Goal: Task Accomplishment & Management: Use online tool/utility

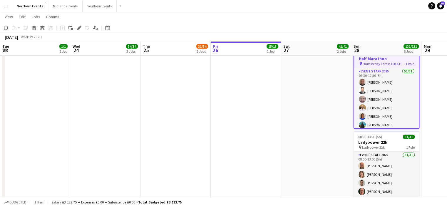
scroll to position [0, 141]
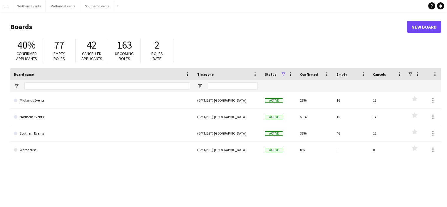
click at [2, 6] on button "Menu" at bounding box center [6, 6] width 12 height 12
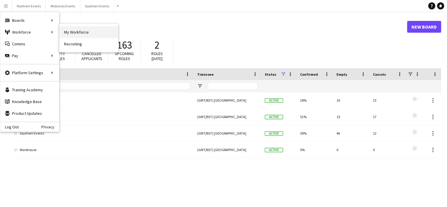
click at [75, 32] on link "My Workforce" at bounding box center [88, 32] width 59 height 12
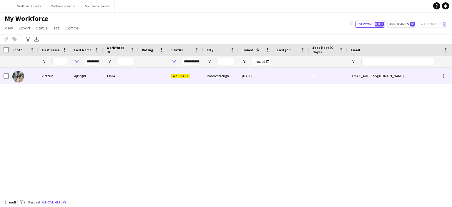
click at [34, 74] on div at bounding box center [23, 76] width 29 height 16
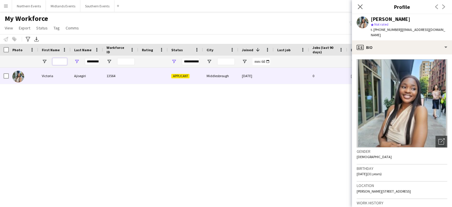
click at [58, 63] on input "First Name Filter Input" at bounding box center [59, 61] width 15 height 7
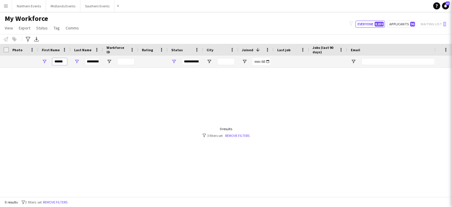
type input "******"
click at [88, 59] on input "*********" at bounding box center [92, 61] width 15 height 7
drag, startPoint x: 86, startPoint y: 62, endPoint x: 100, endPoint y: 62, distance: 14.1
click at [100, 62] on div "*********" at bounding box center [87, 62] width 32 height 12
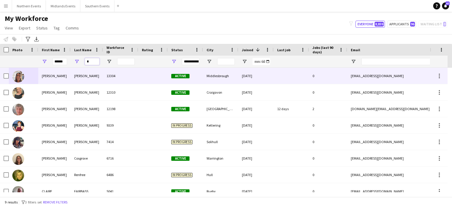
type input "*"
click at [82, 78] on div "Robinson" at bounding box center [87, 76] width 32 height 16
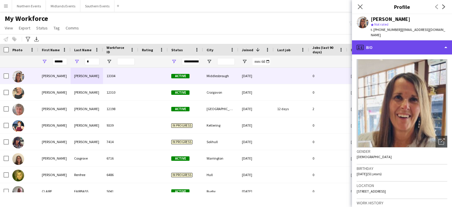
click at [428, 42] on div "profile Bio" at bounding box center [402, 47] width 100 height 14
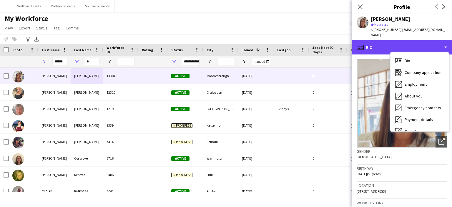
scroll to position [55, 0]
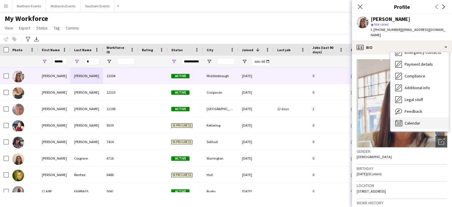
click at [418, 120] on span "Calendar" at bounding box center [412, 122] width 16 height 5
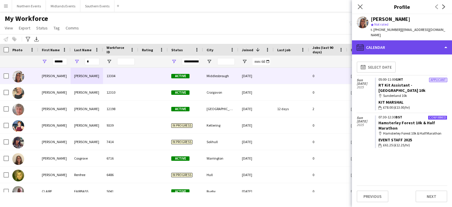
click at [373, 40] on div "calendar-full Calendar" at bounding box center [402, 47] width 100 height 14
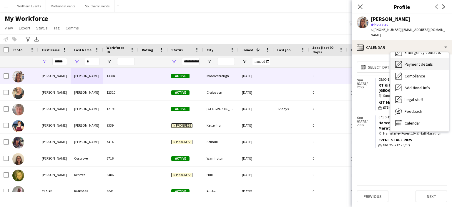
click at [424, 61] on span "Payment details" at bounding box center [418, 63] width 28 height 5
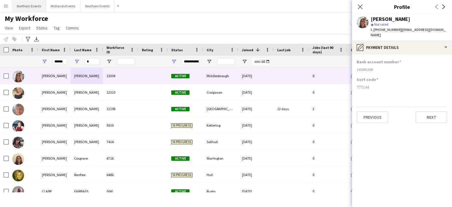
click at [33, 4] on button "Northern Events Close" at bounding box center [29, 5] width 34 height 11
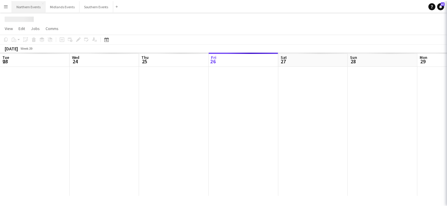
scroll to position [0, 141]
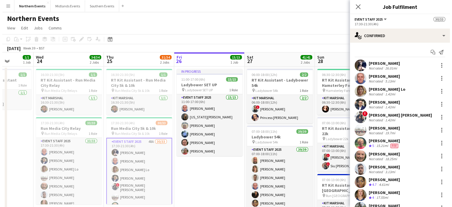
scroll to position [0, 178]
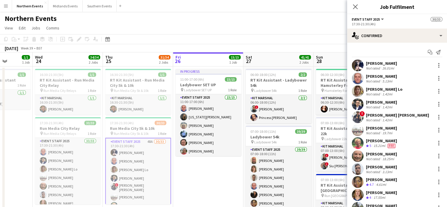
drag, startPoint x: 55, startPoint y: 136, endPoint x: 158, endPoint y: 149, distance: 103.8
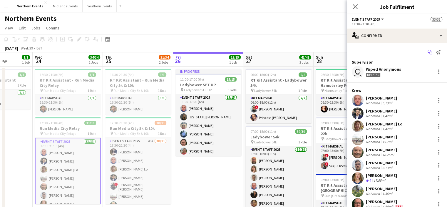
click at [428, 50] on icon "Start chat" at bounding box center [430, 52] width 5 height 5
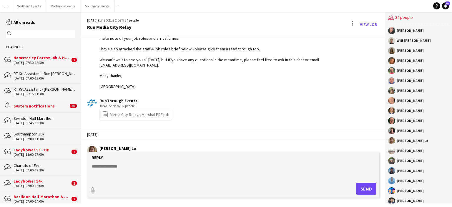
scroll to position [1148, 0]
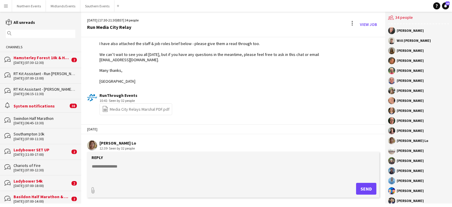
click at [43, 32] on input "text" at bounding box center [43, 33] width 61 height 5
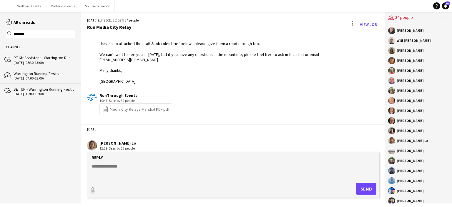
type input "*******"
click at [39, 74] on div "Warrington Running Festival" at bounding box center [45, 73] width 62 height 5
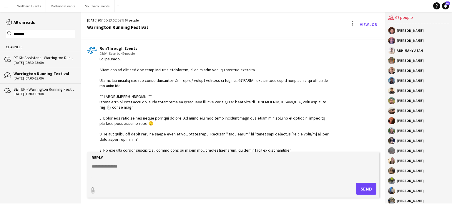
scroll to position [803, 0]
drag, startPoint x: 114, startPoint y: 145, endPoint x: 94, endPoint y: 59, distance: 88.9
click at [94, 59] on app-chat-message "RunThrough Events 08:04 · Seen by 49 people" at bounding box center [233, 134] width 304 height 183
copy div "Hi everyone! Thank you so much for all your hard work yesterday, we have had lo…"
click at [63, 3] on button "Midlands Events Close" at bounding box center [63, 5] width 34 height 11
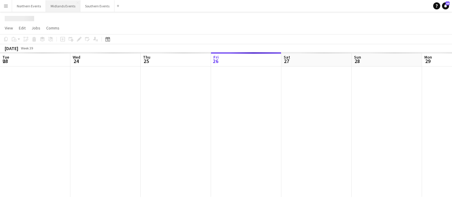
scroll to position [0, 141]
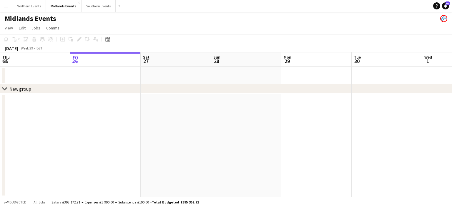
click at [21, 12] on div "Midlands Events" at bounding box center [226, 17] width 452 height 11
click at [25, 6] on button "Northern Events Close" at bounding box center [29, 5] width 34 height 11
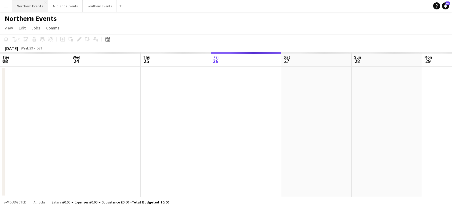
scroll to position [0, 141]
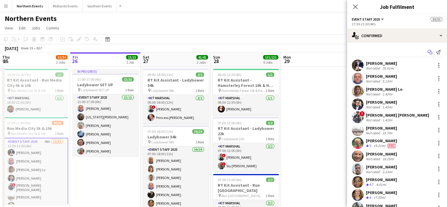
click at [428, 54] on icon "Start chat" at bounding box center [430, 52] width 5 height 5
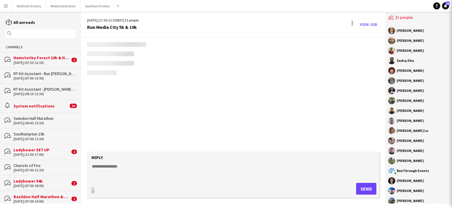
scroll to position [948, 0]
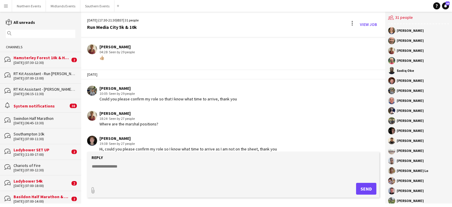
click at [174, 166] on textarea at bounding box center [234, 170] width 286 height 15
paste textarea "**********"
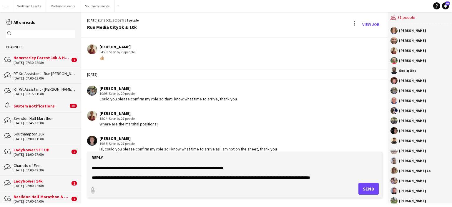
scroll to position [12, 0]
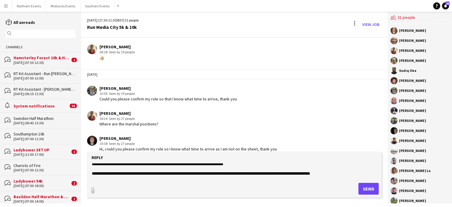
type textarea "**********"
click at [363, 192] on button "Send" at bounding box center [368, 189] width 20 height 12
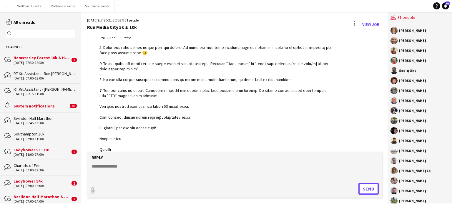
scroll to position [1150, 0]
click at [39, 36] on input "text" at bounding box center [43, 33] width 61 height 5
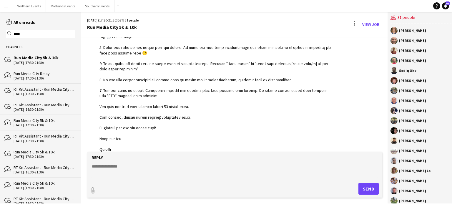
type input "****"
click at [33, 75] on div "Run Media City Relay" at bounding box center [45, 73] width 62 height 5
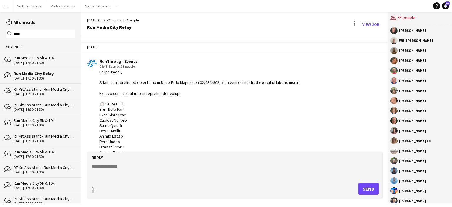
scroll to position [1148, 0]
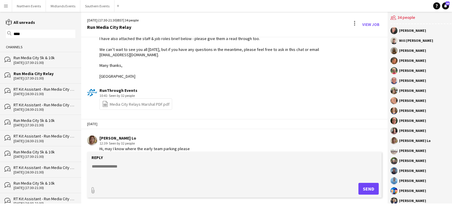
click at [108, 172] on textarea at bounding box center [234, 170] width 286 height 15
paste textarea "**********"
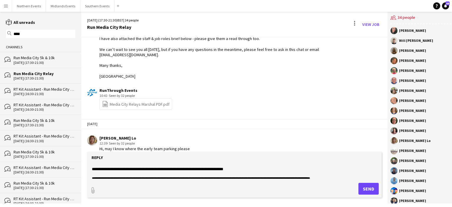
scroll to position [0, 0]
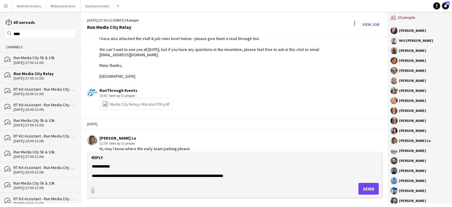
click at [180, 176] on textarea at bounding box center [234, 170] width 286 height 15
click at [280, 176] on textarea at bounding box center [234, 170] width 286 height 15
type textarea "**********"
click at [370, 190] on button "Send" at bounding box center [368, 189] width 20 height 12
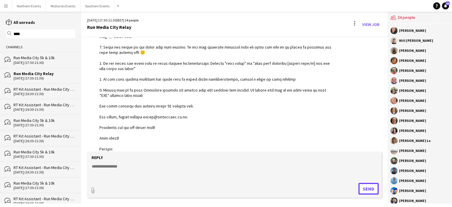
scroll to position [1355, 0]
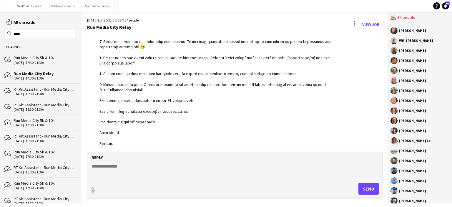
click at [5, 5] on app-icon "Menu" at bounding box center [6, 6] width 5 height 5
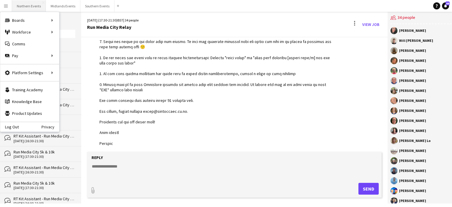
click at [33, 7] on button "Northern Events Close" at bounding box center [29, 5] width 34 height 11
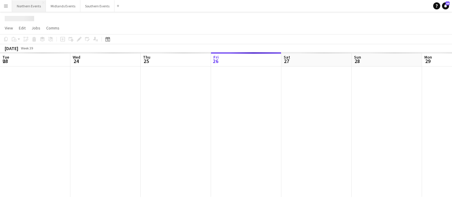
scroll to position [0, 141]
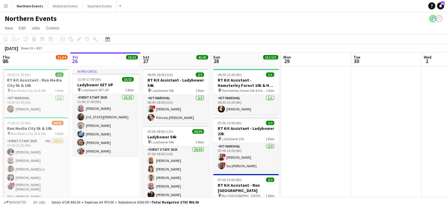
click at [6, 6] on app-icon "Menu" at bounding box center [6, 6] width 5 height 5
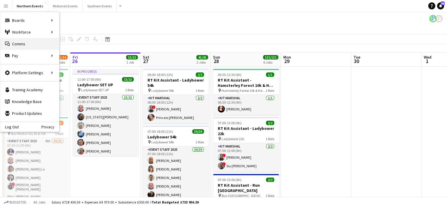
click at [27, 44] on link "Comms Comms" at bounding box center [29, 44] width 59 height 12
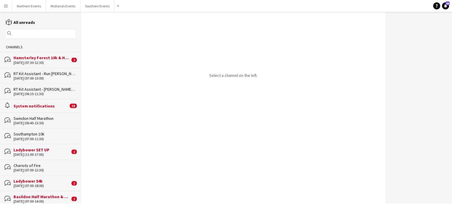
click at [27, 58] on div "Hamsterley Forest 10k & Half Marathon" at bounding box center [42, 57] width 56 height 5
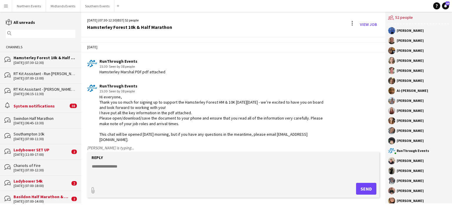
click at [134, 166] on textarea at bounding box center [234, 170] width 286 height 15
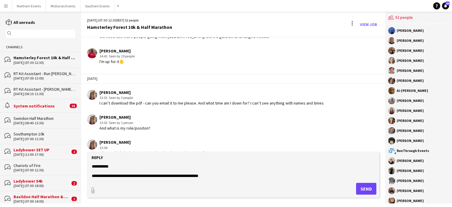
scroll to position [1286, 0]
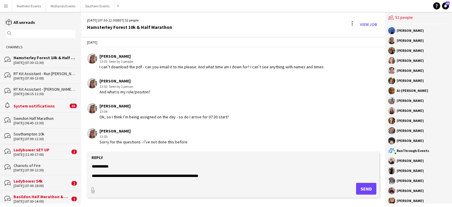
click at [138, 167] on textarea "**********" at bounding box center [234, 170] width 286 height 15
click at [102, 175] on textarea "**********" at bounding box center [234, 170] width 286 height 15
drag, startPoint x: 93, startPoint y: 175, endPoint x: 241, endPoint y: 174, distance: 148.5
click at [241, 174] on textarea "**********" at bounding box center [234, 170] width 286 height 15
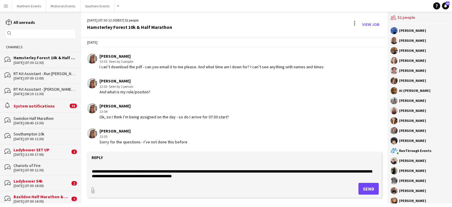
scroll to position [9, 0]
type textarea "**********"
click at [363, 191] on button "Send" at bounding box center [368, 189] width 20 height 12
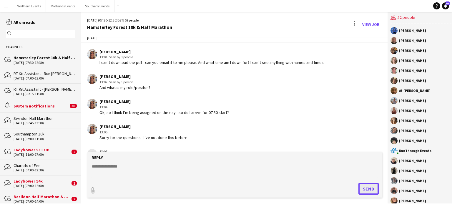
scroll to position [1321, 0]
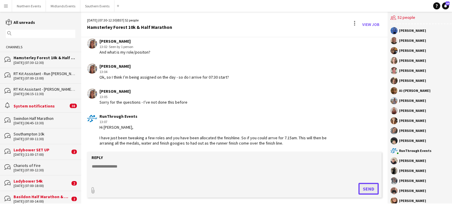
click at [363, 191] on button "Send" at bounding box center [368, 189] width 20 height 12
click at [152, 167] on textarea at bounding box center [234, 170] width 286 height 15
paste textarea "**********"
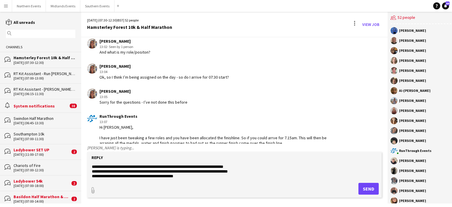
click at [92, 166] on textarea "**********" at bounding box center [234, 170] width 286 height 15
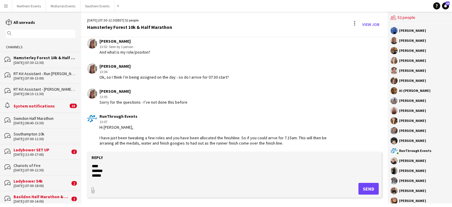
scroll to position [19, 0]
click at [91, 165] on form "**********" at bounding box center [234, 175] width 294 height 46
drag, startPoint x: 92, startPoint y: 165, endPoint x: 104, endPoint y: 144, distance: 24.0
click at [104, 144] on div "28-09-2025 (07:30-12:30) BST | 52 people Hamsterley Forest 10k & Half Marathon …" at bounding box center [234, 107] width 306 height 191
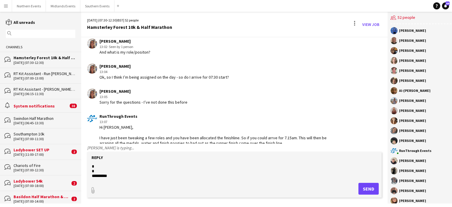
click at [93, 166] on textarea "**********" at bounding box center [234, 170] width 286 height 15
drag, startPoint x: 93, startPoint y: 166, endPoint x: 96, endPoint y: 171, distance: 5.4
click at [96, 171] on textarea "**********" at bounding box center [234, 170] width 286 height 15
click at [102, 176] on textarea "**********" at bounding box center [234, 170] width 286 height 15
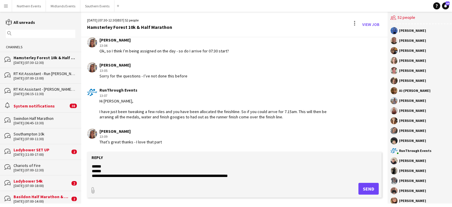
scroll to position [24, 0]
drag, startPoint x: 103, startPoint y: 168, endPoint x: 87, endPoint y: 167, distance: 15.6
click at [87, 167] on form "**********" at bounding box center [234, 175] width 294 height 46
click at [91, 167] on form "**********" at bounding box center [234, 175] width 294 height 46
drag, startPoint x: 103, startPoint y: 173, endPoint x: 98, endPoint y: 171, distance: 5.5
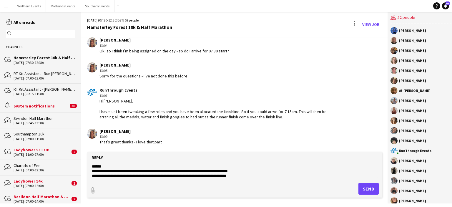
click at [98, 171] on textarea "**********" at bounding box center [234, 170] width 286 height 15
drag, startPoint x: 103, startPoint y: 171, endPoint x: 88, endPoint y: 168, distance: 15.1
click at [88, 168] on form "**********" at bounding box center [234, 175] width 294 height 46
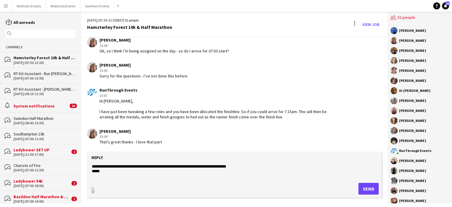
scroll to position [5, 0]
click at [251, 178] on form "**********" at bounding box center [234, 175] width 294 height 46
click at [251, 175] on textarea "**********" at bounding box center [234, 170] width 286 height 15
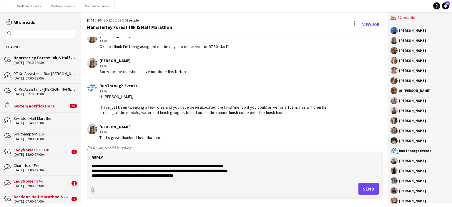
scroll to position [38, 0]
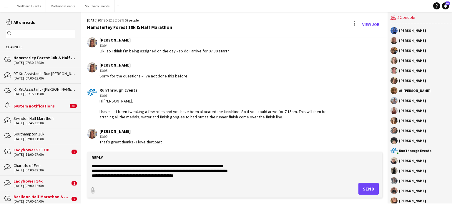
click at [196, 177] on textarea "**********" at bounding box center [234, 170] width 286 height 15
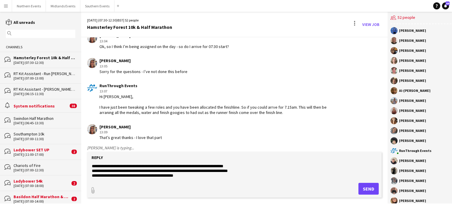
click at [138, 172] on textarea "**********" at bounding box center [234, 170] width 286 height 15
drag, startPoint x: 138, startPoint y: 172, endPoint x: 191, endPoint y: 178, distance: 53.4
click at [191, 178] on form "**********" at bounding box center [234, 175] width 294 height 46
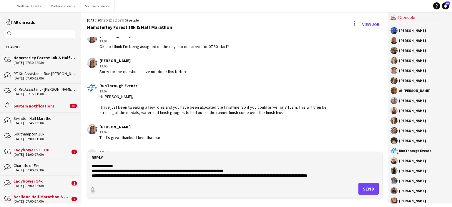
scroll to position [1377, 0]
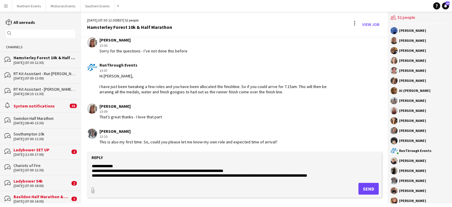
click at [93, 165] on textarea "**********" at bounding box center [234, 170] width 286 height 15
click at [118, 168] on textarea "**********" at bounding box center [234, 170] width 286 height 15
click at [119, 161] on form "**********" at bounding box center [234, 175] width 294 height 46
click at [116, 169] on textarea "**********" at bounding box center [234, 170] width 286 height 15
click at [339, 175] on textarea "**********" at bounding box center [234, 170] width 286 height 15
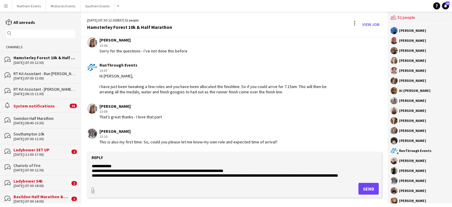
scroll to position [38, 0]
type textarea "**********"
click at [363, 190] on button "Send" at bounding box center [368, 189] width 20 height 12
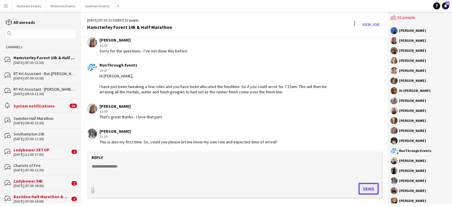
scroll to position [1449, 0]
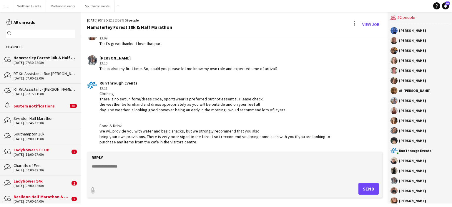
drag, startPoint x: 137, startPoint y: 57, endPoint x: 100, endPoint y: 59, distance: 36.8
click at [100, 59] on div "Moyinoluwa Akinseli" at bounding box center [188, 57] width 178 height 5
copy div "Moyinoluwa Akinseli"
click at [106, 167] on textarea at bounding box center [234, 170] width 286 height 15
paste textarea "**********"
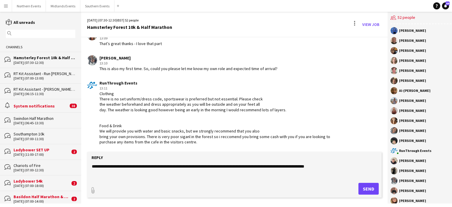
type textarea "**********"
click at [364, 190] on button "Send" at bounding box center [368, 189] width 20 height 12
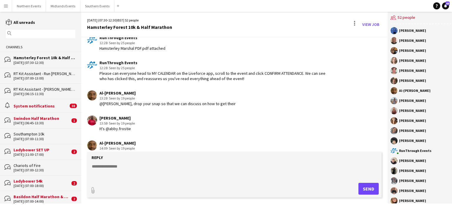
scroll to position [1510, 0]
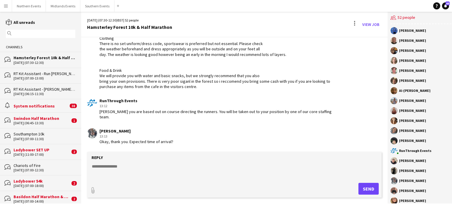
click at [101, 169] on textarea at bounding box center [234, 170] width 286 height 15
paste textarea "**********"
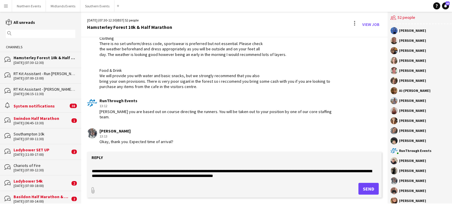
type textarea "**********"
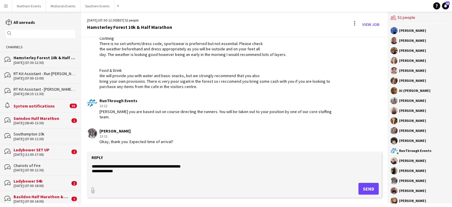
drag, startPoint x: 290, startPoint y: 171, endPoint x: 84, endPoint y: 165, distance: 206.2
click at [84, 165] on app-message-form "**********" at bounding box center [234, 177] width 306 height 51
drag, startPoint x: 385, startPoint y: 149, endPoint x: 382, endPoint y: 133, distance: 16.4
click at [382, 133] on div "28-09-2025 (07:30-12:30) BST | 52 people Hamsterley Forest 10k & Half Marathon …" at bounding box center [266, 107] width 371 height 191
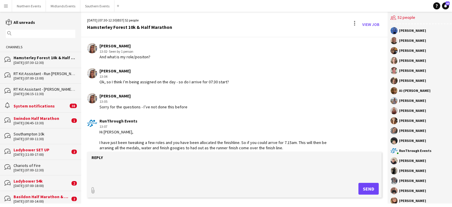
scroll to position [1510, 0]
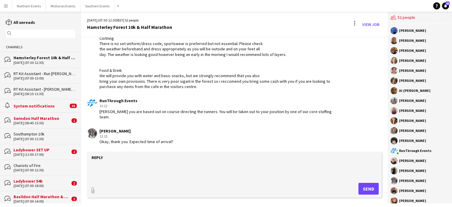
click at [176, 171] on textarea at bounding box center [234, 170] width 286 height 15
click at [106, 170] on textarea at bounding box center [234, 170] width 286 height 15
paste textarea "**********"
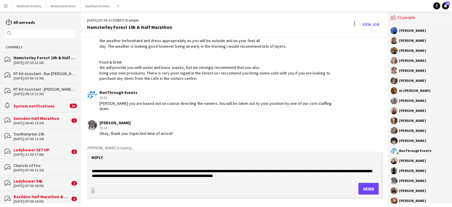
scroll to position [0, 0]
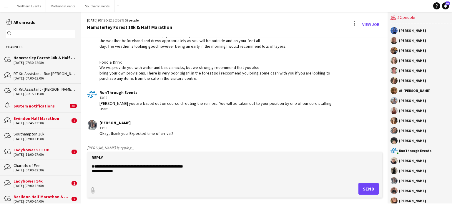
drag, startPoint x: 135, startPoint y: 171, endPoint x: 221, endPoint y: 173, distance: 85.9
click at [221, 173] on textarea "**********" at bounding box center [234, 170] width 286 height 15
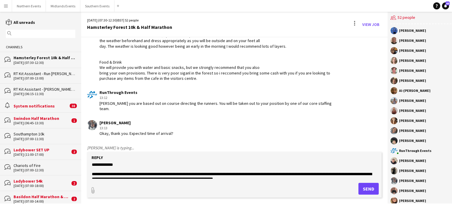
drag, startPoint x: 121, startPoint y: 177, endPoint x: 82, endPoint y: 167, distance: 40.1
click at [82, 167] on app-message-form "**********" at bounding box center [234, 177] width 306 height 51
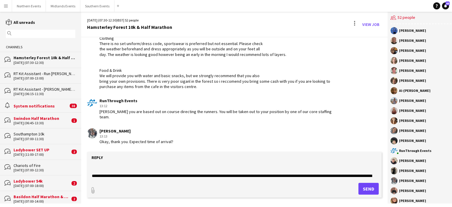
click at [224, 166] on textarea "**********" at bounding box center [234, 170] width 286 height 15
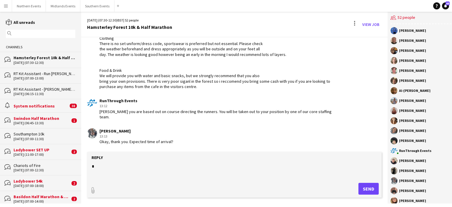
scroll to position [14, 0]
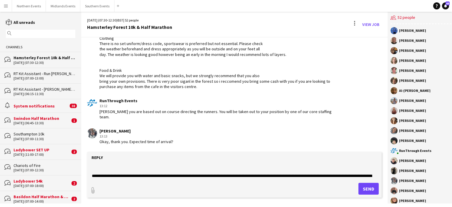
paste textarea "**********"
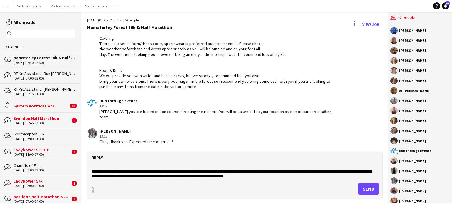
scroll to position [24, 0]
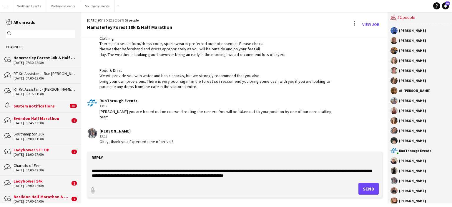
click at [321, 175] on textarea "**********" at bounding box center [234, 170] width 286 height 15
click at [315, 173] on textarea "**********" at bounding box center [234, 170] width 286 height 15
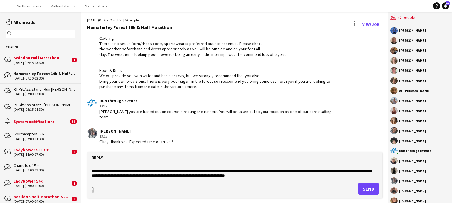
scroll to position [38, 0]
type textarea "**********"
click at [359, 189] on button "Send" at bounding box center [368, 189] width 20 height 12
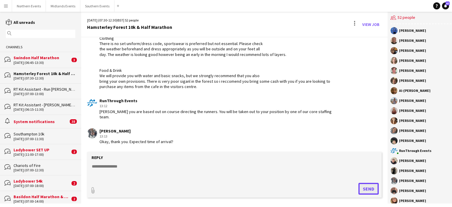
scroll to position [1594, 0]
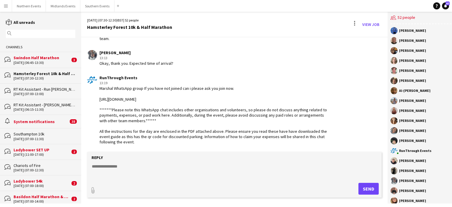
click at [127, 170] on textarea at bounding box center [234, 170] width 286 height 15
paste textarea "**********"
drag, startPoint x: 147, startPoint y: 164, endPoint x: 62, endPoint y: 171, distance: 84.9
click at [62, 171] on div "reading All unreads magnifier Channels bubbles Swindon Half Marathon 28-09-2025…" at bounding box center [226, 107] width 452 height 191
click at [147, 167] on textarea "**********" at bounding box center [234, 170] width 286 height 15
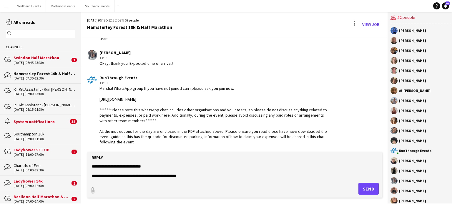
drag, startPoint x: 117, startPoint y: 166, endPoint x: 87, endPoint y: 168, distance: 29.7
click at [87, 168] on form "**********" at bounding box center [234, 175] width 294 height 46
type textarea "**********"
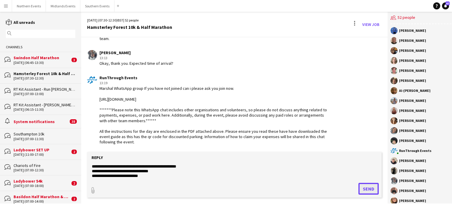
click at [363, 188] on button "Send" at bounding box center [368, 189] width 20 height 12
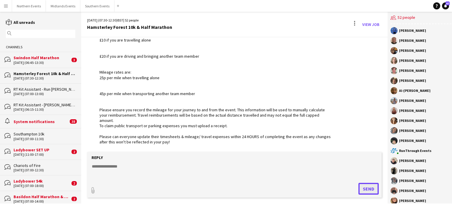
scroll to position [1736, 0]
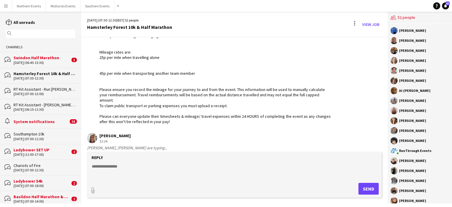
scroll to position [1761, 0]
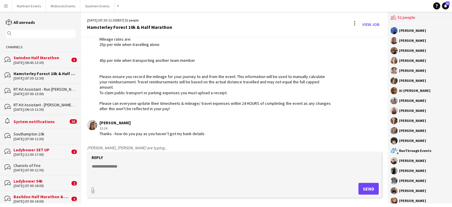
click at [127, 161] on form "Reply paperclip Send" at bounding box center [234, 175] width 294 height 46
click at [116, 170] on textarea at bounding box center [234, 170] width 286 height 15
type textarea "*"
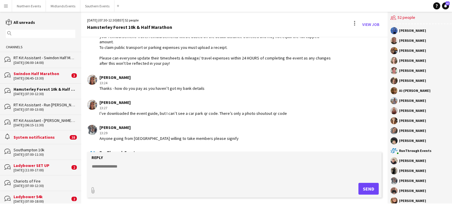
scroll to position [1893, 0]
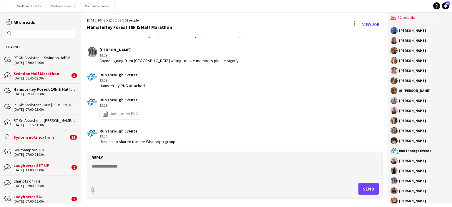
drag, startPoint x: 385, startPoint y: 148, endPoint x: 384, endPoint y: 140, distance: 8.0
click at [384, 140] on div "28-09-2025 (07:30-12:30) BST | 52 people Hamsterley Forest 10k & Half Marathon …" at bounding box center [266, 107] width 371 height 191
click at [375, 144] on app-chat-message "RunThrough Events 13:30 I have also shared it in the WhatsApp group." at bounding box center [234, 136] width 306 height 22
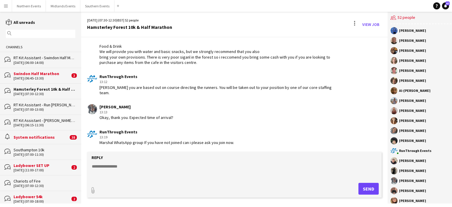
scroll to position [1500, 0]
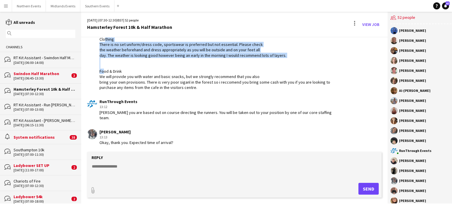
drag, startPoint x: 98, startPoint y: 47, endPoint x: 272, endPoint y: 73, distance: 176.3
click at [272, 73] on div "RunThrough Events 13:11 Clothing There is no set uniform/dress code, sportswear…" at bounding box center [209, 58] width 245 height 64
copy div "Clothing There is no set uniform/dress code, sportswear is preferred but not es…"
click at [21, 6] on button "Northern Events Close" at bounding box center [29, 5] width 34 height 11
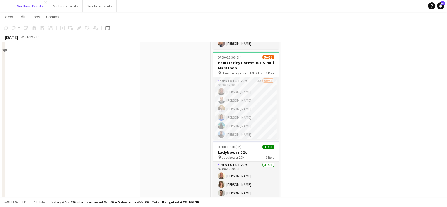
scroll to position [182, 0]
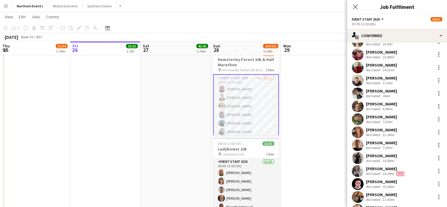
scroll to position [504, 0]
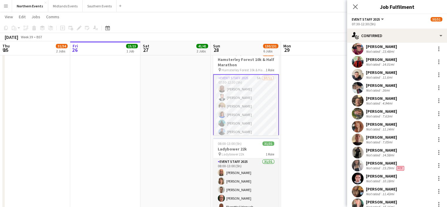
click at [438, 155] on div "Dom Crilley Not rated 14.58mi" at bounding box center [397, 152] width 100 height 12
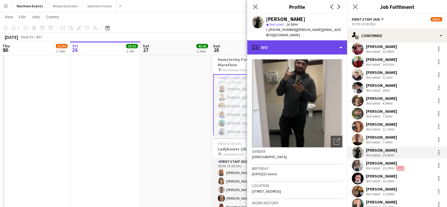
click at [317, 47] on div "profile Bio" at bounding box center [297, 47] width 100 height 14
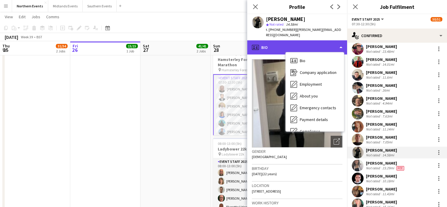
click at [317, 47] on div "profile Bio" at bounding box center [297, 47] width 100 height 14
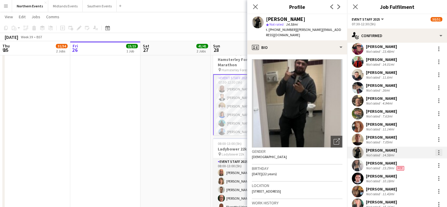
click at [436, 149] on div at bounding box center [439, 152] width 7 height 7
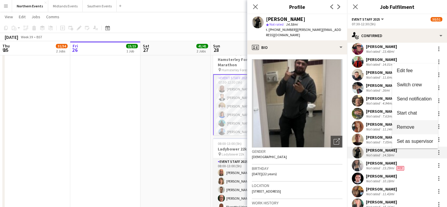
click at [420, 129] on span "Remove" at bounding box center [415, 126] width 36 height 5
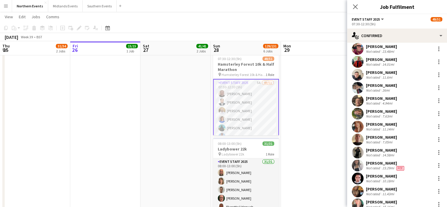
click at [359, 8] on div "Close pop-in" at bounding box center [355, 7] width 16 height 14
click at [359, 8] on app-icon "Close pop-in" at bounding box center [355, 6] width 7 height 7
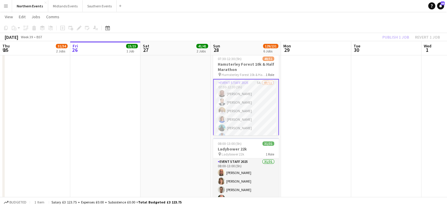
click at [385, 36] on div "Publish 1 job Revert 1 job" at bounding box center [412, 37] width 72 height 8
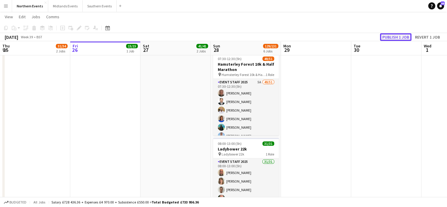
click at [394, 37] on button "Publish 1 job" at bounding box center [395, 37] width 31 height 8
click at [396, 37] on button "Publish 1 job" at bounding box center [395, 37] width 31 height 8
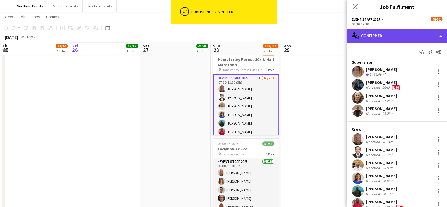
click at [372, 36] on div "single-neutral-actions-check-2 Confirmed" at bounding box center [397, 36] width 100 height 14
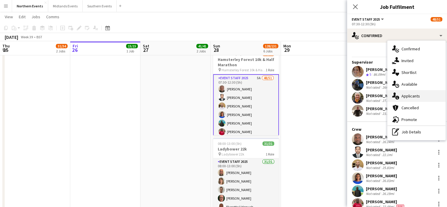
click at [408, 95] on span "Applicants" at bounding box center [411, 95] width 19 height 5
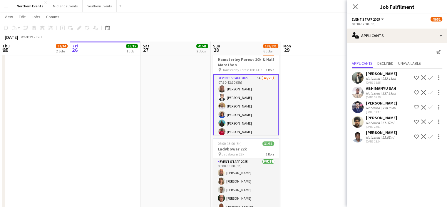
click at [389, 135] on div "Adedamola Babatunde" at bounding box center [381, 132] width 31 height 5
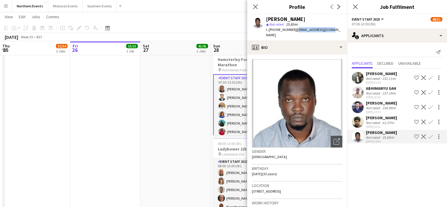
drag, startPoint x: 331, startPoint y: 31, endPoint x: 295, endPoint y: 29, distance: 36.6
click at [295, 29] on div "Adedamola Babatunde star Not rated 25.85mi t. +447576094528 | damosky23@gmail.c…" at bounding box center [297, 27] width 100 height 26
copy span "damosky23@gmail.com"
click at [7, 7] on app-icon "Menu" at bounding box center [6, 6] width 5 height 5
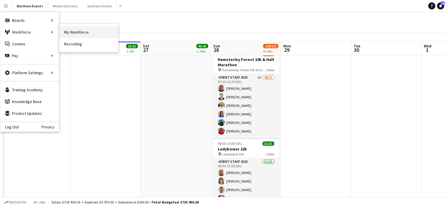
click at [72, 31] on link "My Workforce" at bounding box center [88, 32] width 59 height 12
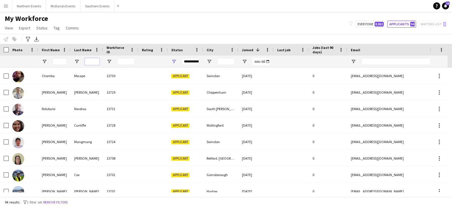
click at [87, 60] on input "Last Name Filter Input" at bounding box center [92, 61] width 15 height 7
paste input "*****"
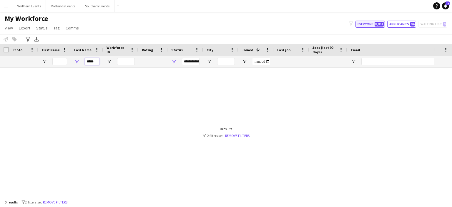
type input "*****"
click at [366, 26] on button "Everyone 8,861" at bounding box center [369, 24] width 29 height 7
type input "**********"
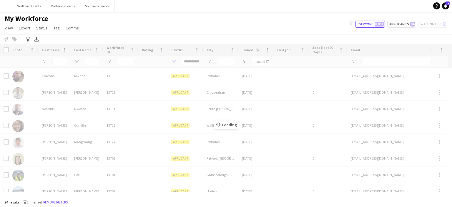
click at [93, 59] on div "Loading" at bounding box center [226, 120] width 452 height 153
click at [365, 26] on button "Everyone 8,861" at bounding box center [369, 24] width 29 height 7
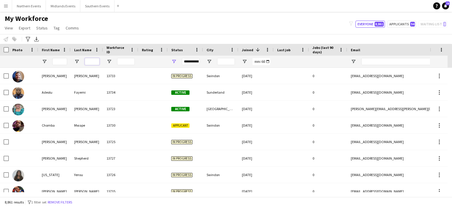
click at [89, 60] on input "Last Name Filter Input" at bounding box center [92, 61] width 15 height 7
paste input "*****"
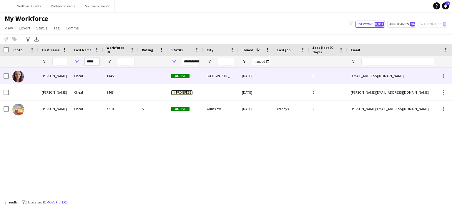
type input "*****"
click at [47, 76] on div "Jessica" at bounding box center [54, 76] width 32 height 16
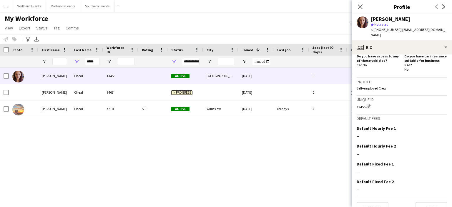
scroll to position [206, 0]
click at [359, 133] on div "--" at bounding box center [401, 135] width 91 height 5
click at [359, 125] on div "Default Hourly Fee 1 Edit this field --" at bounding box center [401, 134] width 91 height 18
click at [443, 118] on app-crew-profile-bio "Open photos pop-in Gender Female Birthday 24-01-2008 (17 years) Location 46 Whi…" at bounding box center [402, 130] width 100 height 152
click at [442, 125] on app-icon "Edit this field" at bounding box center [444, 127] width 5 height 5
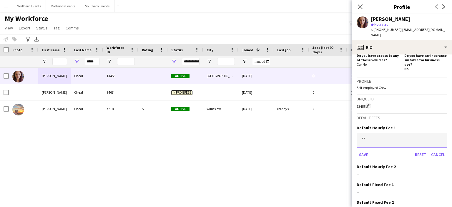
click at [376, 133] on input at bounding box center [401, 140] width 91 height 15
type input "******"
click at [359, 150] on button "Save" at bounding box center [363, 154] width 14 height 9
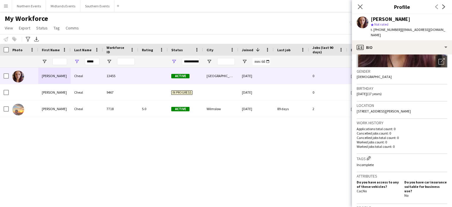
scroll to position [0, 0]
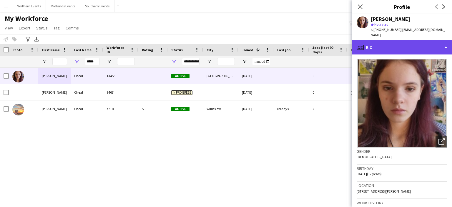
drag, startPoint x: 438, startPoint y: 40, endPoint x: 443, endPoint y: 40, distance: 5.6
click at [443, 40] on div "profile Bio" at bounding box center [402, 47] width 100 height 14
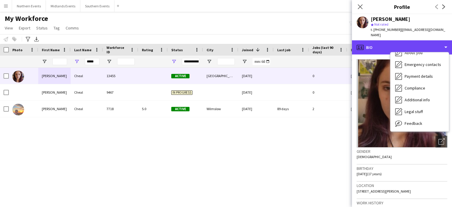
scroll to position [55, 0]
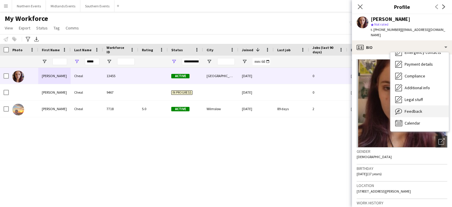
click at [422, 106] on div "Feedback Feedback" at bounding box center [419, 111] width 58 height 12
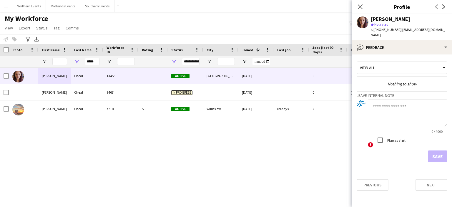
click at [392, 104] on textarea at bounding box center [407, 113] width 79 height 28
type textarea "**********"
drag, startPoint x: 435, startPoint y: 150, endPoint x: 438, endPoint y: 156, distance: 7.5
click at [438, 156] on button "Save" at bounding box center [437, 156] width 19 height 12
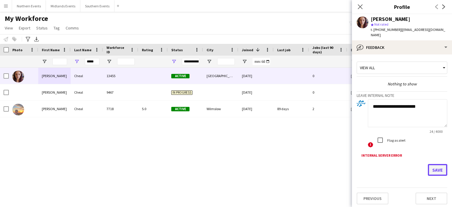
click at [436, 164] on button "Save" at bounding box center [437, 170] width 19 height 12
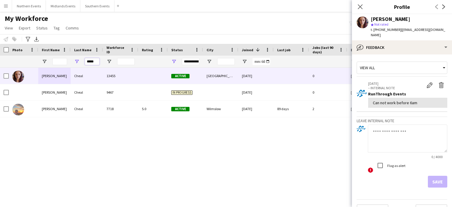
click at [93, 64] on input "*****" at bounding box center [92, 61] width 15 height 7
type input "*******"
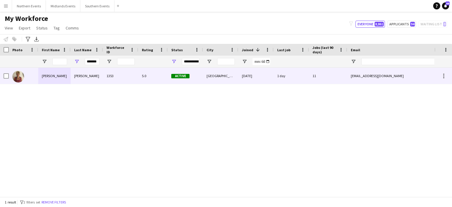
click at [44, 76] on div "Karen" at bounding box center [54, 76] width 32 height 16
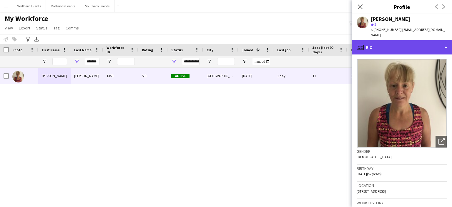
click at [441, 42] on div "profile Bio" at bounding box center [402, 47] width 100 height 14
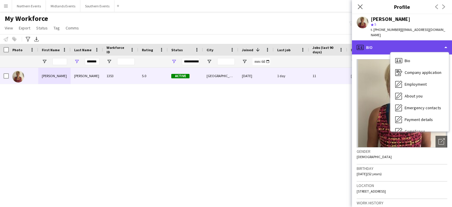
click at [441, 42] on div "profile Bio" at bounding box center [402, 47] width 100 height 14
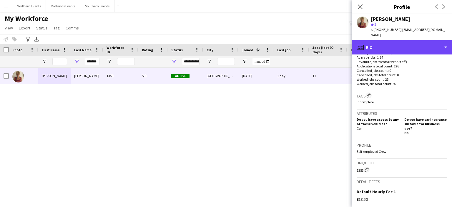
scroll to position [156, 0]
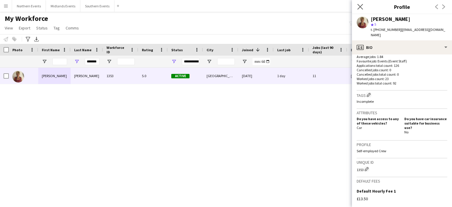
click at [361, 3] on app-icon "Close pop-in" at bounding box center [360, 7] width 9 height 9
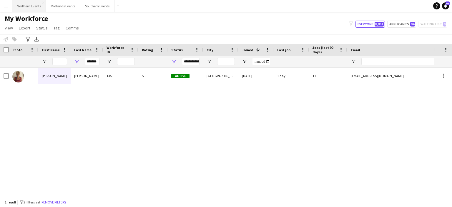
click at [33, 9] on button "Northern Events Close" at bounding box center [29, 5] width 34 height 11
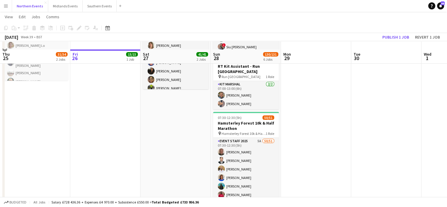
scroll to position [143, 0]
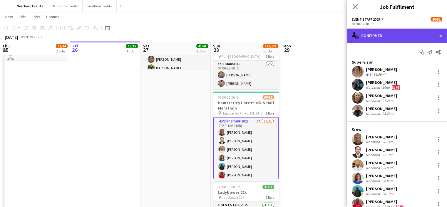
click at [405, 34] on div "single-neutral-actions-check-2 Confirmed" at bounding box center [397, 36] width 100 height 14
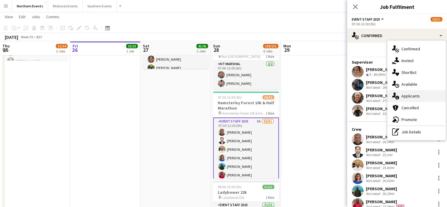
click at [411, 95] on span "Applicants" at bounding box center [411, 95] width 19 height 5
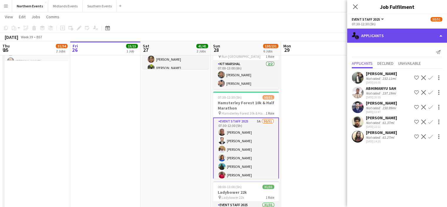
click at [384, 40] on div "single-neutral-actions-information Applicants" at bounding box center [397, 36] width 100 height 14
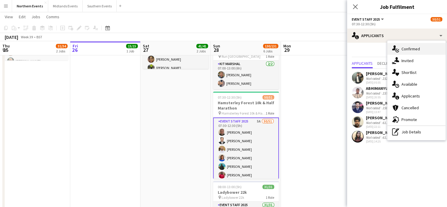
click at [409, 51] on span "Confirmed" at bounding box center [411, 48] width 19 height 5
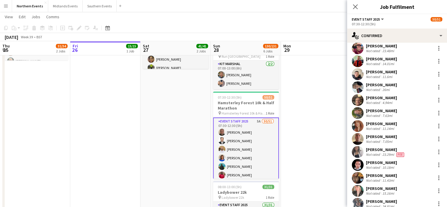
scroll to position [491, 0]
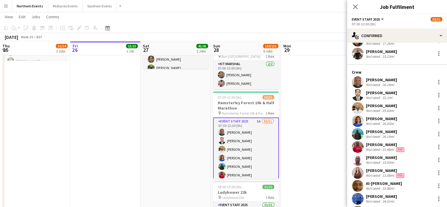
drag, startPoint x: 446, startPoint y: 183, endPoint x: 416, endPoint y: 78, distance: 109.7
click at [416, 78] on mat-expansion-panel "check Confirmed Start chat Send notification Share Supervisor Corinne Hill Crew…" at bounding box center [397, 125] width 100 height 164
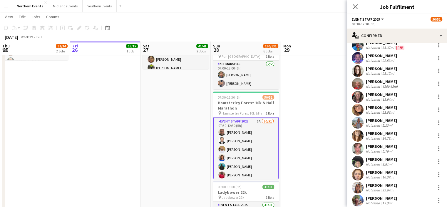
scroll to position [550, 0]
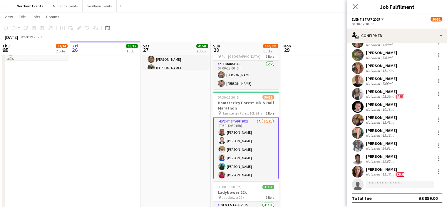
drag, startPoint x: 406, startPoint y: 156, endPoint x: 366, endPoint y: 156, distance: 40.3
click at [366, 156] on div "Adedamola Babatunde Not rated 25.85mi" at bounding box center [397, 159] width 100 height 12
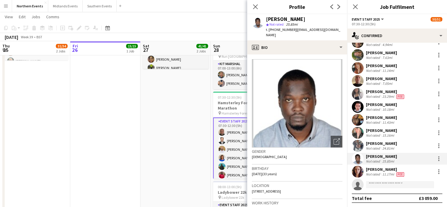
click at [412, 154] on div "Adedamola Babatunde Not rated 25.85mi" at bounding box center [397, 159] width 100 height 12
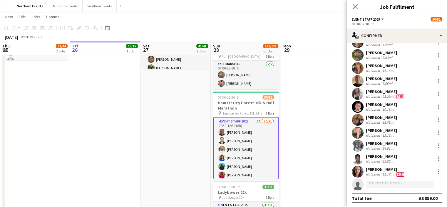
drag, startPoint x: 408, startPoint y: 156, endPoint x: 361, endPoint y: 158, distance: 47.7
click at [361, 158] on div "Adedamola Babatunde Not rated 25.85mi" at bounding box center [397, 159] width 100 height 12
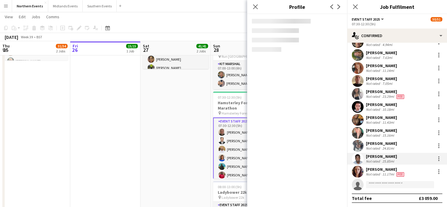
copy div "Adedamola Babatunde"
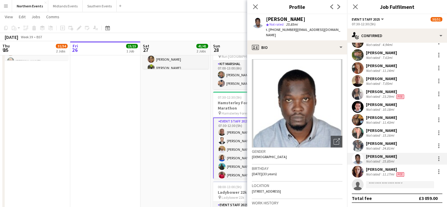
click at [249, 3] on div "Close pop-in" at bounding box center [255, 7] width 16 height 14
click at [259, 8] on app-icon "Close pop-in" at bounding box center [255, 7] width 9 height 9
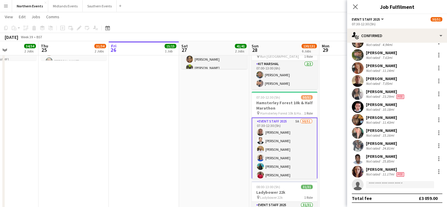
drag, startPoint x: 158, startPoint y: 79, endPoint x: 353, endPoint y: 96, distance: 195.2
click at [353, 96] on body "Menu Boards Boards Boards All jobs Status Workforce Workforce My Workforce Recr…" at bounding box center [223, 146] width 447 height 578
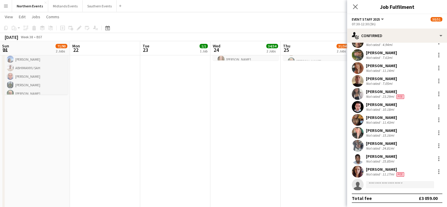
drag, startPoint x: 344, startPoint y: 121, endPoint x: 448, endPoint y: 132, distance: 105.3
click at [447, 132] on html "Menu Boards Boards Boards All jobs Status Workforce Workforce My Workforce Recr…" at bounding box center [223, 146] width 447 height 578
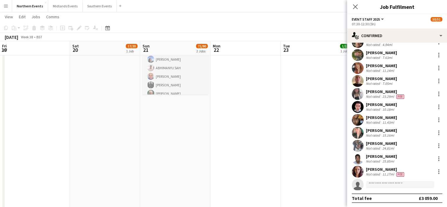
scroll to position [0, 176]
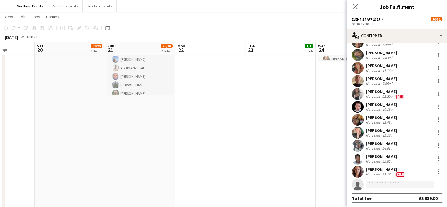
drag, startPoint x: 243, startPoint y: 105, endPoint x: 385, endPoint y: 126, distance: 142.9
click at [385, 126] on body "Menu Boards Boards Boards All jobs Status Workforce Workforce My Workforce Recr…" at bounding box center [223, 146] width 447 height 578
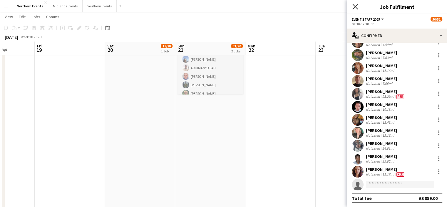
click at [357, 9] on icon "Close pop-in" at bounding box center [356, 7] width 6 height 6
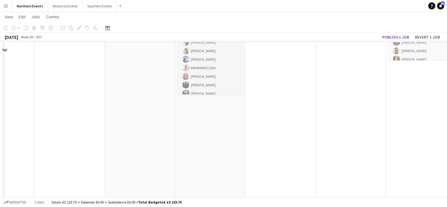
scroll to position [107, 0]
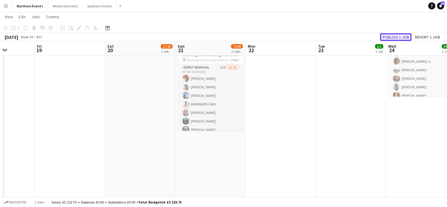
click at [393, 36] on button "Publish 1 job" at bounding box center [395, 37] width 31 height 8
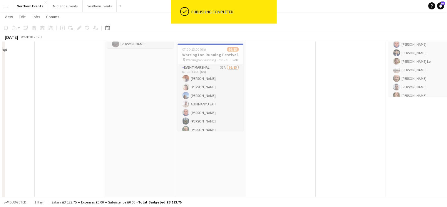
scroll to position [10, 0]
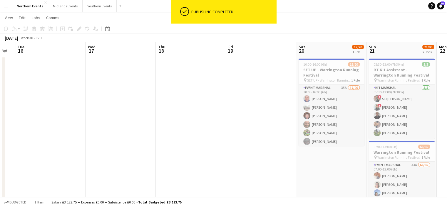
drag, startPoint x: 215, startPoint y: 75, endPoint x: 333, endPoint y: 79, distance: 117.7
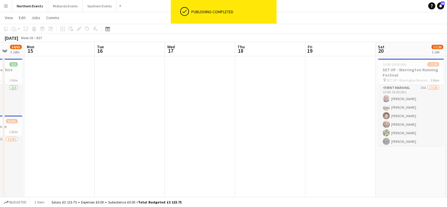
drag, startPoint x: 104, startPoint y: 76, endPoint x: 140, endPoint y: 84, distance: 36.6
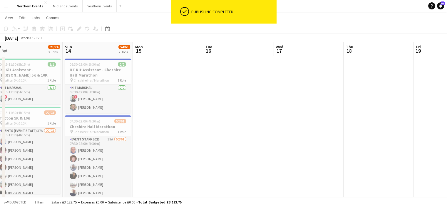
drag, startPoint x: 187, startPoint y: 74, endPoint x: 318, endPoint y: 74, distance: 131.4
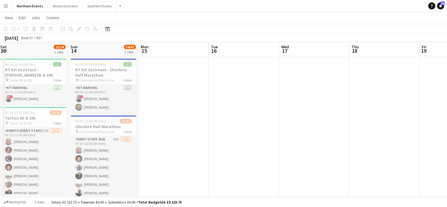
drag, startPoint x: 91, startPoint y: 163, endPoint x: 84, endPoint y: 176, distance: 14.4
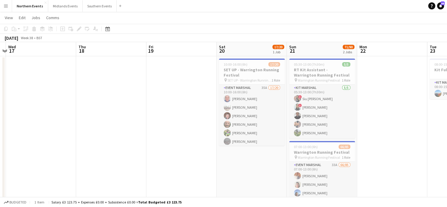
drag, startPoint x: 236, startPoint y: 176, endPoint x: 75, endPoint y: 177, distance: 161.4
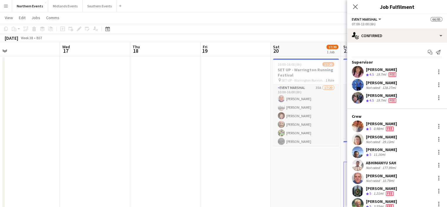
scroll to position [2, 0]
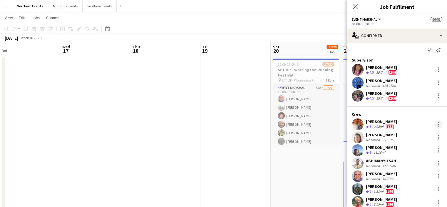
click at [436, 122] on div at bounding box center [439, 124] width 7 height 7
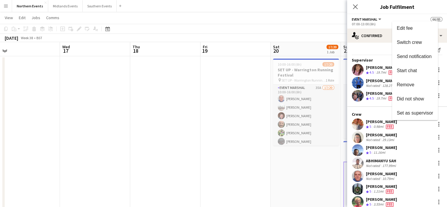
click at [371, 120] on div at bounding box center [223, 103] width 447 height 207
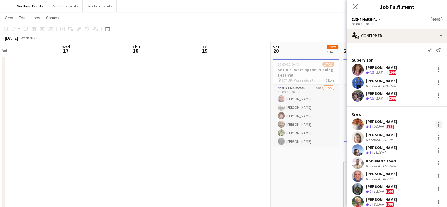
click at [436, 123] on div at bounding box center [439, 124] width 7 height 7
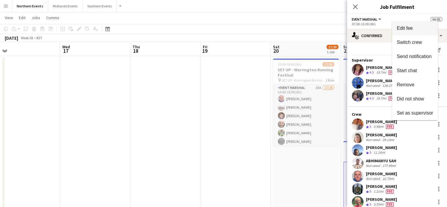
click at [411, 29] on span "Edit fee" at bounding box center [405, 28] width 16 height 5
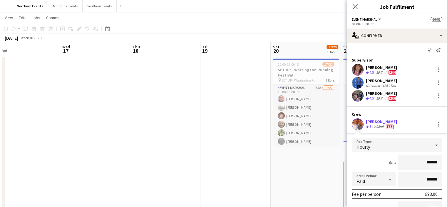
drag, startPoint x: 420, startPoint y: 163, endPoint x: 434, endPoint y: 163, distance: 13.8
click at [434, 163] on input "******" at bounding box center [420, 162] width 44 height 15
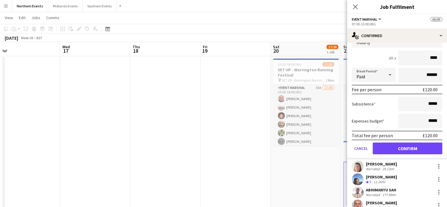
scroll to position [116, 0]
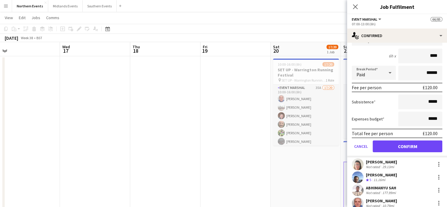
type input "****"
click at [423, 143] on button "Confirm" at bounding box center [408, 146] width 70 height 12
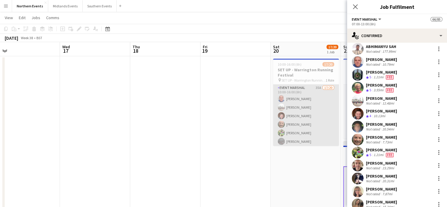
click at [307, 117] on app-card-role "Event Marshal 35A 17/20 10:00-16:00 (6h) John Catton Steven Carter Dave Logan R…" at bounding box center [306, 175] width 66 height 182
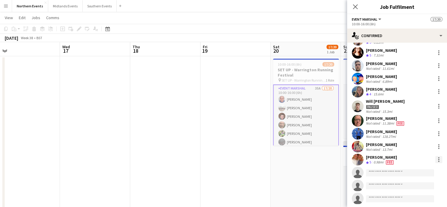
click at [436, 159] on div at bounding box center [439, 159] width 7 height 7
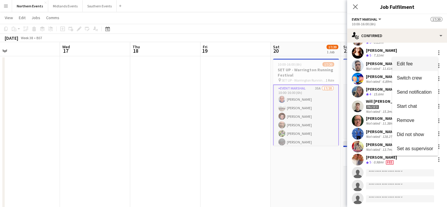
click at [409, 63] on span "Edit fee" at bounding box center [405, 63] width 16 height 5
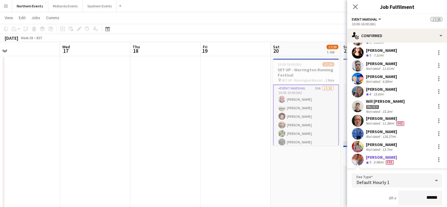
click at [358, 10] on div "Close pop-in" at bounding box center [355, 7] width 16 height 14
click at [355, 8] on icon "Close pop-in" at bounding box center [356, 7] width 6 height 6
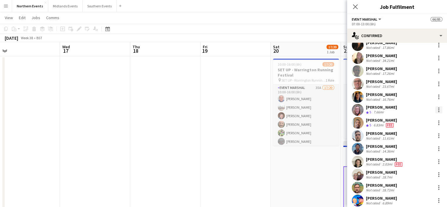
scroll to position [364, 0]
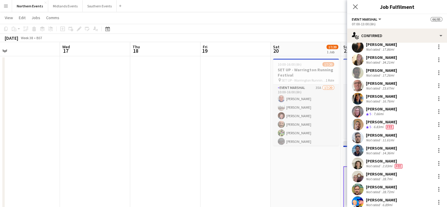
click at [385, 120] on div "[PERSON_NAME]" at bounding box center [381, 121] width 31 height 5
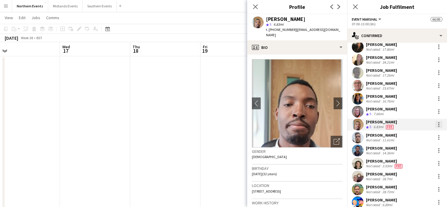
click at [436, 124] on div at bounding box center [439, 124] width 7 height 7
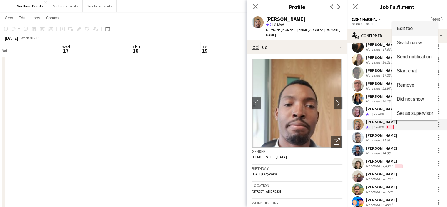
click at [413, 31] on button "Edit fee" at bounding box center [415, 28] width 46 height 14
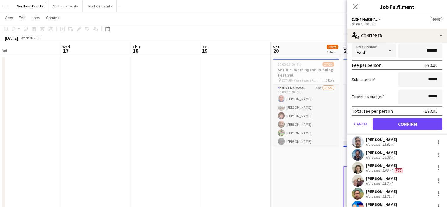
scroll to position [491, 0]
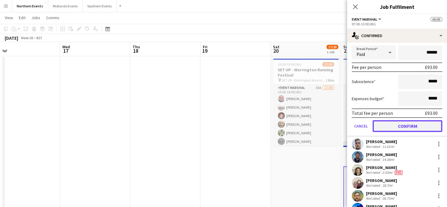
click at [415, 123] on button "Confirm" at bounding box center [408, 126] width 70 height 12
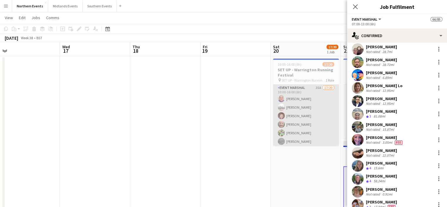
click at [311, 119] on app-card-role "Event Marshal 35A 17/20 10:00-16:00 (6h) John Catton Steven Carter Dave Logan R…" at bounding box center [306, 175] width 66 height 182
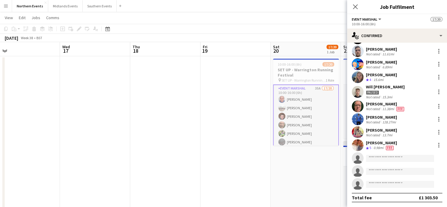
scroll to position [131, 0]
click at [298, 119] on app-card-role "Event Marshal 35A 17/20 10:00-16:00 (6h) John Catton Steven Carter Dave Logan R…" at bounding box center [306, 175] width 66 height 183
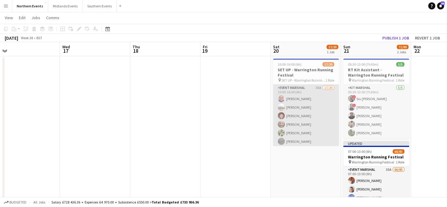
click at [280, 126] on app-user-avatar at bounding box center [281, 124] width 7 height 7
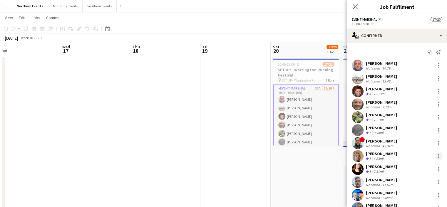
click at [436, 158] on div at bounding box center [439, 155] width 7 height 7
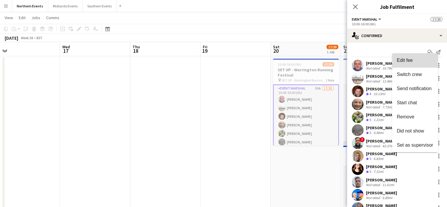
click at [414, 58] on span "Edit fee" at bounding box center [415, 60] width 36 height 5
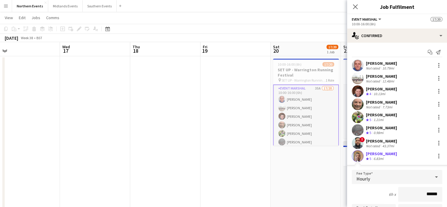
drag, startPoint x: 411, startPoint y: 192, endPoint x: 443, endPoint y: 189, distance: 32.2
click at [443, 189] on mat-expansion-panel "check Confirmed Start chat Send notification John Catton Not rated 10.79mi Stev…" at bounding box center [397, 125] width 100 height 164
type input "***"
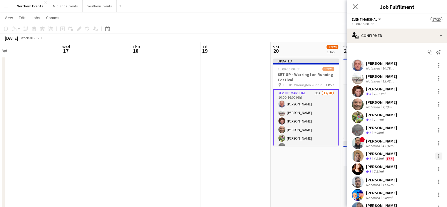
click at [436, 156] on div at bounding box center [439, 155] width 7 height 7
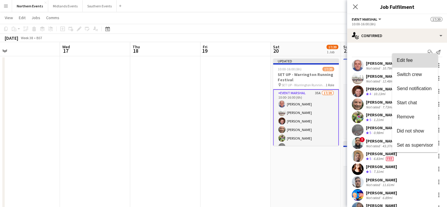
click at [409, 61] on span "Edit fee" at bounding box center [405, 60] width 16 height 5
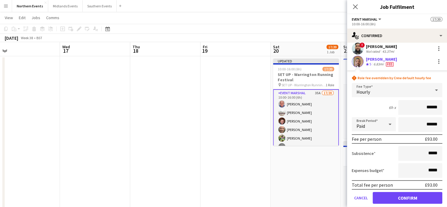
scroll to position [128, 0]
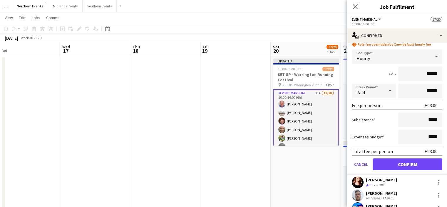
type input "******"
click at [414, 164] on button "Confirm" at bounding box center [408, 164] width 70 height 12
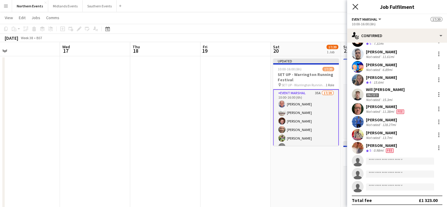
click at [353, 9] on icon "Close pop-in" at bounding box center [356, 7] width 6 height 6
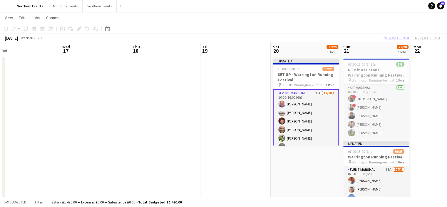
click at [390, 36] on div "Publish 1 job Revert 1 job" at bounding box center [412, 38] width 72 height 8
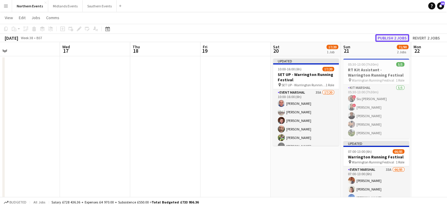
click at [389, 37] on button "Publish 2 jobs" at bounding box center [393, 38] width 34 height 8
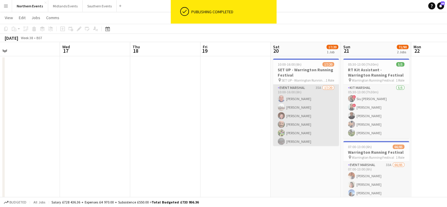
click at [295, 106] on app-card-role "Event Marshal 35A 17/20 10:00-16:00 (6h) John Catton Steven Carter Dave Logan R…" at bounding box center [306, 175] width 66 height 182
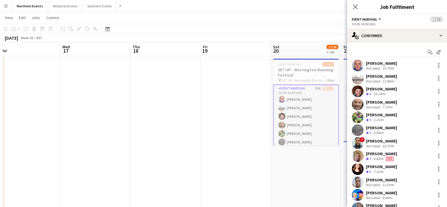
click at [5, 4] on app-icon "Menu" at bounding box center [6, 6] width 5 height 5
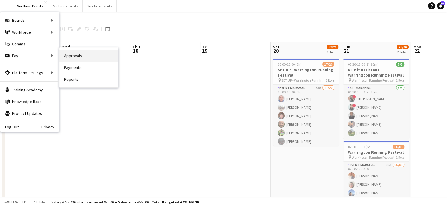
click at [74, 57] on link "Approvals" at bounding box center [88, 56] width 59 height 12
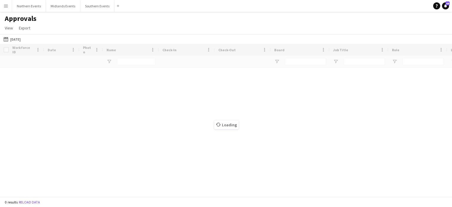
type input "**"
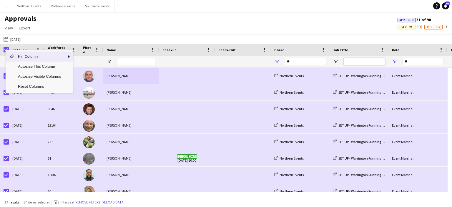
click at [358, 63] on input "Job Title Filter Input" at bounding box center [363, 61] width 41 height 7
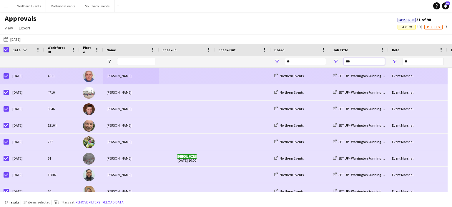
type input "***"
click at [117, 76] on div "[PERSON_NAME]" at bounding box center [131, 76] width 56 height 16
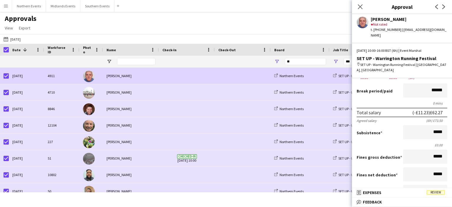
scroll to position [44, 0]
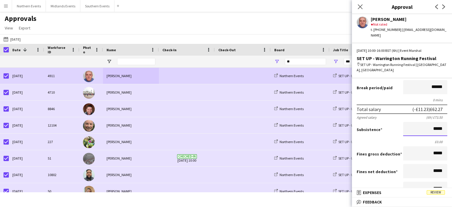
drag, startPoint x: 426, startPoint y: 116, endPoint x: 451, endPoint y: 114, distance: 25.1
drag, startPoint x: 451, startPoint y: 114, endPoint x: 441, endPoint y: 120, distance: 12.8
click at [441, 122] on input "*****" at bounding box center [425, 129] width 44 height 14
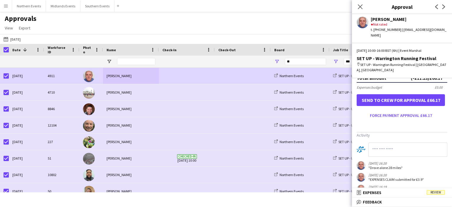
scroll to position [181, 0]
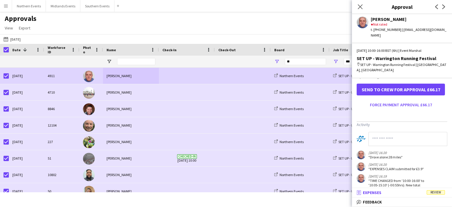
click at [431, 193] on span "Review" at bounding box center [435, 192] width 18 height 4
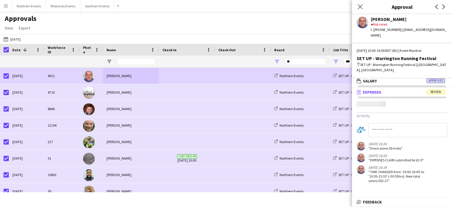
scroll to position [1, 0]
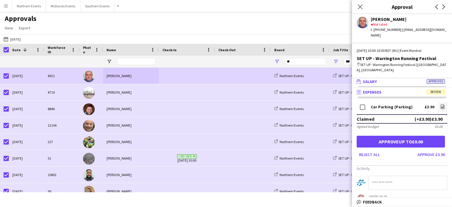
click at [437, 77] on mat-expansion-panel-header "wallet Salary Approved" at bounding box center [402, 81] width 100 height 9
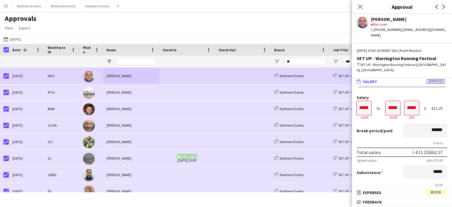
scroll to position [0, 0]
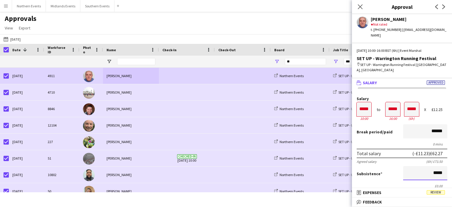
drag, startPoint x: 428, startPoint y: 162, endPoint x: 440, endPoint y: 161, distance: 12.1
drag, startPoint x: 440, startPoint y: 161, endPoint x: 429, endPoint y: 164, distance: 11.4
drag, startPoint x: 429, startPoint y: 164, endPoint x: 436, endPoint y: 164, distance: 6.8
drag, startPoint x: 436, startPoint y: 164, endPoint x: 440, endPoint y: 164, distance: 3.8
click at [440, 166] on input "*****" at bounding box center [425, 173] width 44 height 14
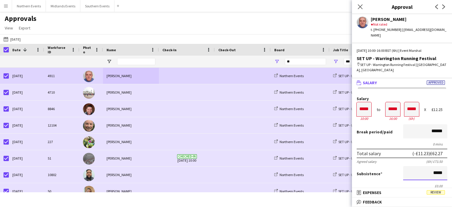
drag, startPoint x: 440, startPoint y: 164, endPoint x: 423, endPoint y: 163, distance: 16.8
drag, startPoint x: 423, startPoint y: 163, endPoint x: 427, endPoint y: 163, distance: 3.8
drag, startPoint x: 427, startPoint y: 163, endPoint x: 447, endPoint y: 163, distance: 20.0
click at [447, 163] on form "Salary ***** 10:00 to ***** 16:00 ***** (6h) X £12.25 Break period /paid ******…" at bounding box center [402, 192] width 100 height 193
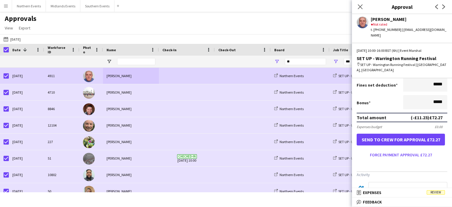
scroll to position [132, 0]
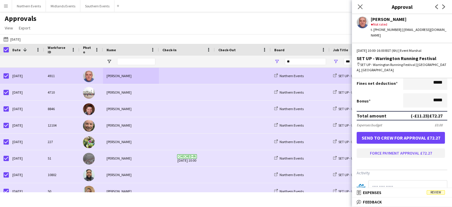
type input "******"
click at [413, 148] on button "Force payment approval £72.27" at bounding box center [400, 152] width 88 height 9
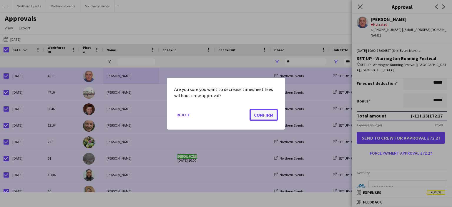
click at [264, 113] on button "Confirm" at bounding box center [263, 115] width 28 height 12
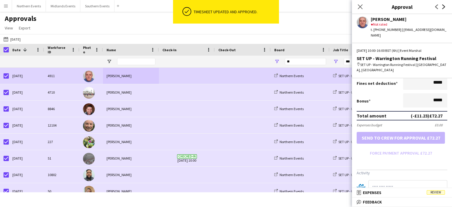
click at [444, 4] on icon "Next" at bounding box center [443, 6] width 5 height 5
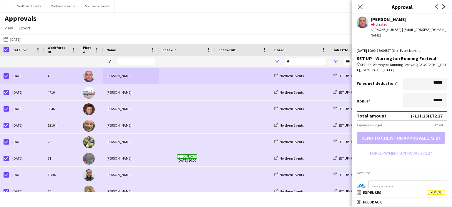
scroll to position [0, 0]
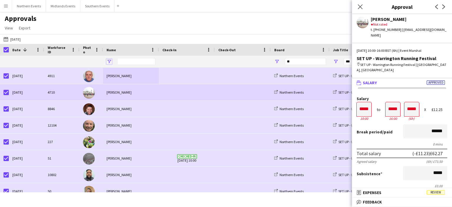
click at [110, 63] on span "Open Filter Menu" at bounding box center [108, 61] width 5 height 5
drag, startPoint x: 110, startPoint y: 63, endPoint x: 106, endPoint y: 61, distance: 4.8
click at [106, 61] on div at bounding box center [131, 62] width 56 height 12
click at [110, 61] on span "Open Filter Menu" at bounding box center [108, 61] width 5 height 5
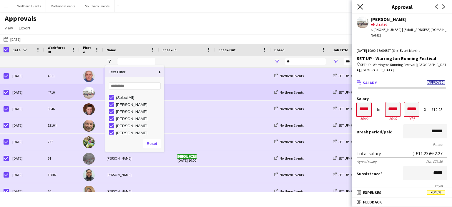
click at [360, 7] on icon at bounding box center [360, 7] width 6 height 6
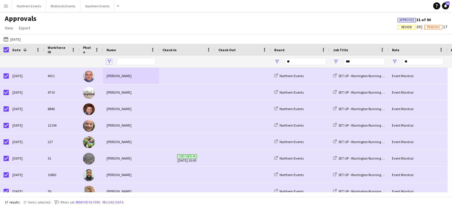
click at [111, 61] on span "Open Filter Menu" at bounding box center [108, 61] width 5 height 5
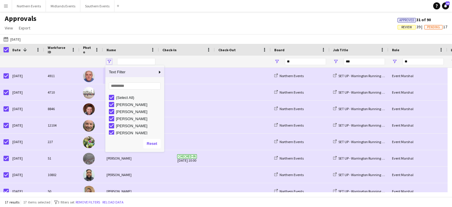
click at [111, 61] on span "Open Filter Menu" at bounding box center [108, 61] width 5 height 5
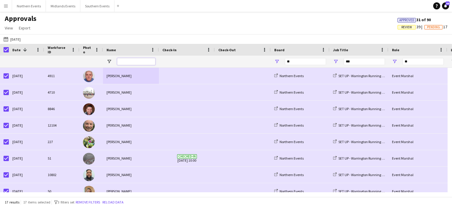
click at [129, 62] on input "Name Filter Input" at bounding box center [136, 61] width 38 height 7
click at [102, 59] on div at bounding box center [91, 62] width 24 height 12
click at [121, 47] on div "Name" at bounding box center [127, 49] width 42 height 9
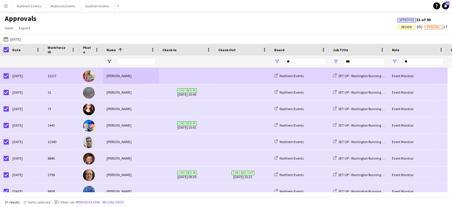
click at [120, 75] on div "[PERSON_NAME]" at bounding box center [131, 76] width 56 height 16
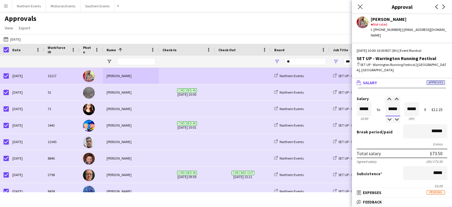
drag, startPoint x: 386, startPoint y: 97, endPoint x: 397, endPoint y: 97, distance: 11.5
click at [397, 102] on input "*****" at bounding box center [392, 109] width 15 height 14
type input "*****"
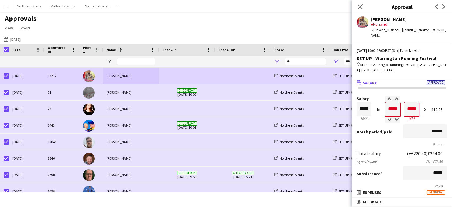
type input "*****"
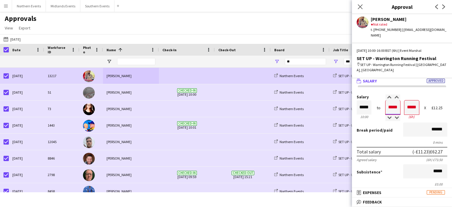
type input "*****"
click at [433, 101] on div "Salary ***** 10:00 to ***** 16:00 ***** (6h) X £12.25" at bounding box center [401, 107] width 91 height 25
drag, startPoint x: 451, startPoint y: 134, endPoint x: 440, endPoint y: 154, distance: 22.9
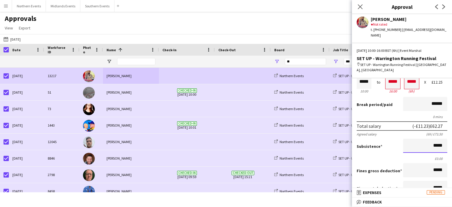
scroll to position [44, 0]
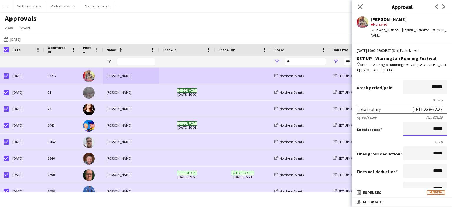
drag, startPoint x: 427, startPoint y: 118, endPoint x: 446, endPoint y: 118, distance: 19.4
click at [446, 118] on form "Salary ***** 10:00 to ***** 16:00 ***** (6h) X £12.25 Break period /paid ******…" at bounding box center [402, 148] width 100 height 193
type input "*****"
drag, startPoint x: 449, startPoint y: 120, endPoint x: 260, endPoint y: 139, distance: 190.0
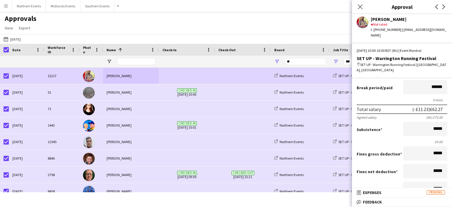
click at [260, 139] on span at bounding box center [242, 142] width 49 height 16
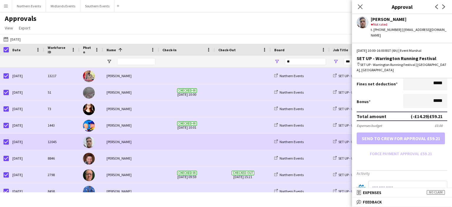
scroll to position [84, 0]
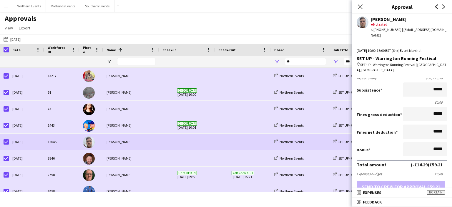
click at [435, 9] on icon "Previous" at bounding box center [436, 6] width 5 height 5
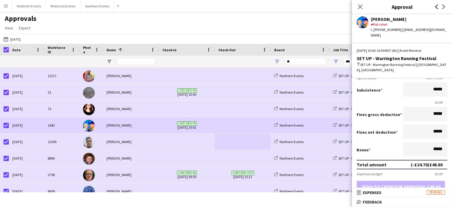
scroll to position [0, 0]
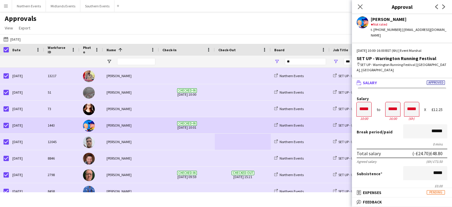
click at [436, 9] on icon "Previous" at bounding box center [436, 6] width 5 height 5
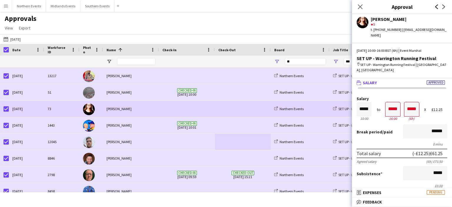
click at [436, 9] on icon "Previous" at bounding box center [436, 6] width 5 height 5
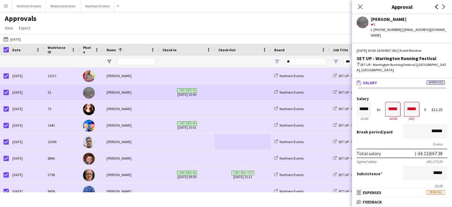
click at [436, 9] on icon "Previous" at bounding box center [436, 6] width 5 height 5
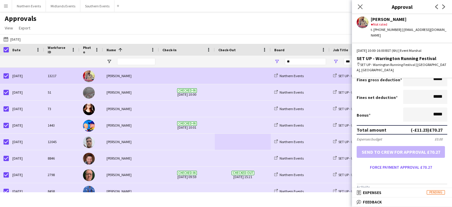
scroll to position [59, 0]
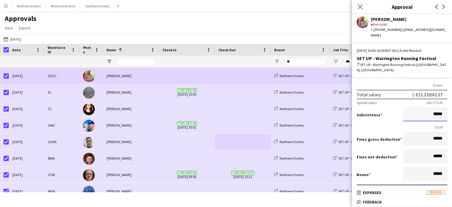
drag, startPoint x: 428, startPoint y: 105, endPoint x: 450, endPoint y: 104, distance: 21.8
click at [450, 104] on mat-expansion-panel "wallet Salary Pending Salary ***** 10:00 to ***** 16:00 ***** (6h) X £12.25 Bre…" at bounding box center [402, 133] width 100 height 110
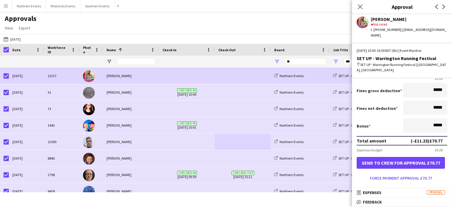
scroll to position [118, 0]
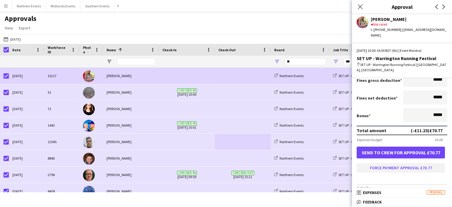
type input "*****"
click at [413, 163] on button "Force payment approval £70.77" at bounding box center [400, 167] width 88 height 9
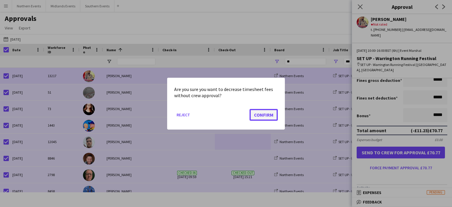
drag, startPoint x: 266, startPoint y: 119, endPoint x: 273, endPoint y: 114, distance: 8.8
click at [268, 119] on button "Confirm" at bounding box center [263, 115] width 28 height 12
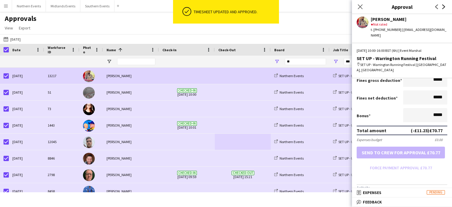
click at [445, 6] on icon "Next" at bounding box center [443, 6] width 5 height 5
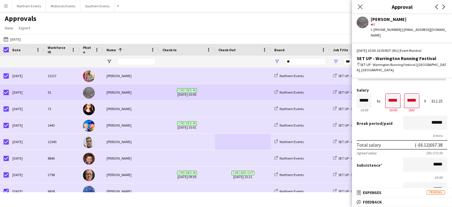
scroll to position [0, 0]
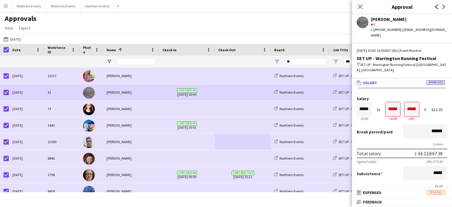
click at [434, 5] on icon "Previous" at bounding box center [436, 6] width 5 height 5
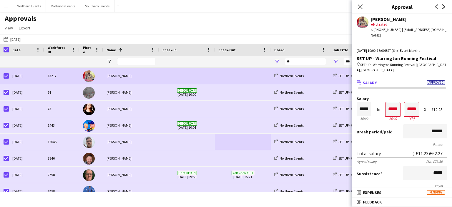
click at [443, 6] on icon "Next" at bounding box center [443, 6] width 5 height 5
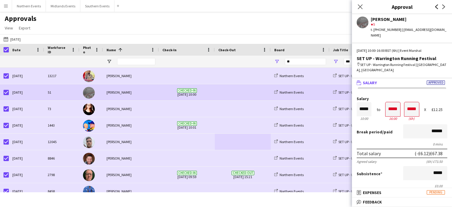
click at [435, 6] on icon "Previous" at bounding box center [436, 6] width 5 height 5
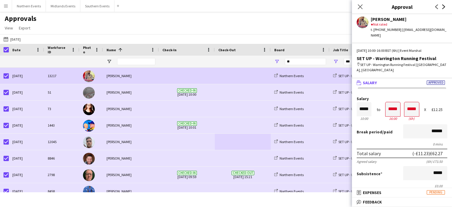
click at [443, 7] on icon "Next" at bounding box center [443, 6] width 5 height 5
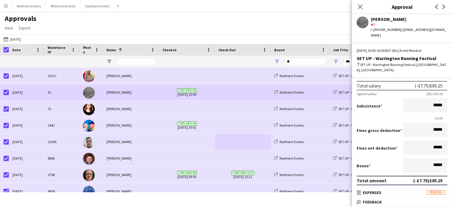
scroll to position [67, 0]
click at [443, 7] on icon "Next" at bounding box center [443, 6] width 5 height 5
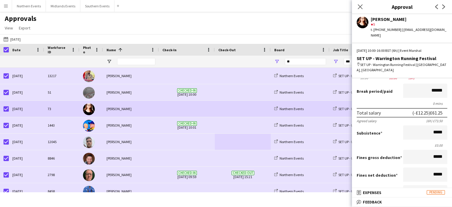
scroll to position [39, 0]
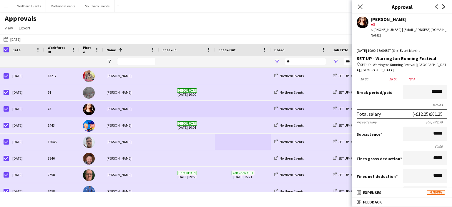
click at [444, 7] on icon at bounding box center [443, 6] width 3 height 5
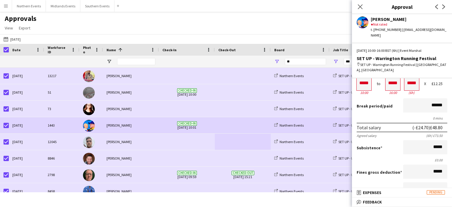
scroll to position [22, 0]
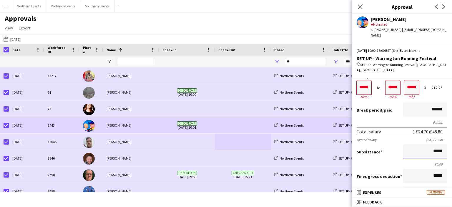
drag, startPoint x: 429, startPoint y: 141, endPoint x: 447, endPoint y: 143, distance: 18.0
click at [447, 143] on form "Salary ***** 10:00 to ***** 16:00 ***** (6h) X £12.25 Break period /paid ******…" at bounding box center [402, 171] width 100 height 193
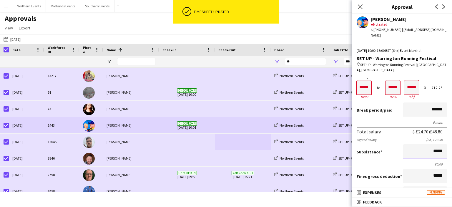
type input "*****"
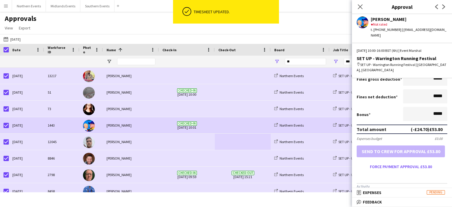
scroll to position [139, 0]
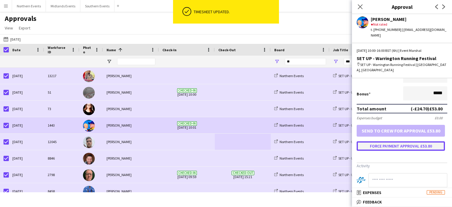
click at [417, 141] on button "Force payment approval £53.80" at bounding box center [400, 145] width 88 height 9
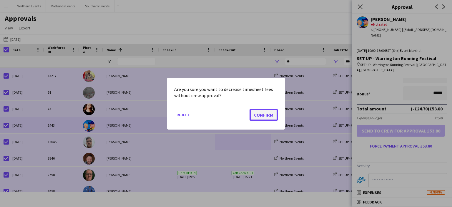
click at [258, 112] on button "Confirm" at bounding box center [263, 115] width 28 height 12
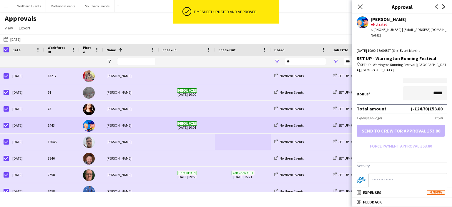
click at [442, 8] on icon "Next" at bounding box center [443, 6] width 5 height 5
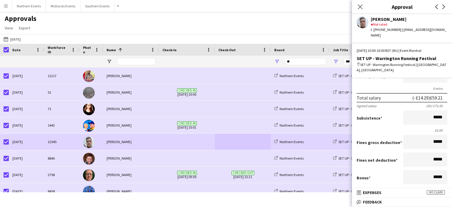
scroll to position [54, 0]
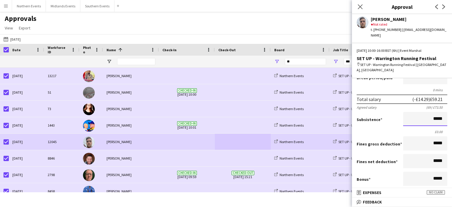
drag, startPoint x: 441, startPoint y: 107, endPoint x: 446, endPoint y: 106, distance: 5.4
click at [446, 106] on form "Salary ***** 10:00 to ***** 16:00 ***** (6h) X £12.25 Break period /paid ******…" at bounding box center [402, 138] width 100 height 193
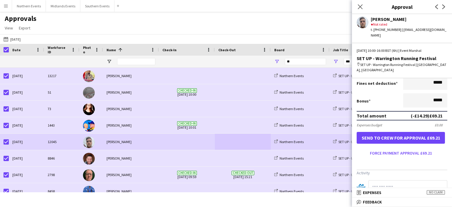
scroll to position [142, 0]
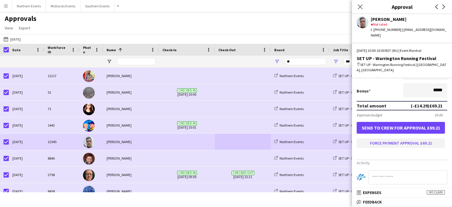
type input "******"
click at [409, 138] on button "Force payment approval £69.21" at bounding box center [400, 142] width 88 height 9
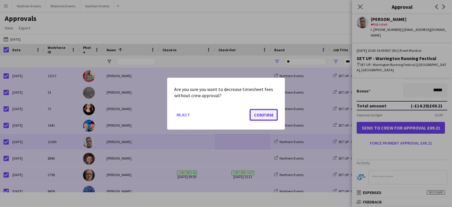
click at [270, 115] on button "Confirm" at bounding box center [263, 115] width 28 height 12
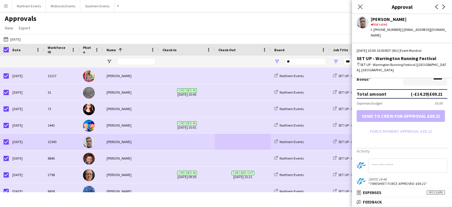
scroll to position [113, 0]
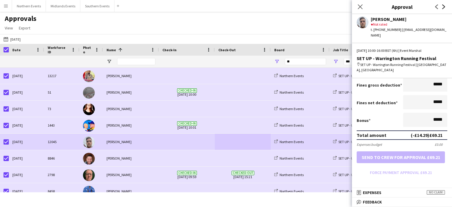
click at [441, 7] on icon "Next" at bounding box center [443, 6] width 5 height 5
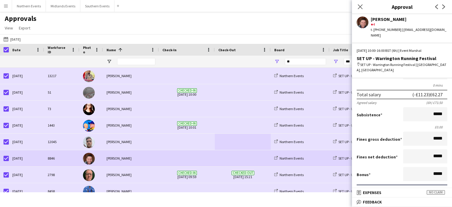
scroll to position [59, 0]
click at [435, 7] on icon "Previous" at bounding box center [436, 6] width 5 height 5
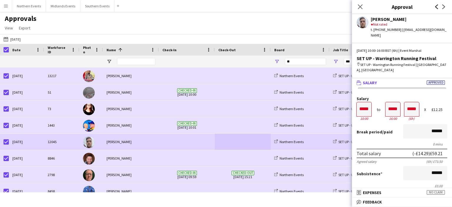
click at [436, 8] on icon at bounding box center [436, 6] width 3 height 5
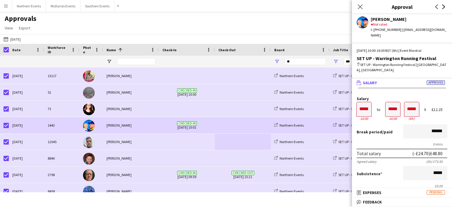
click at [446, 7] on icon "Next" at bounding box center [443, 6] width 5 height 5
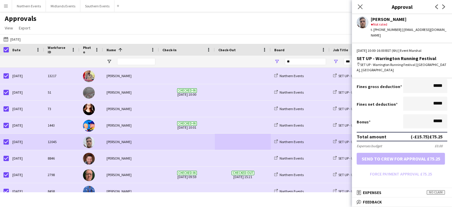
scroll to position [118, 0]
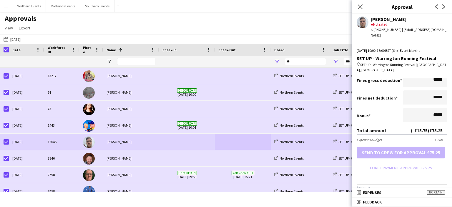
click at [414, 156] on form "Salary ***** 10:00 to ***** 16:00 ***** (6h) X £13.50 Break period /paid ******…" at bounding box center [402, 75] width 100 height 193
click at [442, 7] on icon "Next" at bounding box center [443, 6] width 5 height 5
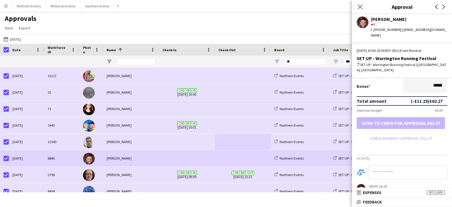
scroll to position [176, 0]
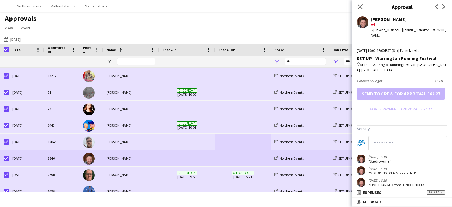
click at [441, 9] on app-icon "Next" at bounding box center [443, 6] width 7 height 7
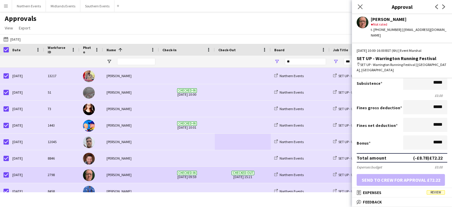
scroll to position [59, 0]
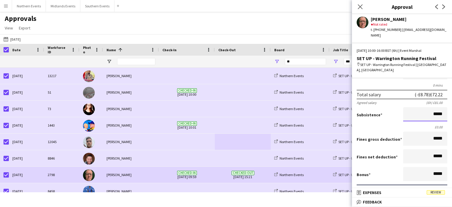
drag, startPoint x: 433, startPoint y: 104, endPoint x: 449, endPoint y: 104, distance: 16.2
click at [449, 104] on mat-expansion-panel "wallet Salary Approved Salary ***** 10:00 to ***** 16:00 ***** (6h) X £13.50 Br…" at bounding box center [402, 133] width 100 height 110
type input "******"
click at [403, 131] on input "*****" at bounding box center [425, 138] width 44 height 14
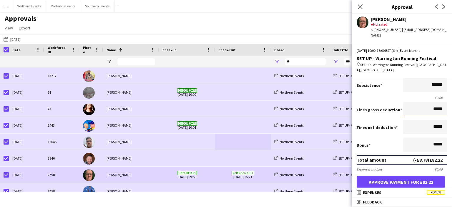
scroll to position [118, 0]
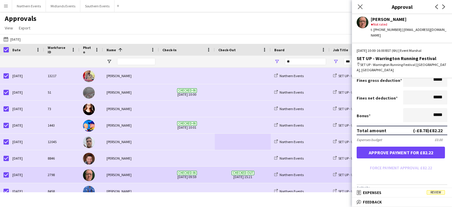
click at [406, 158] on form "Salary ***** 10:00 to ***** 16:00 ***** (6h) X £13.50 Break period /paid ******…" at bounding box center [402, 75] width 100 height 193
click at [401, 146] on button "Approve payment for £82.22" at bounding box center [400, 152] width 88 height 12
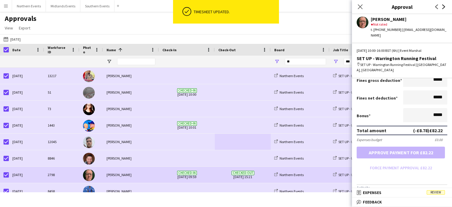
click at [442, 8] on icon at bounding box center [443, 6] width 3 height 5
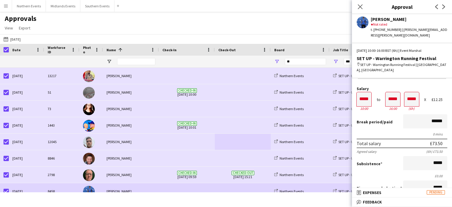
scroll to position [0, 0]
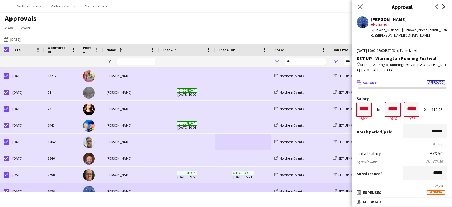
click at [440, 9] on app-icon "Next" at bounding box center [443, 6] width 7 height 7
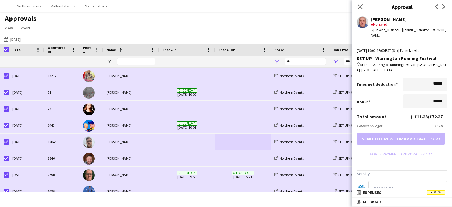
scroll to position [88, 0]
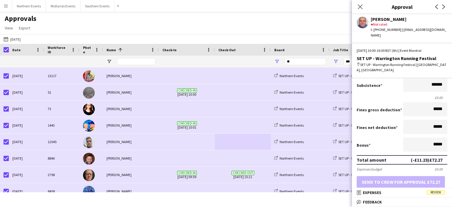
click at [444, 4] on app-icon "Next" at bounding box center [443, 6] width 7 height 7
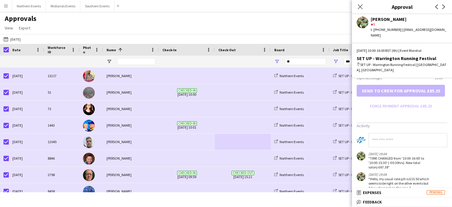
scroll to position [182, 0]
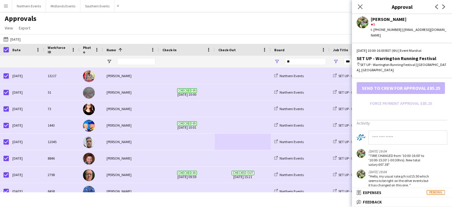
click at [390, 130] on input at bounding box center [407, 137] width 79 height 14
type input "**********"
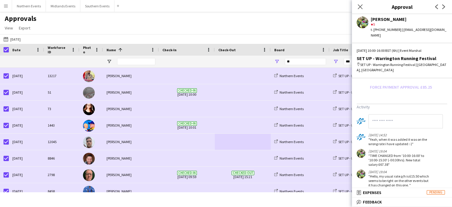
scroll to position [110, 0]
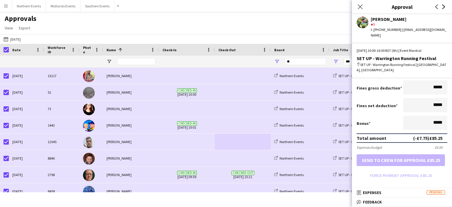
click at [443, 8] on icon at bounding box center [443, 6] width 3 height 5
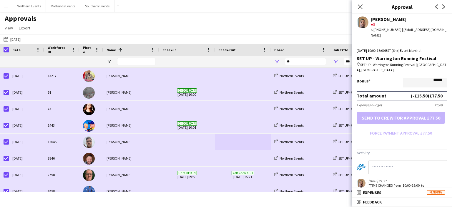
scroll to position [157, 0]
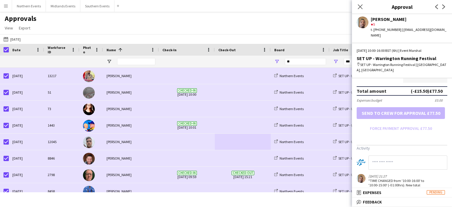
click at [443, 9] on app-icon "Next" at bounding box center [443, 6] width 7 height 7
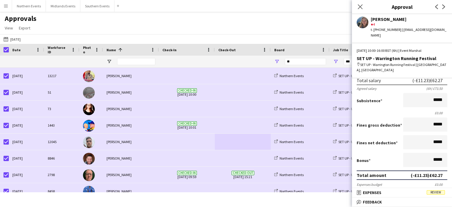
scroll to position [63, 0]
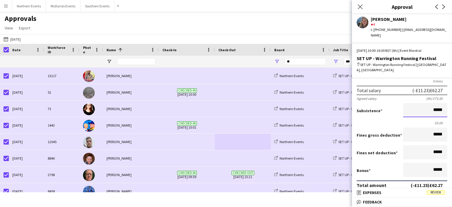
drag, startPoint x: 430, startPoint y: 98, endPoint x: 450, endPoint y: 99, distance: 20.1
click at [446, 99] on form "Salary ***** 10:00 to ***** 16:00 ***** (6h) X £12.25 Break period /paid ******…" at bounding box center [402, 130] width 100 height 193
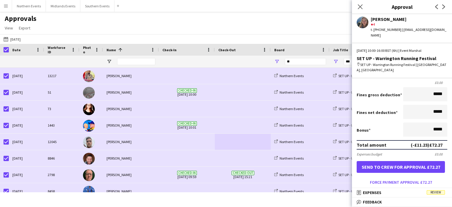
scroll to position [132, 0]
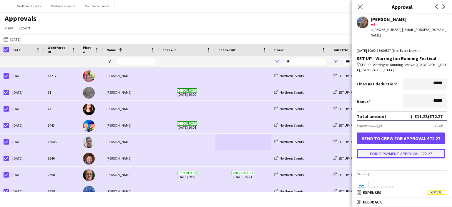
type input "******"
click at [420, 149] on button "Force payment approval £72.27" at bounding box center [400, 153] width 88 height 9
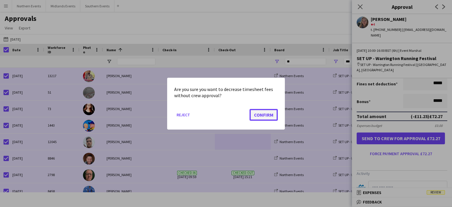
click at [268, 115] on button "Confirm" at bounding box center [263, 115] width 28 height 12
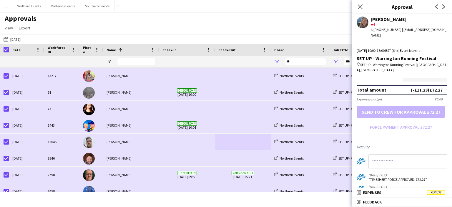
scroll to position [213, 0]
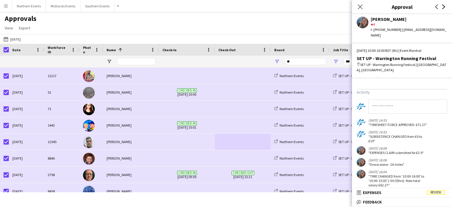
click at [441, 7] on icon "Next" at bounding box center [443, 6] width 5 height 5
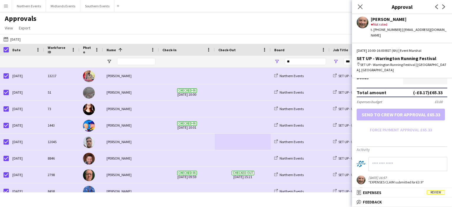
scroll to position [67, 0]
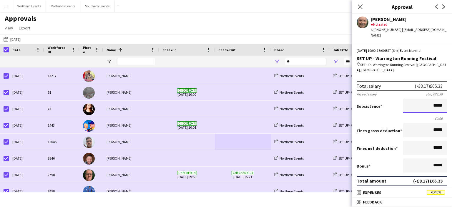
drag, startPoint x: 428, startPoint y: 95, endPoint x: 447, endPoint y: 94, distance: 18.3
click at [447, 94] on form "Salary ***** 10:00 to ***** 16:00 ***** (6h) X £12.25 Break period /paid ******…" at bounding box center [402, 125] width 100 height 193
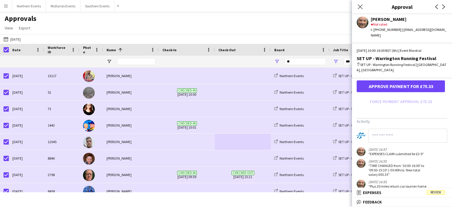
scroll to position [185, 0]
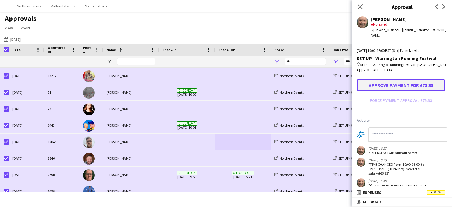
type input "******"
click at [412, 79] on button "Approve payment for £75.33" at bounding box center [400, 85] width 88 height 12
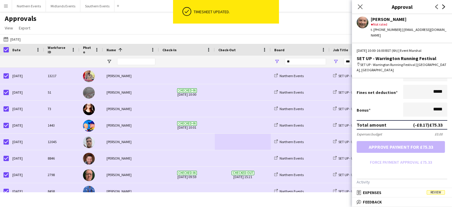
click at [444, 7] on icon at bounding box center [443, 6] width 3 height 5
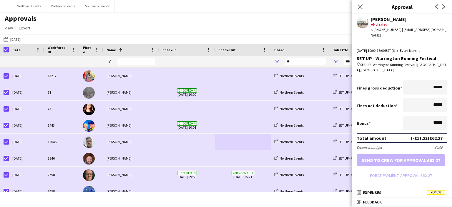
scroll to position [51, 0]
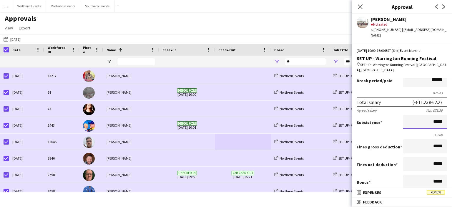
drag, startPoint x: 443, startPoint y: 111, endPoint x: 451, endPoint y: 111, distance: 8.2
click at [451, 111] on mat-expansion-panel "wallet Salary Approved Salary ***** 10:00 to ***** 16:00 ***** (6h) X £12.25 Br…" at bounding box center [402, 133] width 100 height 110
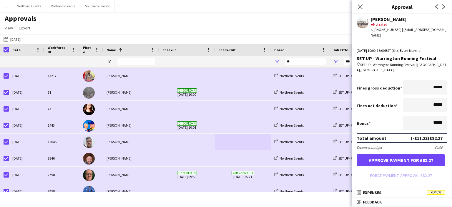
scroll to position [169, 0]
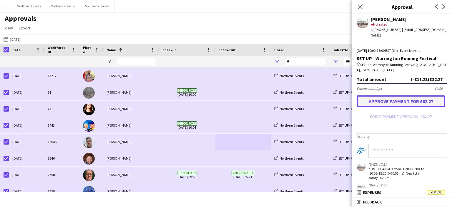
type input "******"
click at [416, 95] on button "Approve payment for £82.27" at bounding box center [400, 101] width 88 height 12
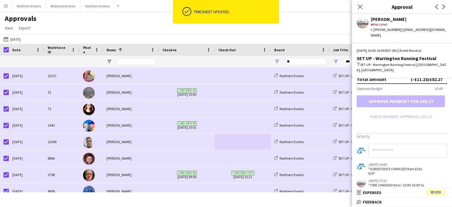
click at [445, 11] on div "Previous Next" at bounding box center [440, 7] width 24 height 14
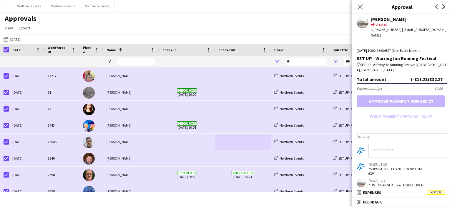
click at [443, 6] on icon "Next" at bounding box center [443, 6] width 5 height 5
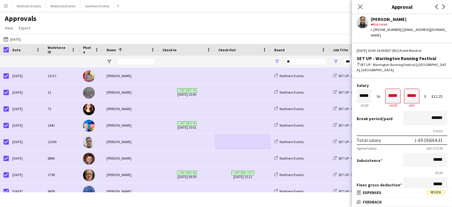
scroll to position [9, 0]
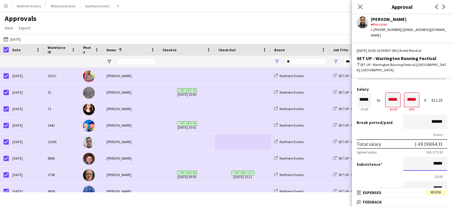
drag, startPoint x: 428, startPoint y: 157, endPoint x: 451, endPoint y: 161, distance: 23.3
click at [451, 161] on mat-expansion-panel "wallet Salary Approved Salary ***** 10:00 to ***** 16:00 ***** (6h) X £12.25 Br…" at bounding box center [402, 133] width 100 height 110
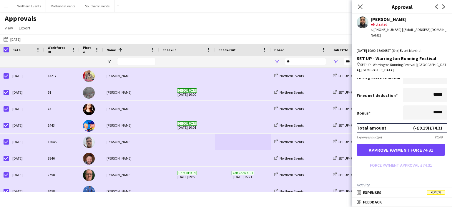
scroll to position [186, 0]
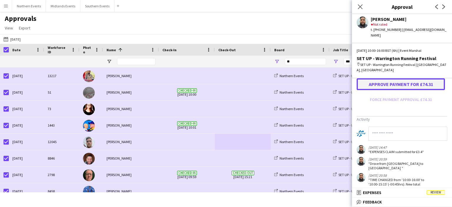
type input "******"
click at [401, 80] on button "Approve payment for £74.31" at bounding box center [400, 84] width 88 height 12
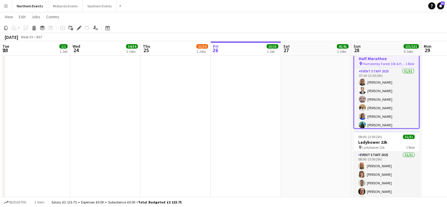
scroll to position [0, 141]
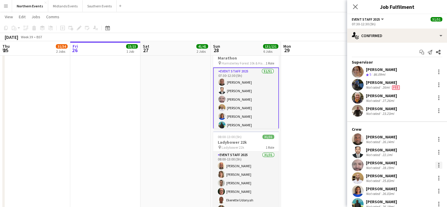
click at [436, 162] on div at bounding box center [439, 164] width 7 height 7
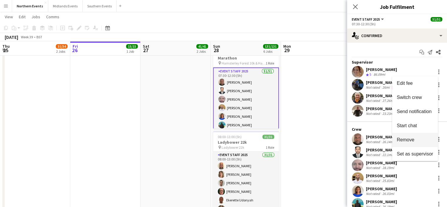
click at [425, 137] on span "Remove" at bounding box center [415, 139] width 36 height 5
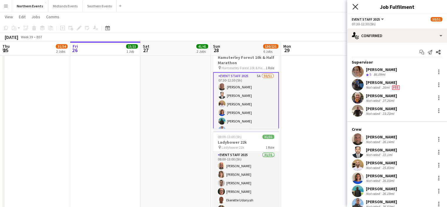
click at [356, 9] on icon "Close pop-in" at bounding box center [356, 7] width 6 height 6
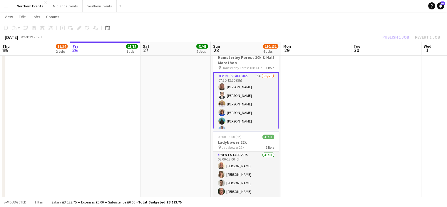
click at [394, 35] on div "Publish 1 job Revert 1 job" at bounding box center [412, 37] width 72 height 8
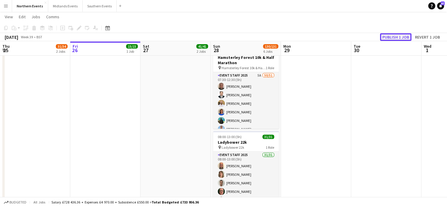
click at [392, 36] on button "Publish 1 job" at bounding box center [395, 37] width 31 height 8
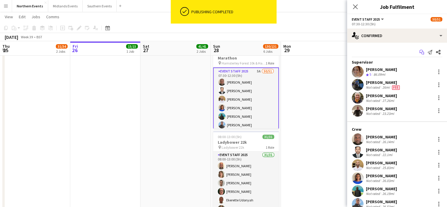
click at [420, 53] on icon "Start chat" at bounding box center [422, 52] width 5 height 5
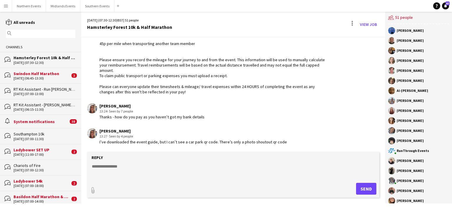
scroll to position [927, 0]
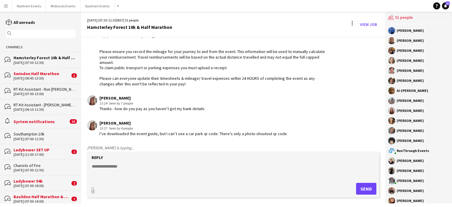
click at [127, 160] on div "Reply" at bounding box center [233, 157] width 286 height 5
click at [101, 167] on textarea at bounding box center [234, 170] width 286 height 15
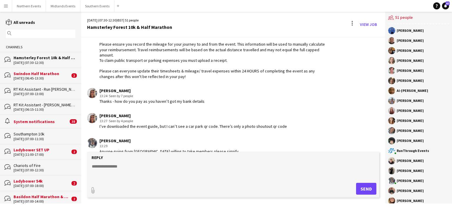
scroll to position [952, 0]
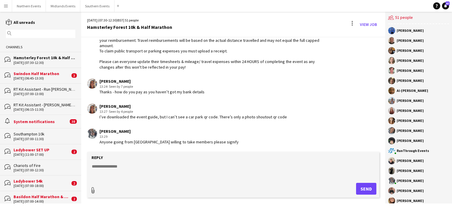
type input "**********"
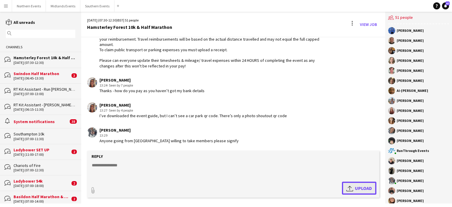
click at [354, 188] on app-icon "Upload" at bounding box center [350, 187] width 9 height 7
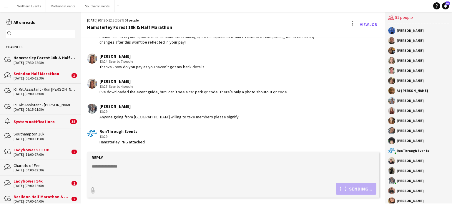
scroll to position [1002, 0]
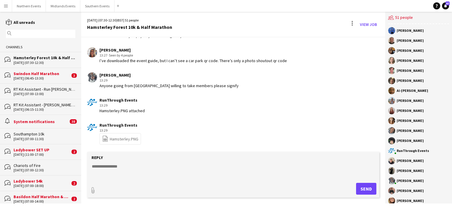
click at [117, 144] on div "file-spreadsheet Hamsterley.PNG" at bounding box center [119, 138] width 41 height 11
click at [117, 142] on link "file-spreadsheet Hamsterley.PNG" at bounding box center [120, 138] width 36 height 7
click at [112, 168] on textarea at bounding box center [234, 170] width 286 height 15
type textarea "**********"
click at [363, 192] on button "Send" at bounding box center [366, 189] width 20 height 12
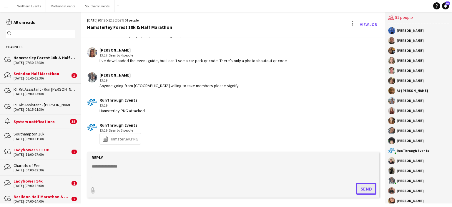
scroll to position [1033, 0]
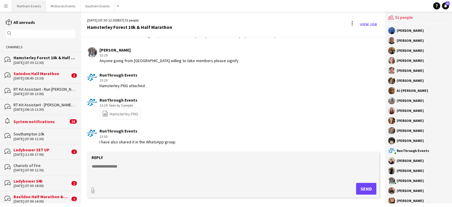
click at [30, 5] on button "Northern Events Close" at bounding box center [29, 5] width 34 height 11
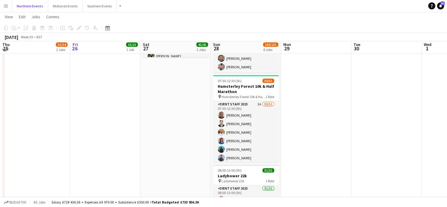
scroll to position [155, 0]
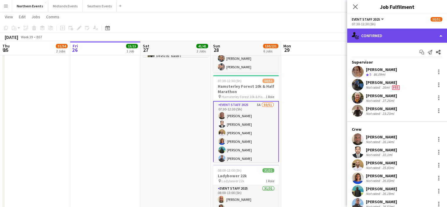
click at [376, 39] on div "single-neutral-actions-check-2 Confirmed" at bounding box center [397, 36] width 100 height 14
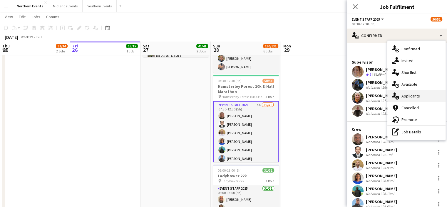
click at [410, 95] on span "Applicants" at bounding box center [411, 95] width 19 height 5
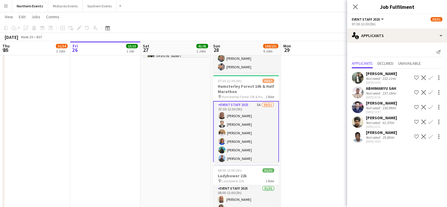
click at [381, 139] on div "25.85mi" at bounding box center [388, 137] width 14 height 4
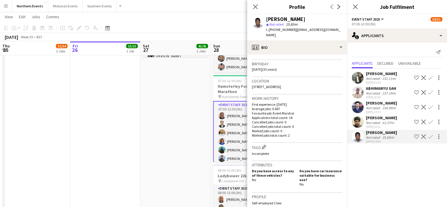
scroll to position [107, 0]
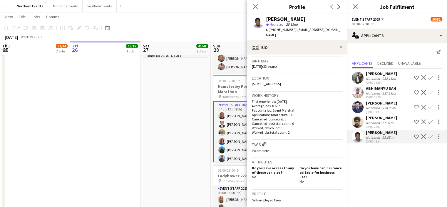
click at [384, 120] on div "Kurushanth Krishnamoorthy" at bounding box center [381, 117] width 31 height 5
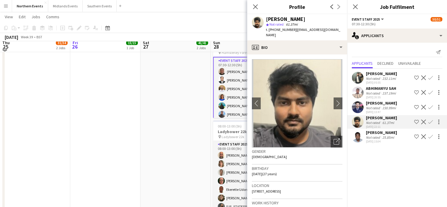
scroll to position [201, 0]
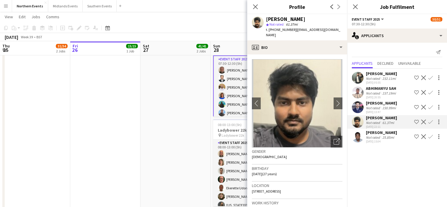
click at [342, 93] on app-crew-profile-bio "chevron-left chevron-right Open photos pop-in Gender Male Birthday 03-04-1998 (…" at bounding box center [297, 130] width 100 height 152
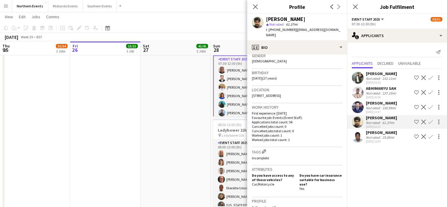
scroll to position [104, 0]
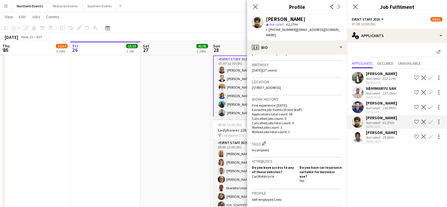
click at [379, 104] on div "usama nazir" at bounding box center [381, 102] width 31 height 5
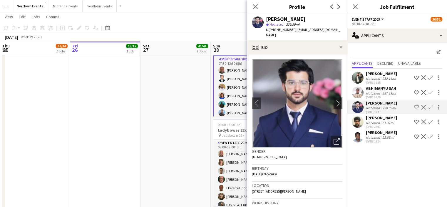
click at [385, 87] on div "ABHIMANYU SAH" at bounding box center [381, 88] width 31 height 5
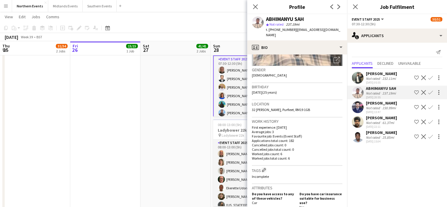
scroll to position [83, 0]
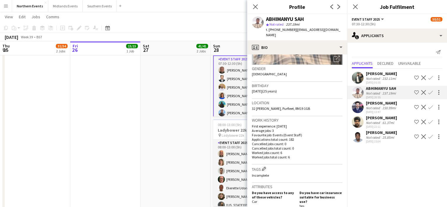
click at [380, 74] on div "Sajawal Rehman" at bounding box center [381, 73] width 31 height 5
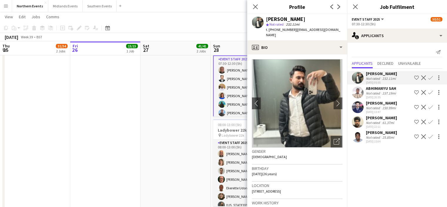
click at [355, 2] on div "Close pop-in" at bounding box center [355, 7] width 16 height 14
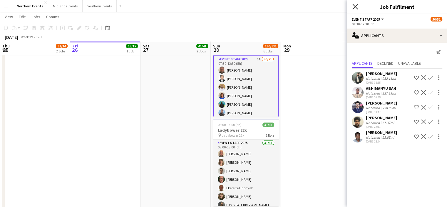
click at [355, 9] on icon "Close pop-in" at bounding box center [356, 7] width 6 height 6
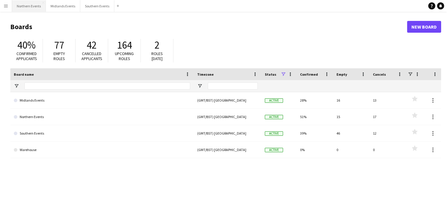
click at [36, 4] on button "Northern Events Close" at bounding box center [29, 5] width 34 height 11
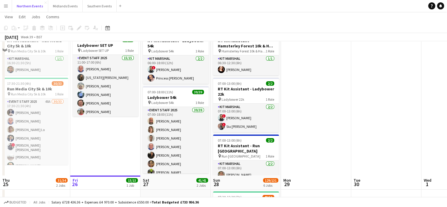
scroll to position [173, 0]
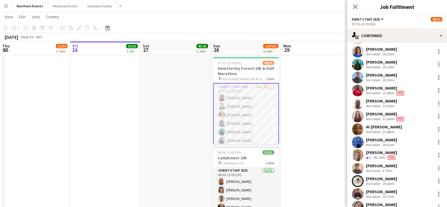
scroll to position [111, 0]
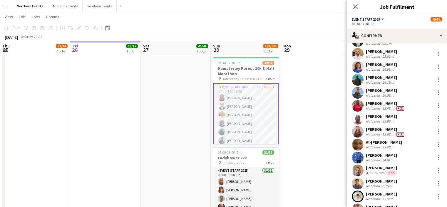
click at [379, 89] on div "Henry Nwoke" at bounding box center [381, 90] width 31 height 5
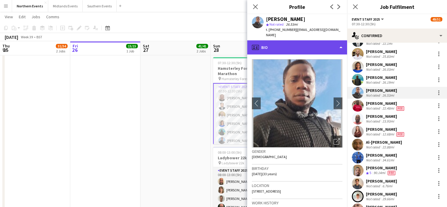
click at [326, 41] on div "profile Bio" at bounding box center [297, 47] width 100 height 14
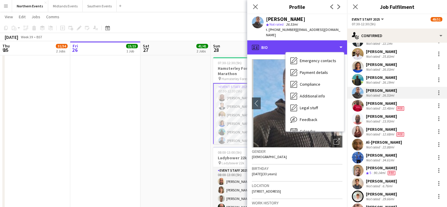
scroll to position [55, 0]
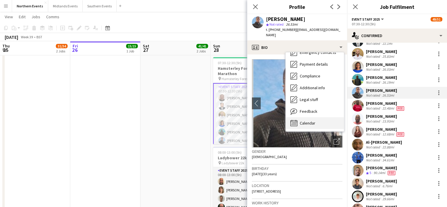
click at [311, 120] on span "Calendar" at bounding box center [308, 122] width 16 height 5
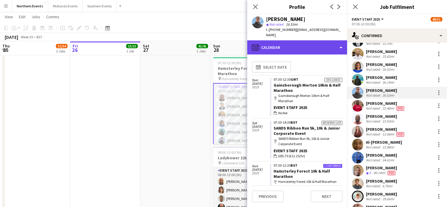
click at [334, 41] on div "calendar-full Calendar" at bounding box center [297, 47] width 100 height 14
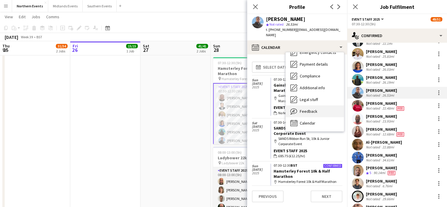
click at [323, 106] on div "Feedback Feedback" at bounding box center [315, 111] width 58 height 12
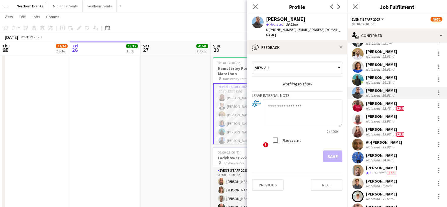
click at [306, 104] on textarea at bounding box center [302, 113] width 79 height 28
type textarea "**********"
click at [329, 150] on button "Save" at bounding box center [332, 156] width 19 height 12
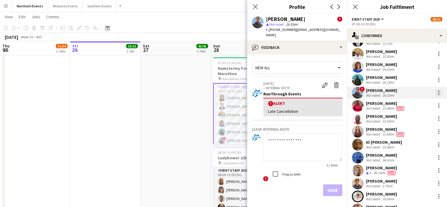
click at [436, 94] on div at bounding box center [439, 92] width 7 height 7
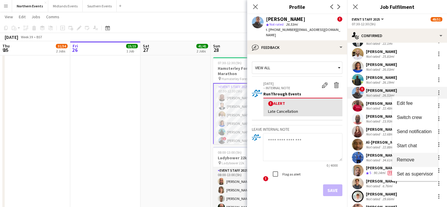
click at [410, 163] on button "Remove" at bounding box center [415, 160] width 46 height 14
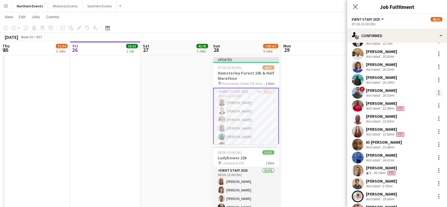
click at [436, 91] on div at bounding box center [439, 92] width 7 height 7
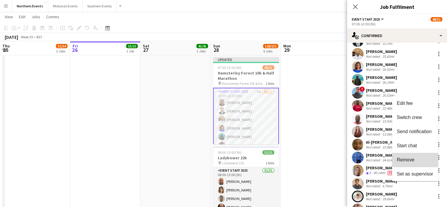
click at [406, 158] on span "Remove" at bounding box center [406, 159] width 18 height 5
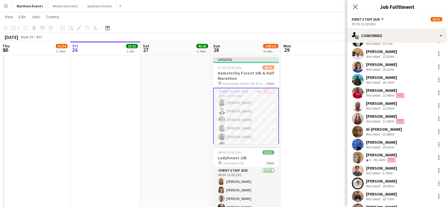
click at [1, 5] on button "Menu" at bounding box center [6, 6] width 12 height 12
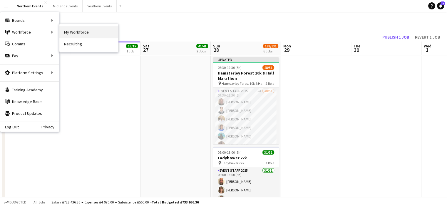
click at [76, 32] on link "My Workforce" at bounding box center [88, 32] width 59 height 12
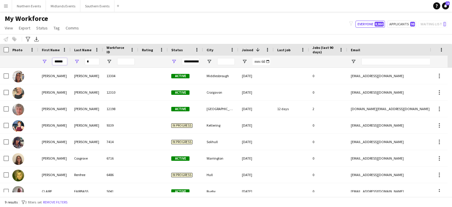
click at [63, 62] on input "******" at bounding box center [59, 61] width 15 height 7
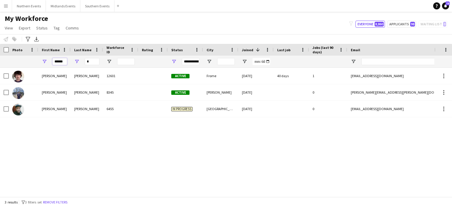
type input "*****"
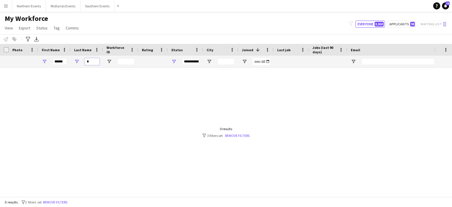
click at [94, 60] on input "*" at bounding box center [92, 61] width 15 height 7
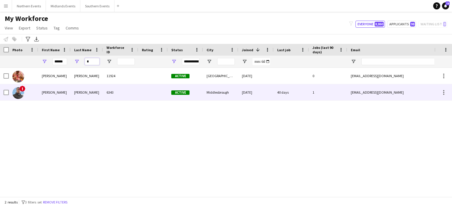
type input "*"
click at [84, 93] on div "Nwoke" at bounding box center [87, 92] width 32 height 16
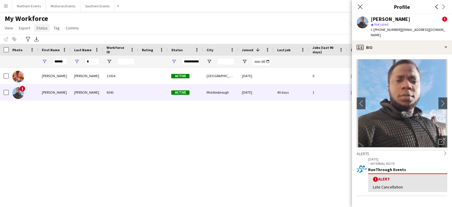
click at [39, 26] on span "Status" at bounding box center [41, 27] width 11 height 5
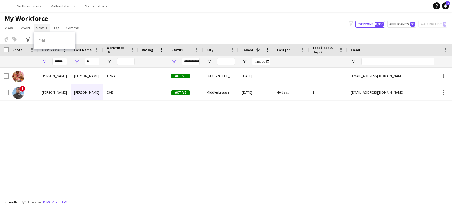
click at [44, 25] on span "Status" at bounding box center [41, 27] width 11 height 5
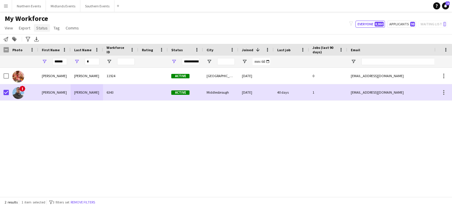
click at [46, 31] on link "Status" at bounding box center [42, 28] width 16 height 8
click at [49, 40] on link "Edit" at bounding box center [54, 40] width 41 height 12
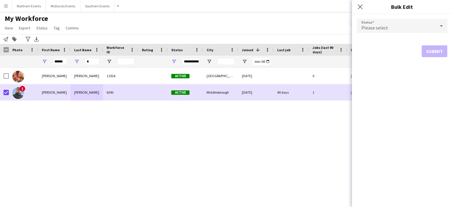
click at [395, 34] on form "Status Please select Submit" at bounding box center [401, 38] width 91 height 48
click at [399, 26] on div "Please select" at bounding box center [395, 26] width 79 height 14
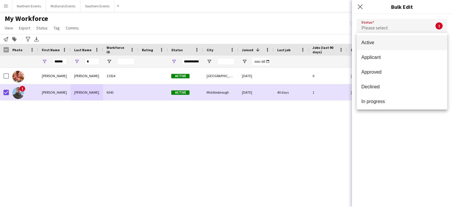
drag, startPoint x: 442, startPoint y: 63, endPoint x: 442, endPoint y: 73, distance: 9.7
click at [442, 73] on div "Active Applicant Approved Declined In progress Invited Paused Suspended Waiting…" at bounding box center [401, 71] width 91 height 76
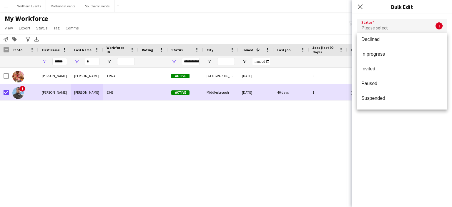
scroll to position [48, 0]
click at [405, 84] on span "Paused" at bounding box center [401, 83] width 81 height 6
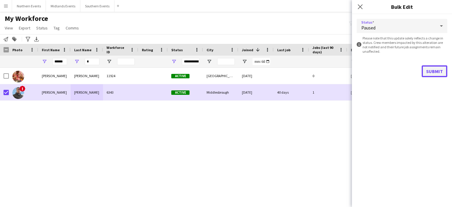
click at [438, 70] on button "Submit" at bounding box center [434, 71] width 26 height 12
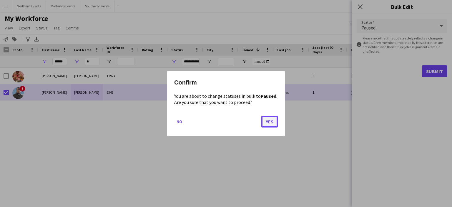
click at [269, 117] on button "Yes" at bounding box center [269, 122] width 16 height 12
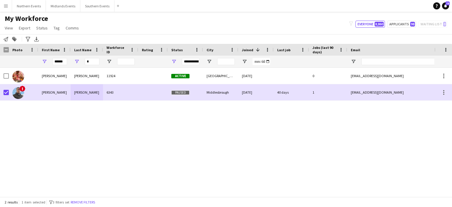
click at [6, 6] on app-icon "Menu" at bounding box center [6, 6] width 5 height 5
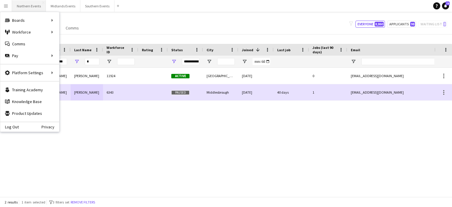
click at [29, 6] on button "Northern Events Close" at bounding box center [29, 5] width 34 height 11
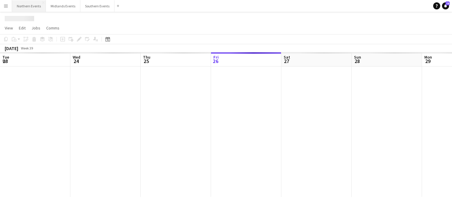
scroll to position [0, 141]
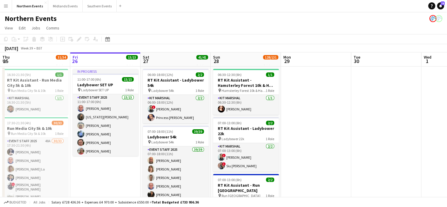
click at [2, 4] on button "Menu" at bounding box center [6, 6] width 12 height 12
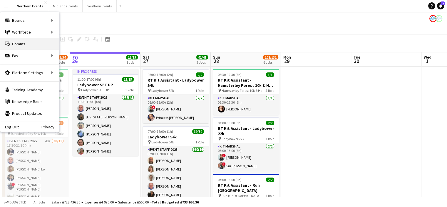
click at [15, 44] on link "Comms Comms" at bounding box center [29, 44] width 59 height 12
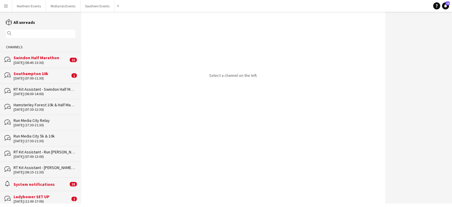
click at [5, 8] on button "Menu" at bounding box center [6, 6] width 12 height 12
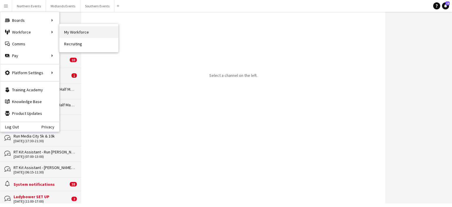
click at [78, 31] on link "My Workforce" at bounding box center [88, 32] width 59 height 12
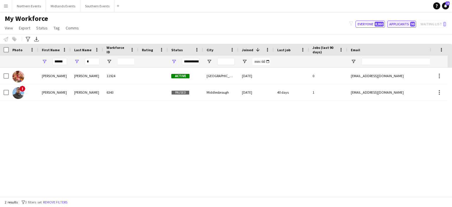
click at [402, 26] on button "Applicants 98" at bounding box center [401, 24] width 29 height 7
type input "**********"
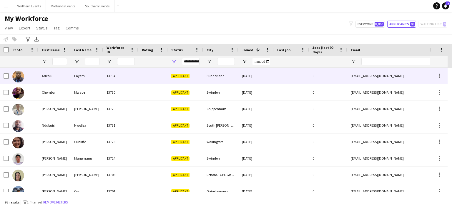
click at [84, 74] on div "Fayemi" at bounding box center [87, 76] width 32 height 16
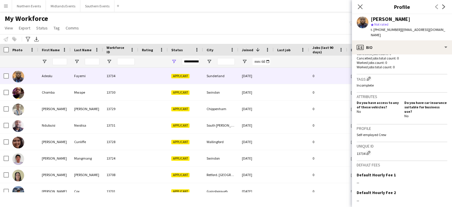
scroll to position [206, 0]
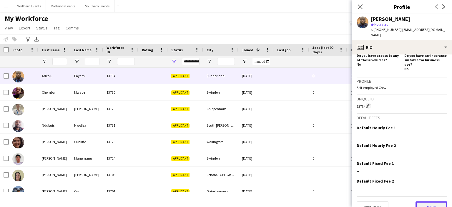
click at [431, 201] on button "Next" at bounding box center [431, 207] width 32 height 12
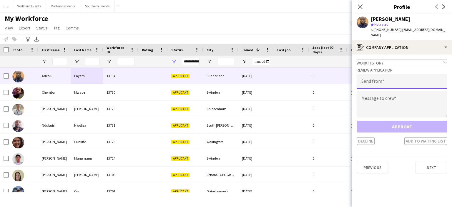
click at [396, 74] on input "email" at bounding box center [401, 81] width 91 height 15
type input "**********"
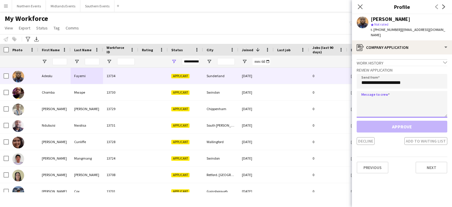
paste textarea "**********"
type textarea "**********"
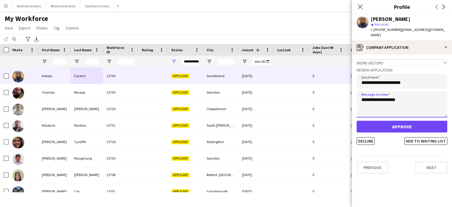
drag, startPoint x: 412, startPoint y: 97, endPoint x: 343, endPoint y: 100, distance: 68.6
click at [343, 100] on body "Menu Boards Boards Boards All jobs Status Workforce Workforce My Workforce Recr…" at bounding box center [226, 103] width 452 height 207
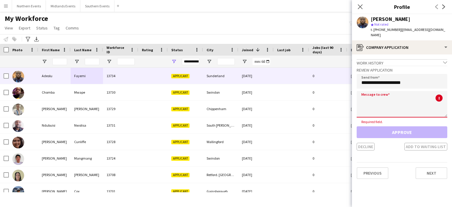
click at [383, 92] on textarea at bounding box center [401, 104] width 91 height 26
paste textarea "**********"
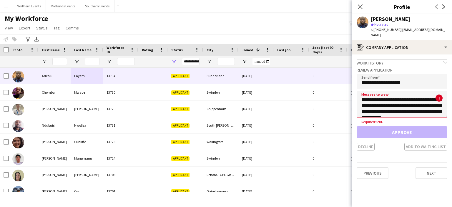
scroll to position [127, 0]
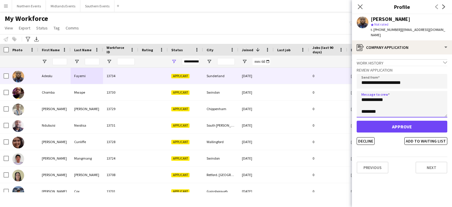
type textarea "**********"
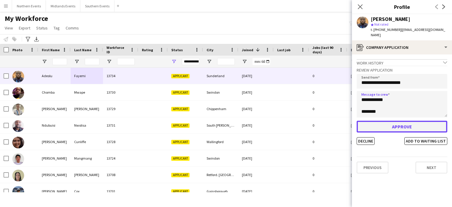
click at [392, 121] on button "Approve" at bounding box center [401, 127] width 91 height 12
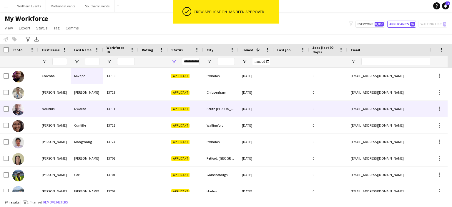
click at [86, 108] on div "Nwolisa" at bounding box center [87, 109] width 32 height 16
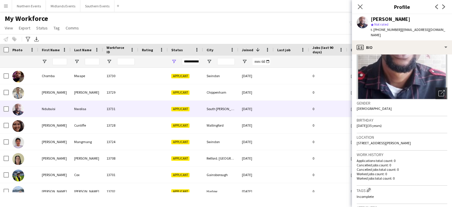
scroll to position [11, 0]
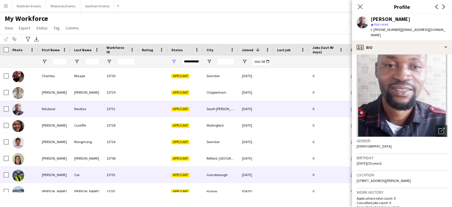
click at [219, 175] on div "Gainsborough" at bounding box center [220, 174] width 35 height 16
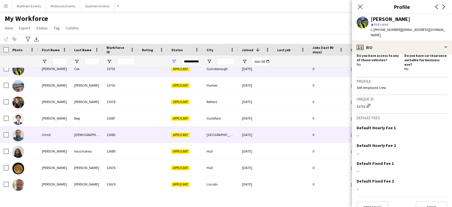
scroll to position [122, 0]
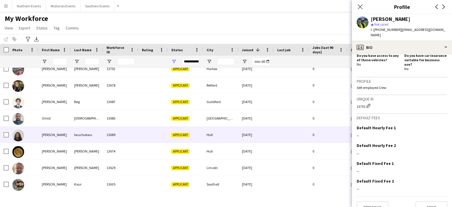
click at [82, 134] on div "Iwuchukwu" at bounding box center [87, 134] width 32 height 16
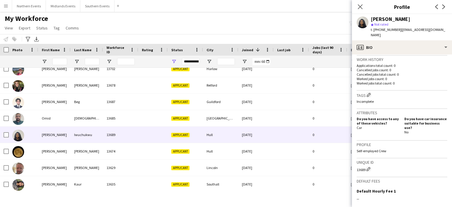
scroll to position [206, 0]
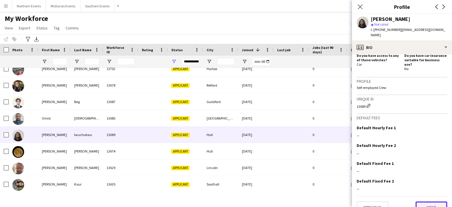
click at [419, 201] on button "Next" at bounding box center [431, 207] width 32 height 12
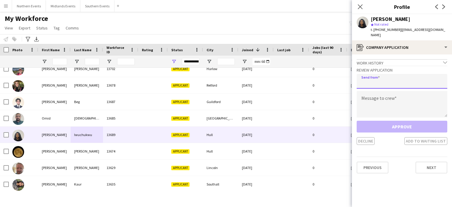
click at [380, 82] on input "email" at bounding box center [401, 81] width 91 height 15
type input "**********"
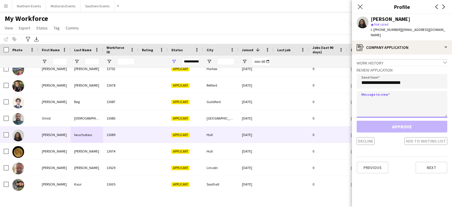
paste textarea "**********"
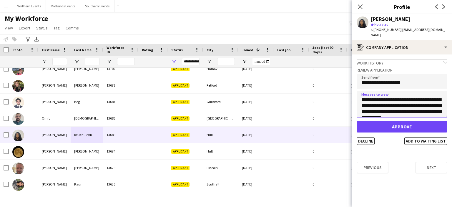
scroll to position [127, 0]
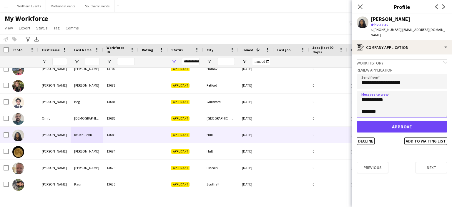
type textarea "**********"
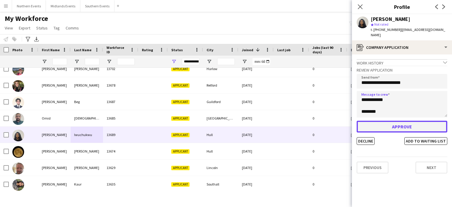
click at [383, 122] on button "Approve" at bounding box center [401, 127] width 91 height 12
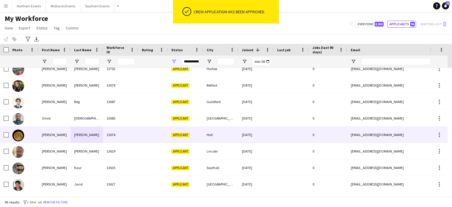
click at [81, 134] on div "Stephenson" at bounding box center [87, 134] width 32 height 16
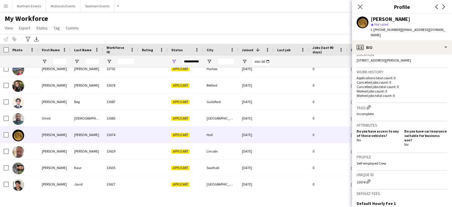
scroll to position [131, 0]
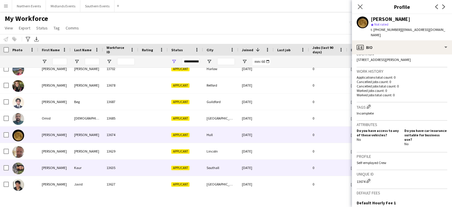
click at [213, 168] on div "Southall" at bounding box center [220, 167] width 35 height 16
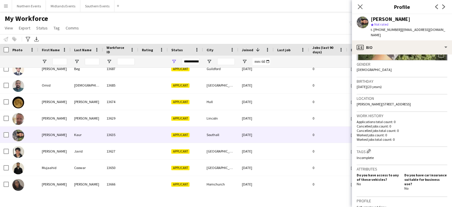
scroll to position [155, 0]
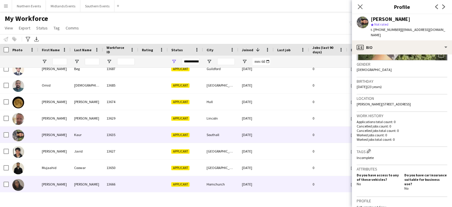
click at [212, 186] on div "Hornchurch" at bounding box center [220, 184] width 35 height 16
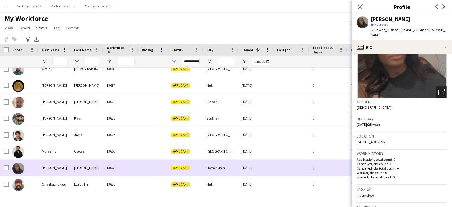
scroll to position [0, 0]
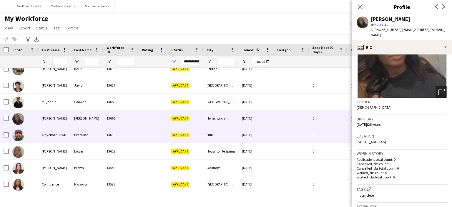
click at [85, 133] on div "Ezebuihe" at bounding box center [87, 134] width 32 height 16
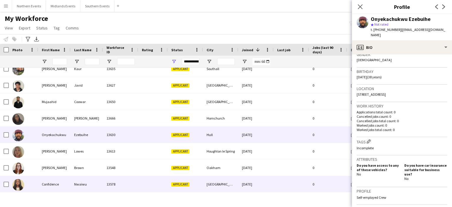
click at [185, 183] on span "Applicant" at bounding box center [180, 184] width 18 height 4
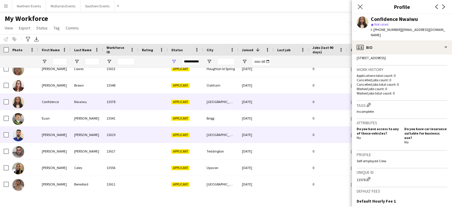
scroll to position [303, 0]
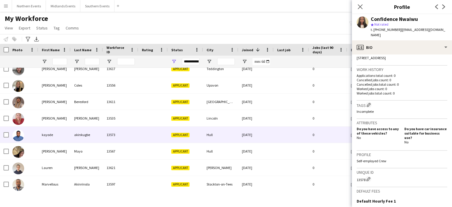
click at [74, 133] on div "akinkugbe" at bounding box center [87, 134] width 32 height 16
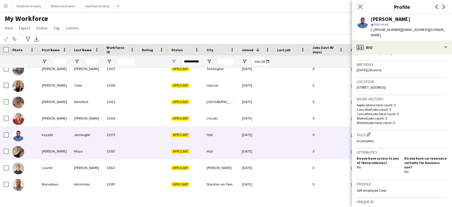
click at [77, 150] on div "Mayo" at bounding box center [87, 151] width 32 height 16
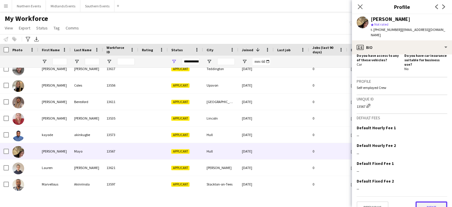
click at [429, 201] on button "Next" at bounding box center [431, 207] width 32 height 12
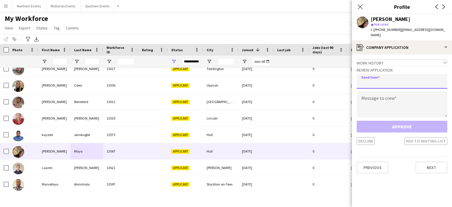
click at [408, 74] on input "email" at bounding box center [401, 81] width 91 height 15
type input "**********"
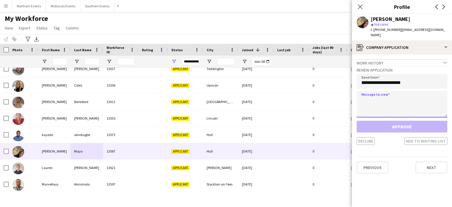
paste textarea "**********"
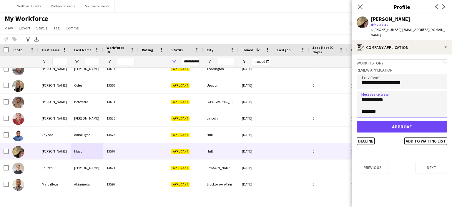
type textarea "**********"
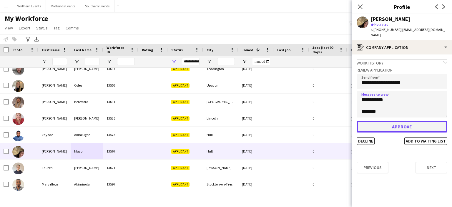
click at [399, 121] on button "Approve" at bounding box center [401, 127] width 91 height 12
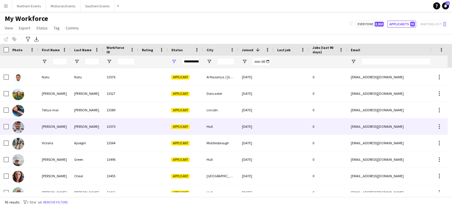
click at [85, 124] on div "Thompson" at bounding box center [87, 126] width 32 height 16
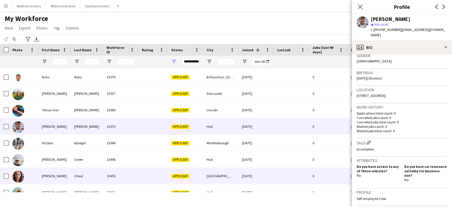
click at [75, 175] on div "Cheal" at bounding box center [87, 176] width 32 height 16
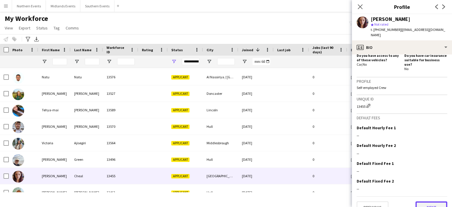
click at [425, 201] on button "Next" at bounding box center [431, 207] width 32 height 12
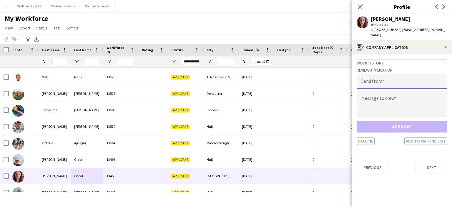
click at [370, 74] on input "email" at bounding box center [401, 81] width 91 height 15
type input "**********"
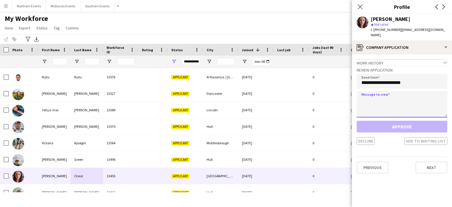
paste textarea "**********"
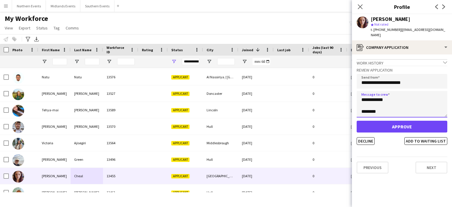
type textarea "**********"
drag, startPoint x: 403, startPoint y: 17, endPoint x: 389, endPoint y: 20, distance: 14.7
click at [389, 20] on div "Jessica Cheal" at bounding box center [390, 18] width 39 height 5
drag, startPoint x: 389, startPoint y: 20, endPoint x: 409, endPoint y: 20, distance: 20.3
click at [409, 20] on div "Jessica Cheal" at bounding box center [409, 18] width 76 height 5
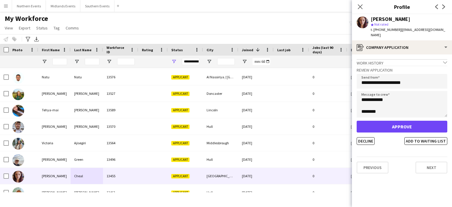
copy div "Cheal"
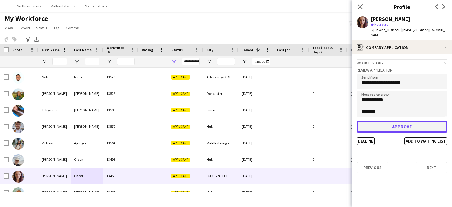
drag, startPoint x: 396, startPoint y: 126, endPoint x: 409, endPoint y: 123, distance: 12.9
click at [409, 123] on button "Approve" at bounding box center [401, 127] width 91 height 12
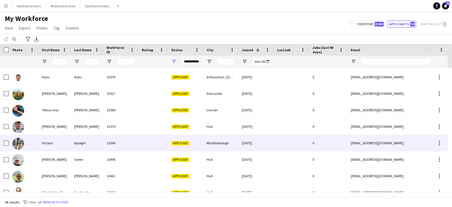
click at [216, 142] on div "Middlesbrough" at bounding box center [220, 143] width 35 height 16
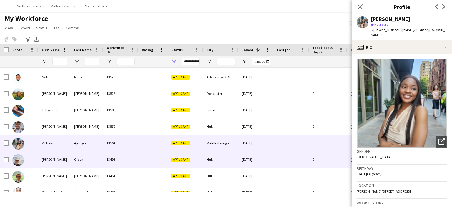
click at [211, 158] on div "Hull" at bounding box center [220, 159] width 35 height 16
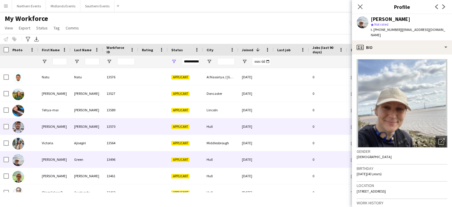
click at [208, 129] on div "Hull" at bounding box center [220, 126] width 35 height 16
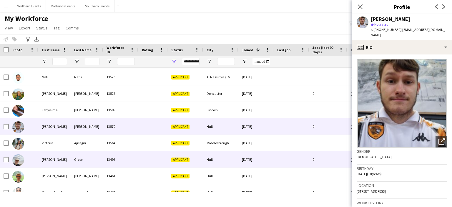
click at [207, 161] on div "Hull" at bounding box center [220, 159] width 35 height 16
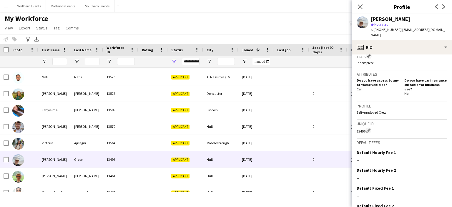
scroll to position [206, 0]
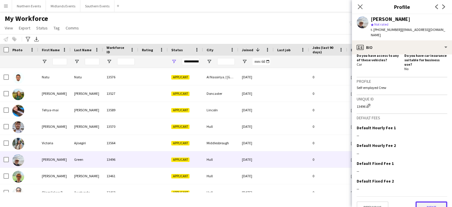
click at [426, 201] on button "Next" at bounding box center [431, 207] width 32 height 12
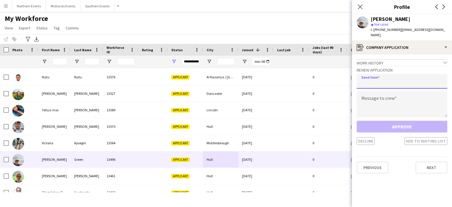
click at [382, 76] on input "email" at bounding box center [401, 81] width 91 height 15
type input "**********"
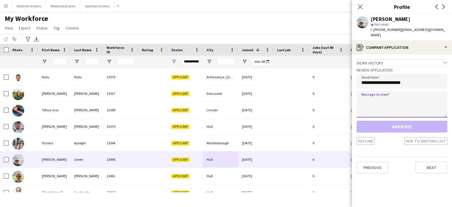
paste textarea "*****"
type textarea "*****"
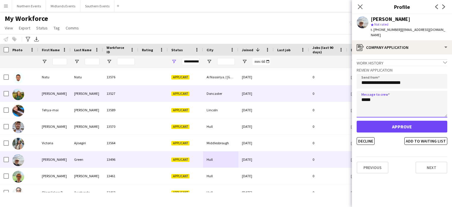
drag, startPoint x: 381, startPoint y: 95, endPoint x: 345, endPoint y: 96, distance: 36.2
click at [345, 96] on body "Menu Boards Boards Boards All jobs Status Workforce Workforce My Workforce Recr…" at bounding box center [226, 103] width 452 height 207
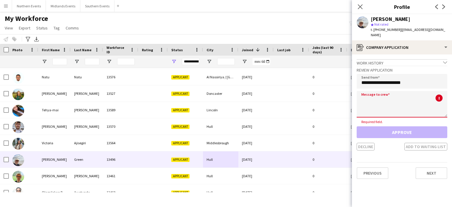
drag, startPoint x: 382, startPoint y: 103, endPoint x: 367, endPoint y: 100, distance: 15.7
click at [367, 100] on textarea at bounding box center [401, 104] width 91 height 26
paste textarea "**********"
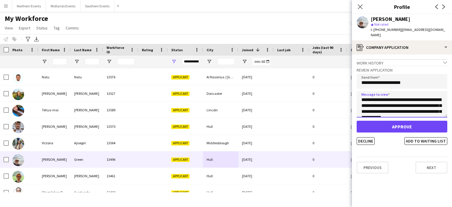
scroll to position [127, 0]
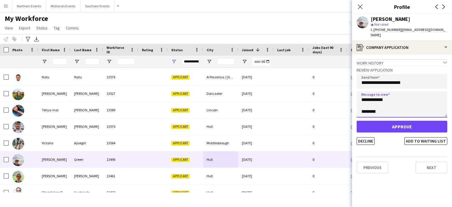
type textarea "**********"
click at [374, 130] on div "Approve Decline Add to waiting list" at bounding box center [401, 133] width 91 height 24
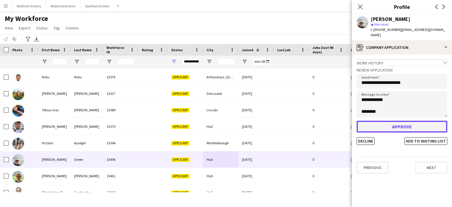
click at [386, 121] on button "Approve" at bounding box center [401, 127] width 91 height 12
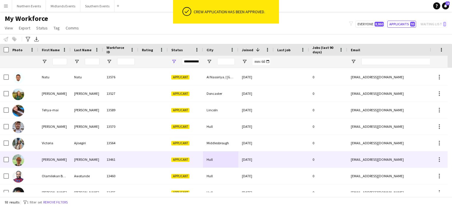
click at [79, 160] on div "Morgan" at bounding box center [87, 159] width 32 height 16
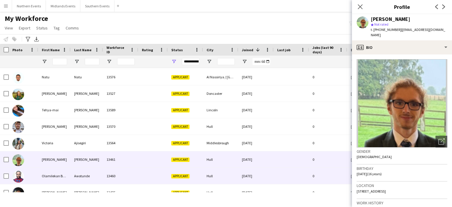
click at [81, 176] on div "Awotunde" at bounding box center [87, 176] width 32 height 16
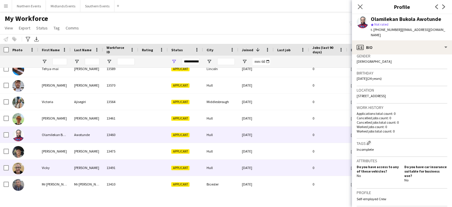
scroll to position [583, 0]
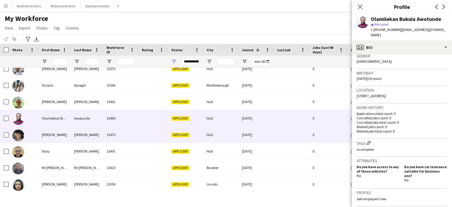
click at [82, 136] on div "Balderson" at bounding box center [87, 134] width 32 height 16
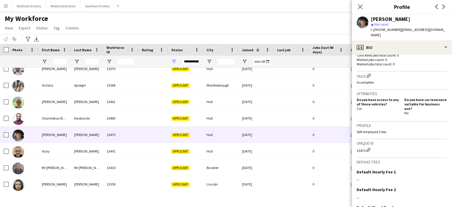
scroll to position [178, 0]
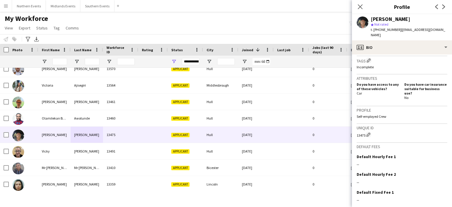
drag, startPoint x: 447, startPoint y: 170, endPoint x: 447, endPoint y: 184, distance: 14.4
click at [448, 192] on app-crew-profile-bio "Open photos pop-in Gender Male Birthday 26-11-1994 (30 years) Location 94 Littl…" at bounding box center [402, 130] width 100 height 152
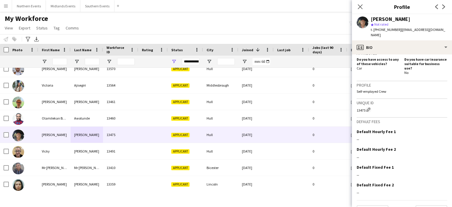
scroll to position [206, 0]
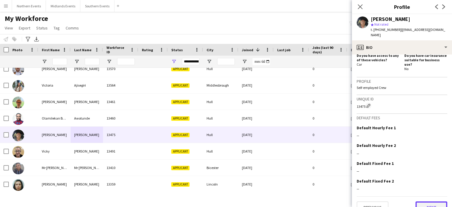
click at [426, 201] on button "Next" at bounding box center [431, 207] width 32 height 12
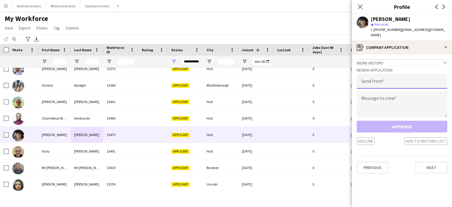
click at [386, 76] on input "email" at bounding box center [401, 81] width 91 height 15
type input "**********"
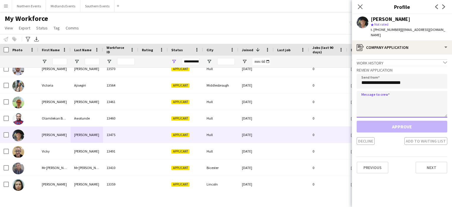
paste textarea "**********"
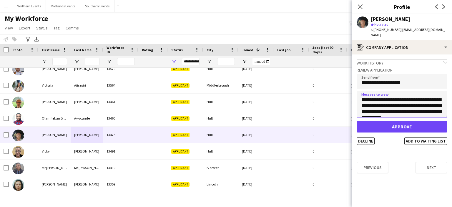
scroll to position [127, 0]
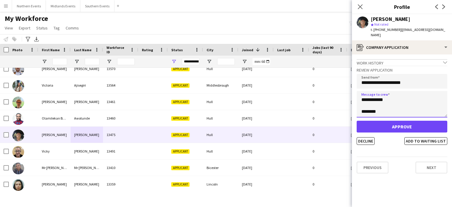
type textarea "**********"
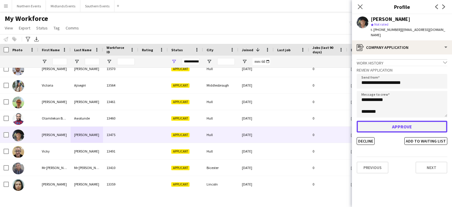
click at [399, 121] on button "Approve" at bounding box center [401, 127] width 91 height 12
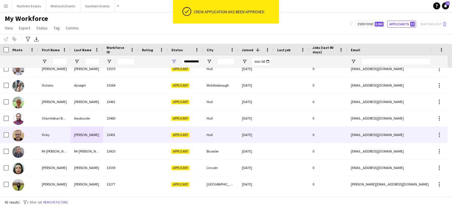
click at [84, 134] on div "Mouncey" at bounding box center [87, 134] width 32 height 16
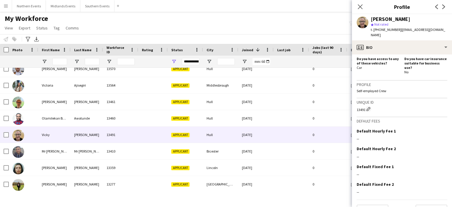
scroll to position [206, 0]
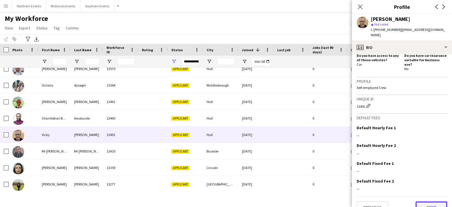
click at [435, 201] on button "Next" at bounding box center [431, 207] width 32 height 12
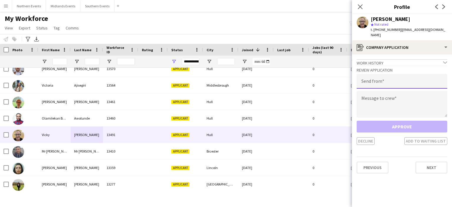
click at [396, 75] on input "email" at bounding box center [401, 81] width 91 height 15
type input "**********"
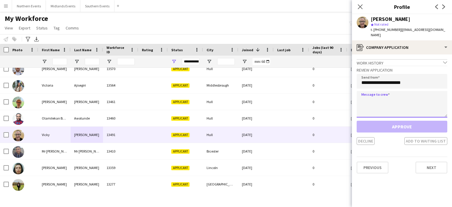
paste textarea "**********"
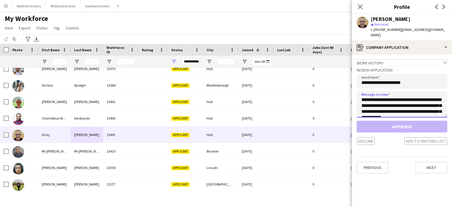
scroll to position [127, 0]
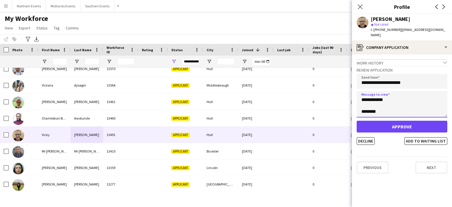
type textarea "**********"
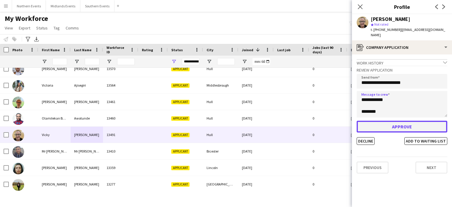
click at [396, 123] on button "Approve" at bounding box center [401, 127] width 91 height 12
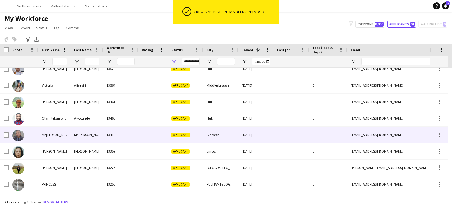
click at [91, 136] on div "Mr Graham White" at bounding box center [87, 134] width 32 height 16
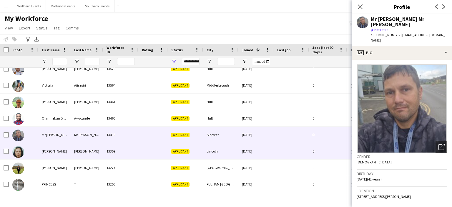
click at [85, 150] on div "Gharibi" at bounding box center [87, 151] width 32 height 16
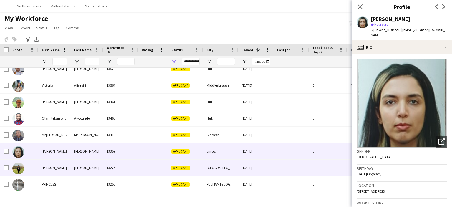
click at [85, 166] on div "Arockia Rovane" at bounding box center [87, 167] width 32 height 16
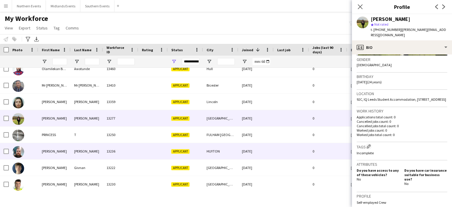
scroll to position [649, 0]
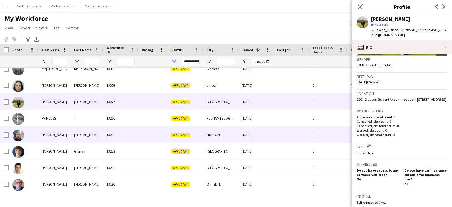
click at [82, 135] on div "Bigley" at bounding box center [87, 134] width 32 height 16
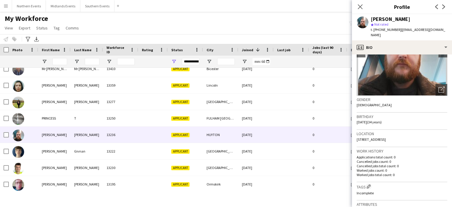
scroll to position [72, 0]
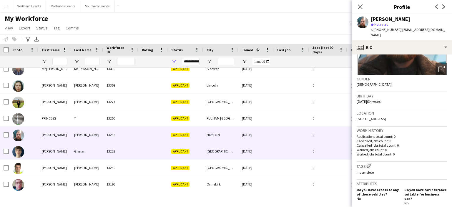
click at [213, 153] on div "Liverpool" at bounding box center [220, 151] width 35 height 16
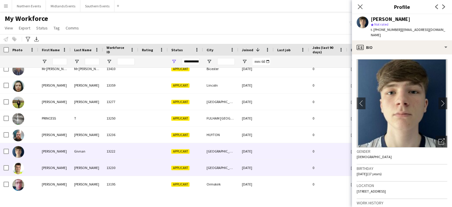
click at [218, 166] on div "Liverpool" at bounding box center [220, 167] width 35 height 16
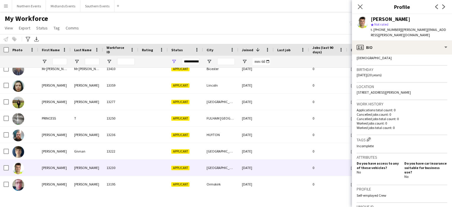
scroll to position [101, 0]
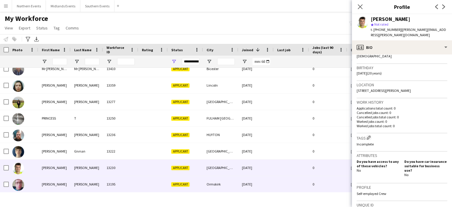
click at [214, 180] on div "Ormskirk" at bounding box center [220, 184] width 35 height 16
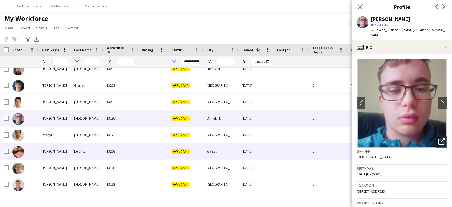
scroll to position [715, 0]
click at [216, 152] on div "Walsall" at bounding box center [220, 151] width 35 height 16
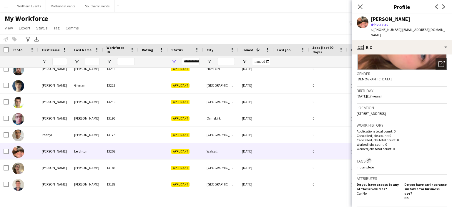
scroll to position [78, 0]
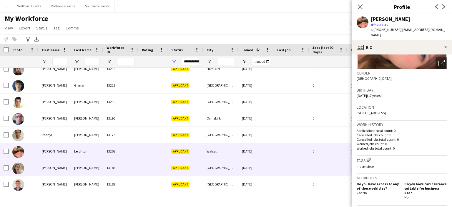
click at [183, 167] on span "Applicant" at bounding box center [180, 168] width 18 height 4
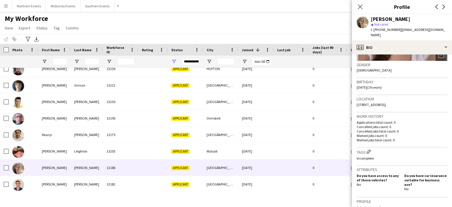
scroll to position [92, 0]
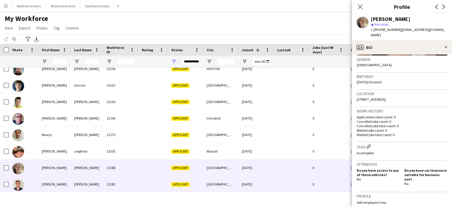
click at [180, 184] on span "Applicant" at bounding box center [180, 184] width 18 height 4
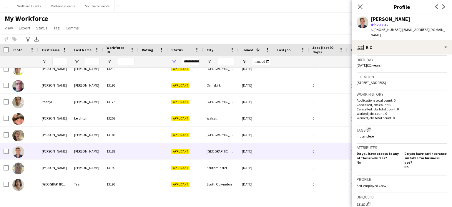
scroll to position [765, 0]
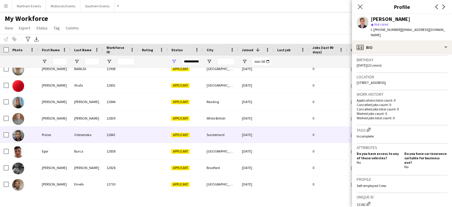
click at [81, 135] on div "Odeseneka" at bounding box center [87, 134] width 32 height 16
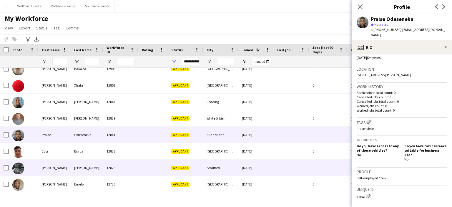
click at [179, 170] on div "Applicant" at bounding box center [185, 167] width 35 height 16
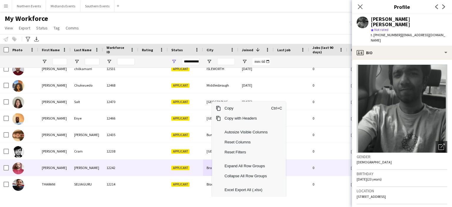
click at [75, 165] on div "Ahmed" at bounding box center [87, 167] width 32 height 16
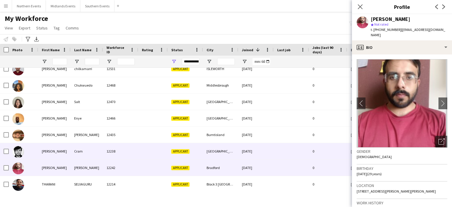
click at [79, 150] on div "Cram" at bounding box center [87, 151] width 32 height 16
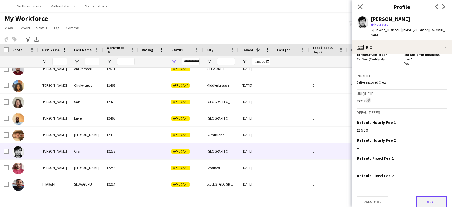
drag, startPoint x: 423, startPoint y: 196, endPoint x: 423, endPoint y: 191, distance: 4.7
drag, startPoint x: 423, startPoint y: 191, endPoint x: 433, endPoint y: 198, distance: 11.8
click at [433, 198] on button "Next" at bounding box center [431, 202] width 32 height 12
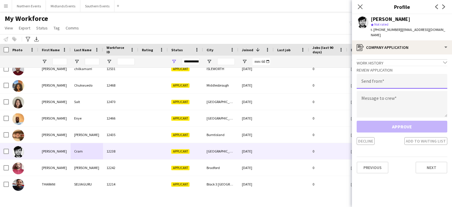
click at [386, 79] on input "email" at bounding box center [401, 81] width 91 height 15
type input "**********"
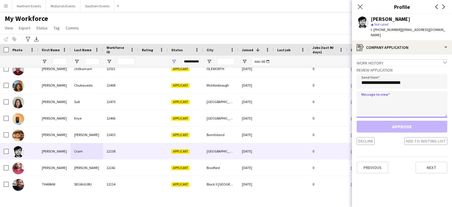
click at [367, 94] on textarea at bounding box center [401, 104] width 91 height 26
paste textarea "**********"
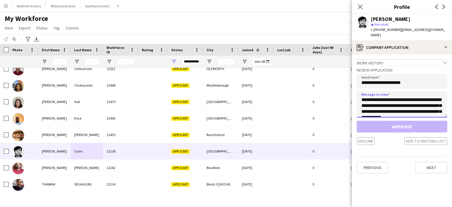
scroll to position [127, 0]
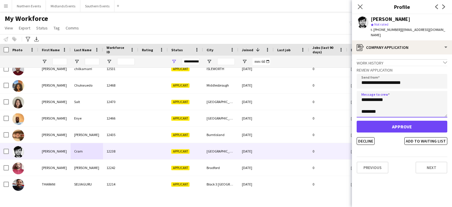
type textarea "**********"
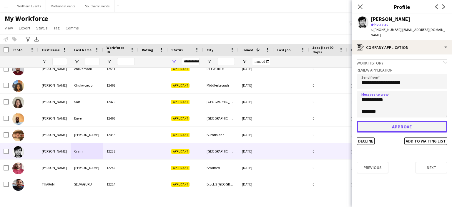
click at [371, 122] on button "Approve" at bounding box center [401, 127] width 91 height 12
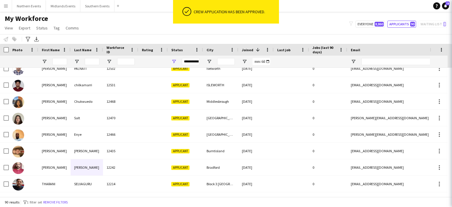
scroll to position [1357, 0]
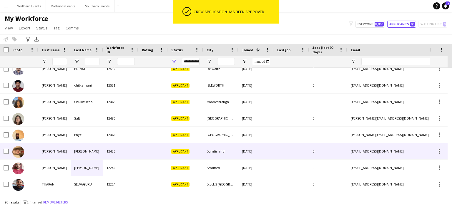
click at [82, 150] on div "Baker" at bounding box center [87, 151] width 32 height 16
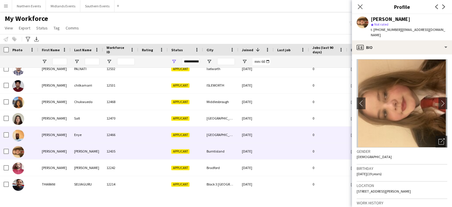
click at [75, 133] on div "Enye" at bounding box center [87, 134] width 32 height 16
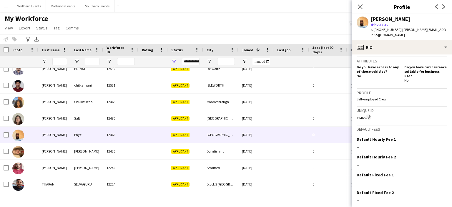
scroll to position [197, 0]
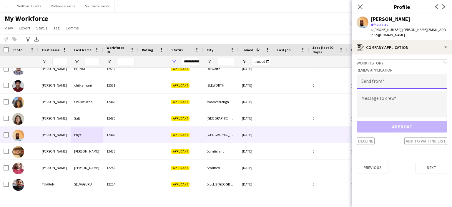
click at [395, 79] on input "email" at bounding box center [401, 81] width 91 height 15
type input "**********"
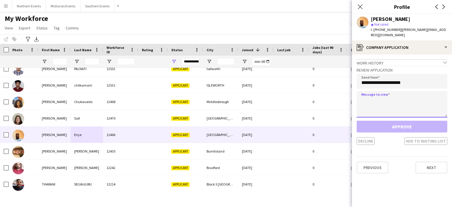
paste textarea "**********"
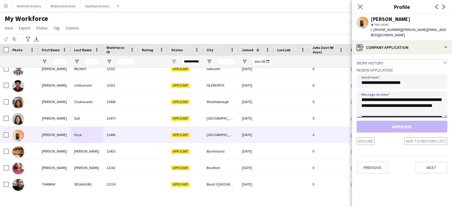
scroll to position [62, 0]
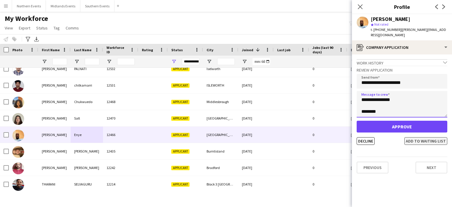
type textarea "**********"
click at [414, 137] on button "Add to waiting list" at bounding box center [425, 141] width 43 height 8
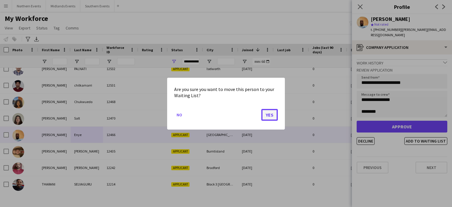
click at [263, 119] on button "Yes" at bounding box center [269, 115] width 16 height 12
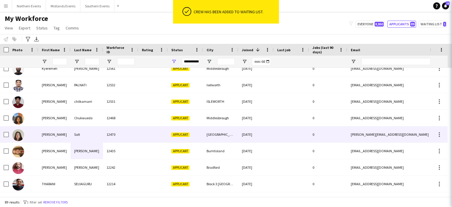
scroll to position [1341, 0]
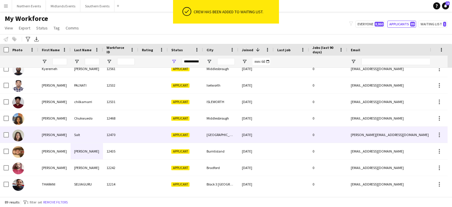
click at [79, 134] on div "Salt" at bounding box center [87, 134] width 32 height 16
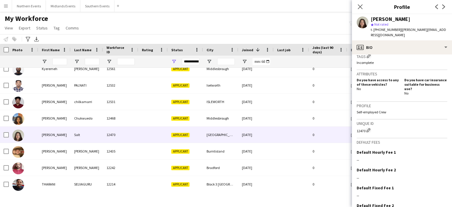
scroll to position [206, 0]
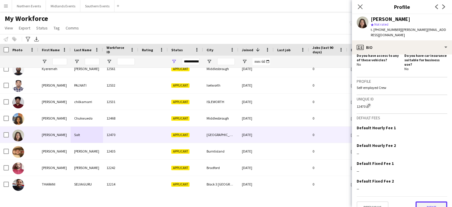
click at [426, 201] on button "Next" at bounding box center [431, 207] width 32 height 12
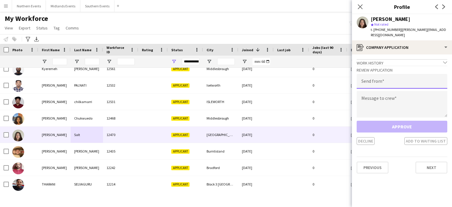
click at [405, 80] on input "email" at bounding box center [401, 81] width 91 height 15
type input "**********"
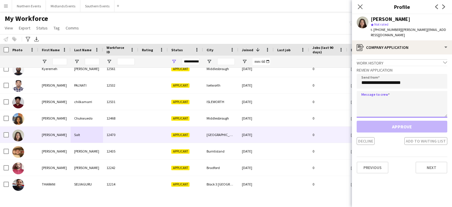
paste textarea "**********"
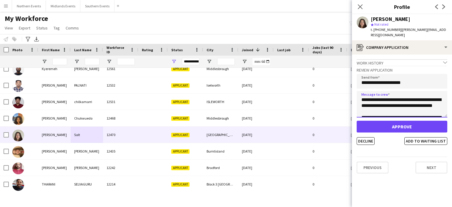
scroll to position [62, 0]
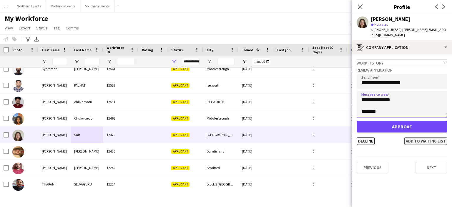
type textarea "**********"
click at [415, 137] on button "Add to waiting list" at bounding box center [425, 141] width 43 height 8
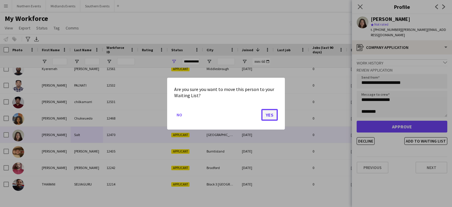
click at [271, 115] on button "Yes" at bounding box center [269, 115] width 16 height 12
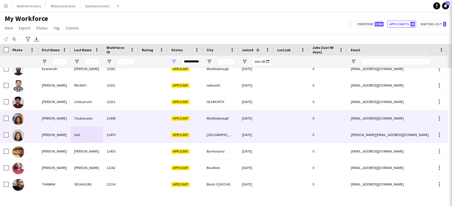
scroll to position [1324, 0]
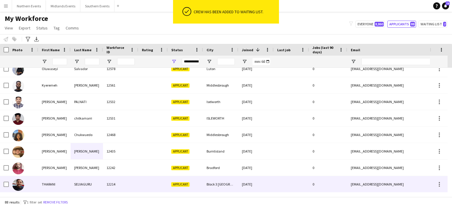
click at [220, 183] on div "Block 3 Atlantic Point Village" at bounding box center [220, 184] width 35 height 16
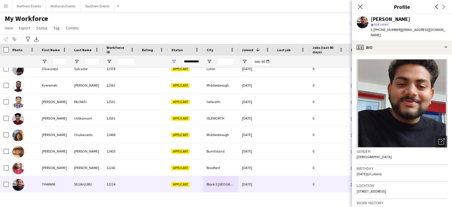
drag, startPoint x: 446, startPoint y: 101, endPoint x: 450, endPoint y: 134, distance: 33.7
click at [450, 134] on app-crew-profile-bio "Open photos pop-in Gender Male Birthday 14-01-2004 (21 years) Location L36LS, F…" at bounding box center [402, 130] width 100 height 152
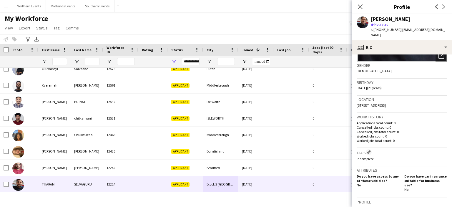
scroll to position [85, 0]
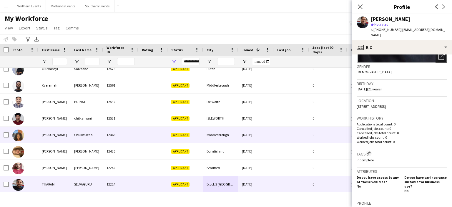
click at [218, 134] on div "Middlesbrough" at bounding box center [220, 134] width 35 height 16
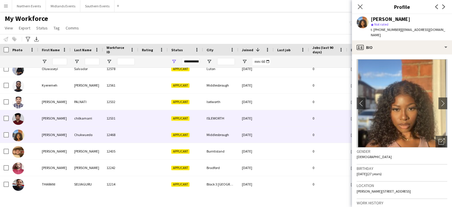
click at [215, 116] on div "ISLEWORTH" at bounding box center [220, 118] width 35 height 16
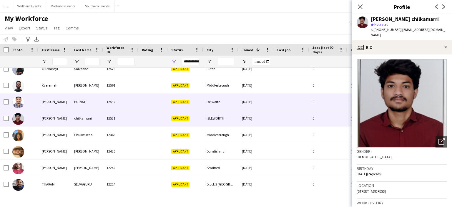
click at [216, 103] on div "Iselworth" at bounding box center [220, 102] width 35 height 16
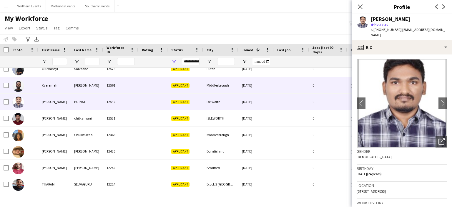
click at [216, 88] on div "Middlesbrough" at bounding box center [220, 85] width 35 height 16
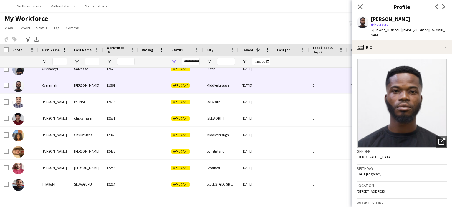
click at [212, 69] on div "Luton" at bounding box center [220, 69] width 35 height 16
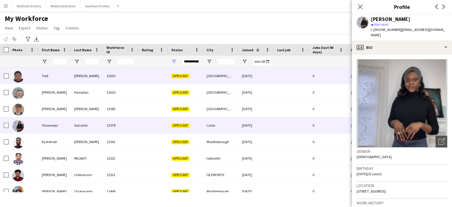
scroll to position [1252, 0]
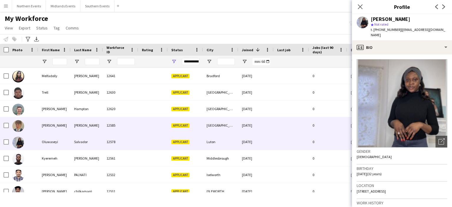
click at [215, 126] on div "Edinburgh" at bounding box center [220, 125] width 35 height 16
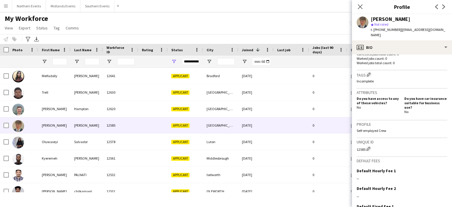
scroll to position [206, 0]
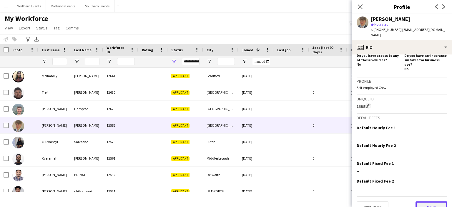
click at [431, 201] on button "Next" at bounding box center [431, 207] width 32 height 12
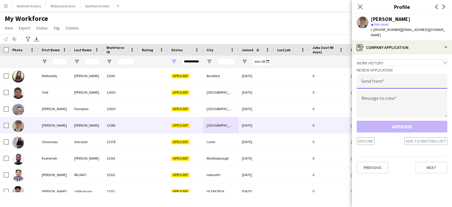
click at [410, 78] on input "email" at bounding box center [401, 81] width 91 height 15
type input "**********"
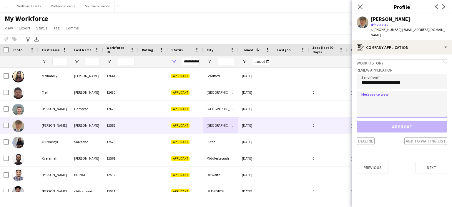
paste textarea "**********"
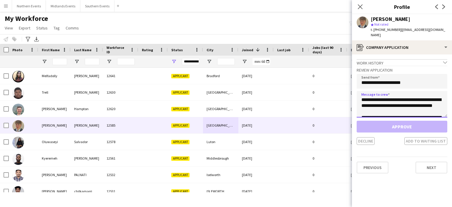
scroll to position [62, 0]
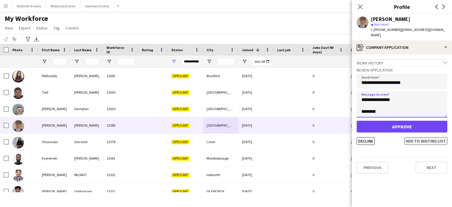
type textarea "**********"
click at [438, 137] on button "Add to waiting list" at bounding box center [425, 141] width 43 height 8
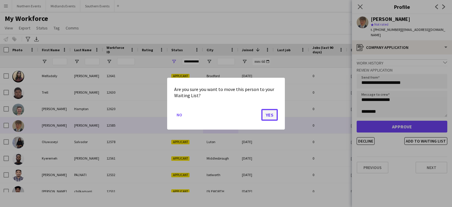
click at [266, 116] on button "Yes" at bounding box center [269, 115] width 16 height 12
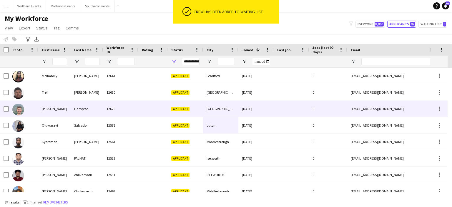
click at [218, 107] on div "Edinburgh" at bounding box center [220, 109] width 35 height 16
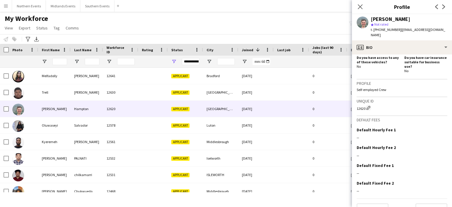
scroll to position [206, 0]
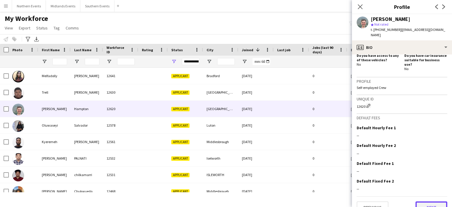
click at [431, 201] on button "Next" at bounding box center [431, 207] width 32 height 12
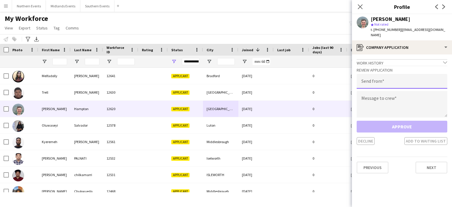
click at [389, 81] on input "email" at bounding box center [401, 81] width 91 height 15
type input "**********"
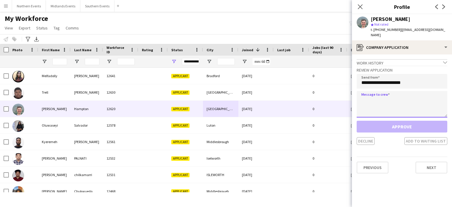
paste textarea "**********"
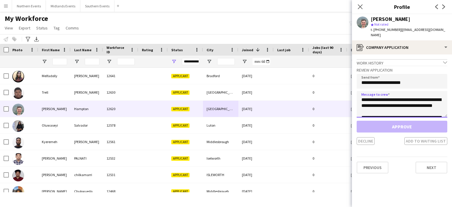
scroll to position [62, 0]
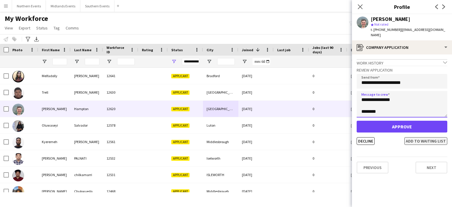
type textarea "**********"
click at [411, 137] on button "Add to waiting list" at bounding box center [425, 141] width 43 height 8
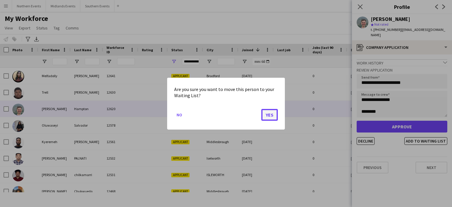
click at [269, 115] on button "Yes" at bounding box center [269, 115] width 16 height 12
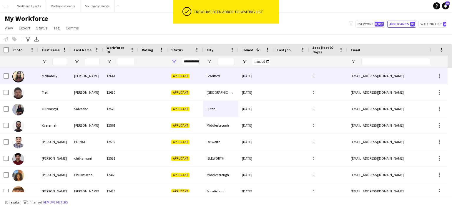
click at [72, 74] on div "Mohanraj" at bounding box center [87, 76] width 32 height 16
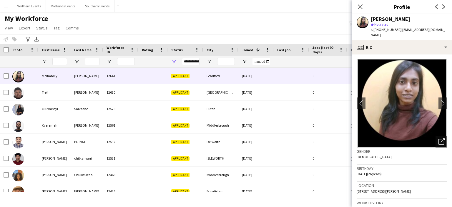
scroll to position [206, 0]
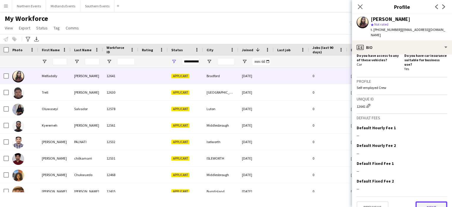
click at [428, 201] on button "Next" at bounding box center [431, 207] width 32 height 12
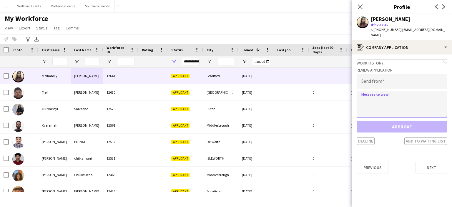
click at [369, 100] on textarea at bounding box center [401, 104] width 91 height 26
paste textarea "**********"
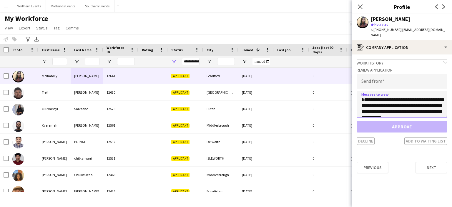
scroll to position [133, 0]
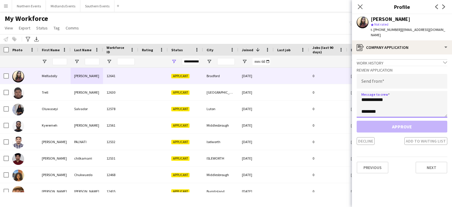
type textarea "**********"
click at [369, 74] on input "email" at bounding box center [401, 81] width 91 height 15
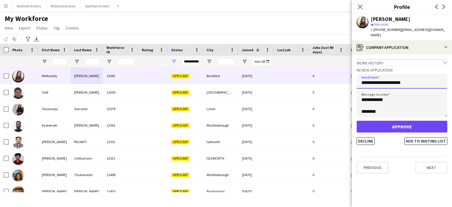
type input "**********"
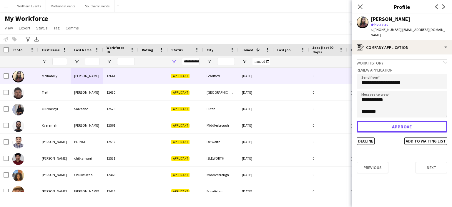
drag, startPoint x: 410, startPoint y: 127, endPoint x: 423, endPoint y: 121, distance: 14.1
click at [423, 121] on button "Approve" at bounding box center [401, 127] width 91 height 12
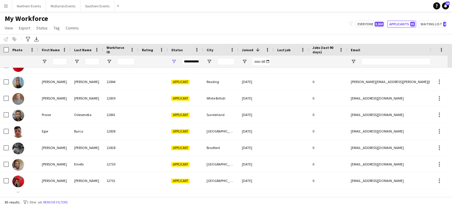
scroll to position [1075, 0]
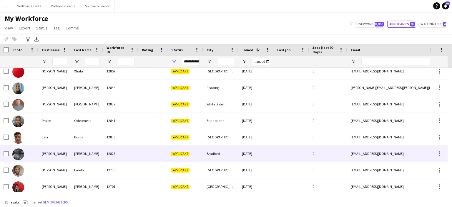
click at [80, 153] on div "Arokiya Prasath" at bounding box center [87, 153] width 32 height 16
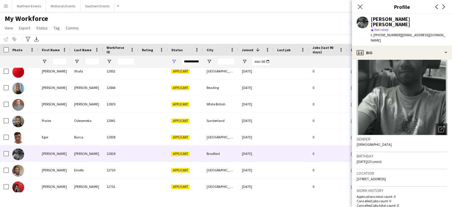
scroll to position [13, 0]
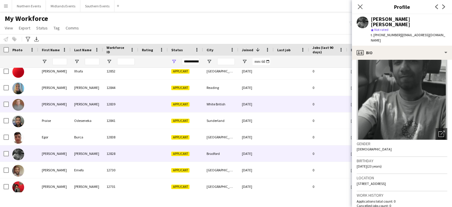
click at [218, 104] on div "White British" at bounding box center [220, 104] width 35 height 16
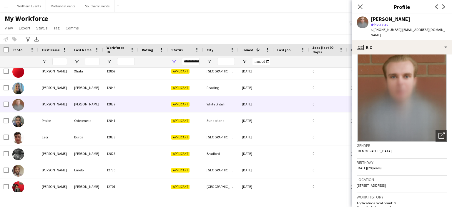
scroll to position [0, 0]
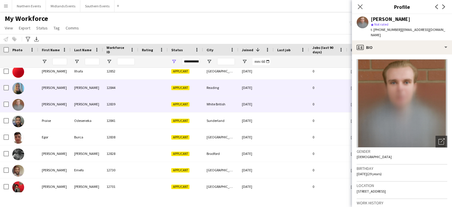
click at [212, 86] on div "Reading" at bounding box center [220, 87] width 35 height 16
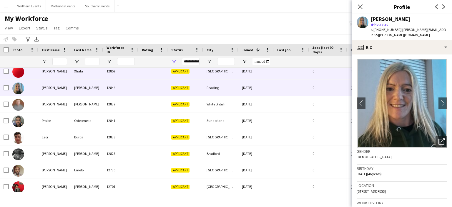
click at [215, 72] on div "London" at bounding box center [220, 71] width 35 height 16
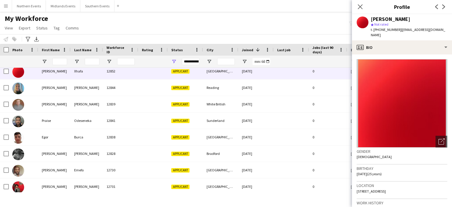
scroll to position [1054, 0]
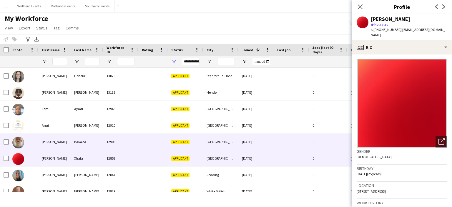
click at [213, 142] on div "London" at bounding box center [220, 142] width 35 height 16
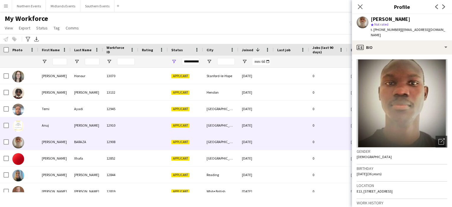
click at [216, 124] on div "London" at bounding box center [220, 125] width 35 height 16
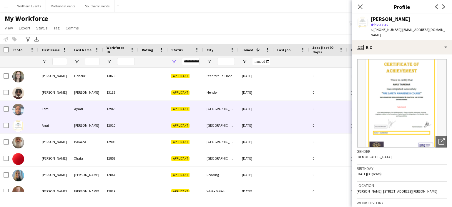
click at [218, 108] on div "Canvey Island" at bounding box center [220, 109] width 35 height 16
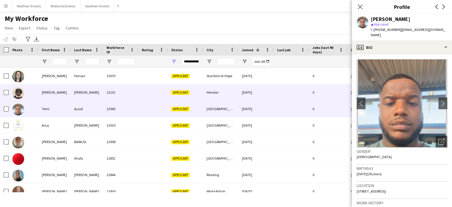
drag, startPoint x: 217, startPoint y: 94, endPoint x: 219, endPoint y: 90, distance: 4.0
click at [219, 90] on div "Hendon" at bounding box center [220, 92] width 35 height 16
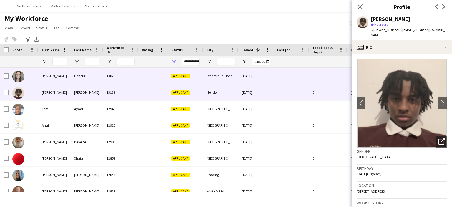
click at [221, 77] on div "Stanford-le-Hope" at bounding box center [220, 76] width 35 height 16
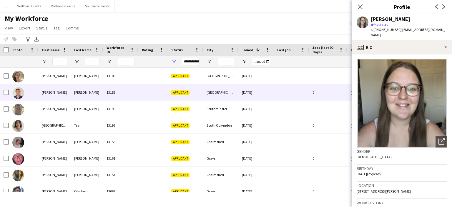
click at [213, 89] on div "Liverpool" at bounding box center [220, 92] width 35 height 16
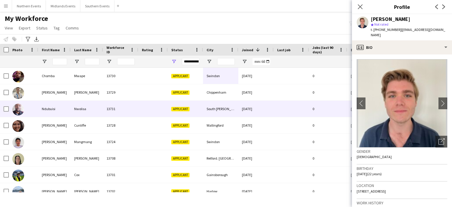
click at [220, 109] on div "South Shields" at bounding box center [220, 109] width 35 height 16
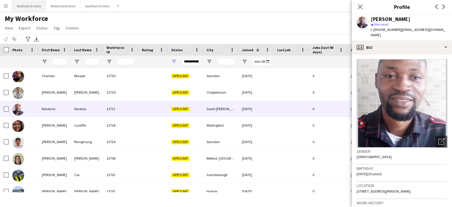
click at [32, 5] on button "Northern Events Close" at bounding box center [29, 5] width 34 height 11
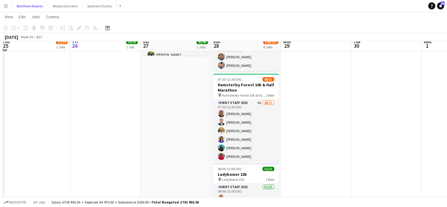
scroll to position [160, 0]
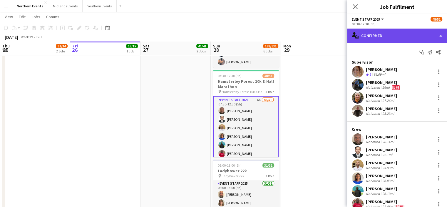
click at [398, 36] on div "single-neutral-actions-check-2 Confirmed" at bounding box center [397, 36] width 100 height 14
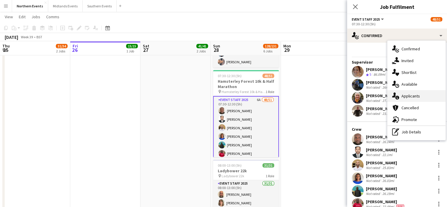
click at [409, 98] on span "Applicants" at bounding box center [411, 95] width 19 height 5
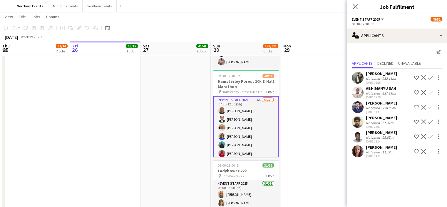
click at [431, 153] on app-icon "Confirm" at bounding box center [430, 151] width 5 height 5
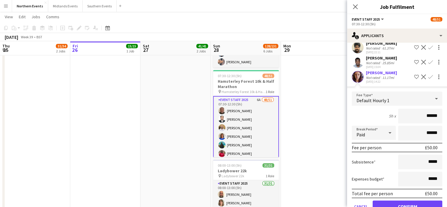
scroll to position [95, 0]
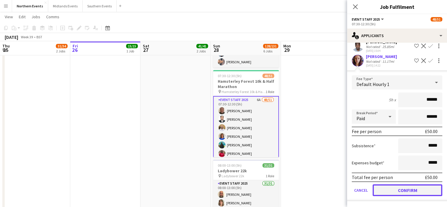
click at [406, 196] on button "Confirm" at bounding box center [408, 190] width 70 height 12
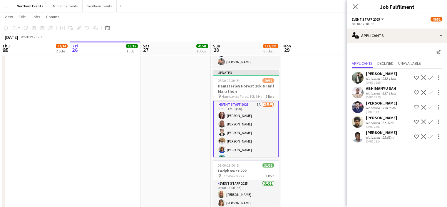
scroll to position [0, 0]
click at [428, 140] on button "Confirm" at bounding box center [430, 136] width 7 height 7
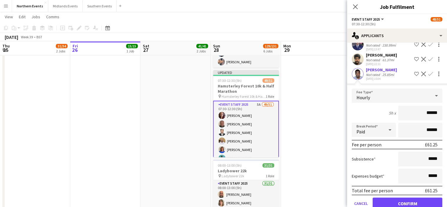
scroll to position [80, 0]
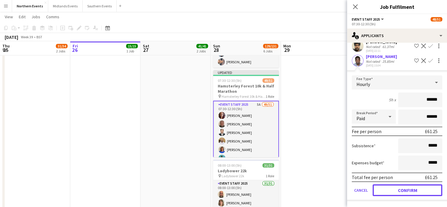
drag, startPoint x: 426, startPoint y: 193, endPoint x: 432, endPoint y: 190, distance: 6.6
click at [432, 190] on button "Confirm" at bounding box center [408, 190] width 70 height 12
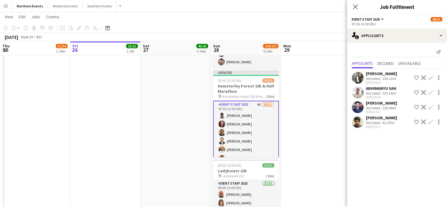
scroll to position [0, 0]
click at [356, 5] on icon "Close pop-in" at bounding box center [356, 7] width 6 height 6
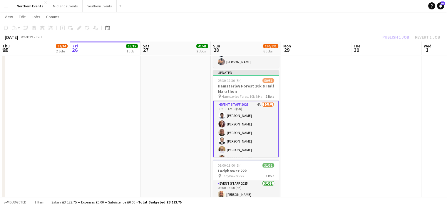
click at [388, 40] on div "Publish 1 job Revert 1 job" at bounding box center [412, 37] width 72 height 8
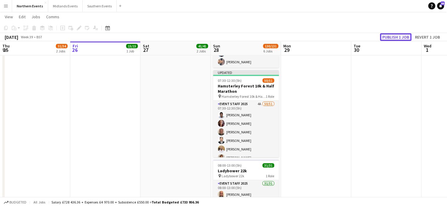
click at [388, 37] on button "Publish 1 job" at bounding box center [395, 37] width 31 height 8
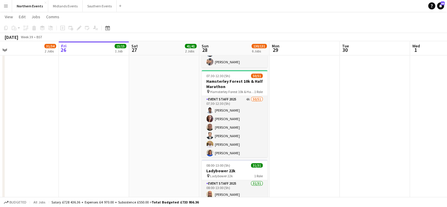
drag, startPoint x: 247, startPoint y: 117, endPoint x: 236, endPoint y: 118, distance: 10.6
click at [236, 118] on app-calendar-viewport "Tue 23 1/1 1 Job Wed 24 34/34 2 Jobs Thu 25 31/34 2 Jobs Fri 26 15/15 1 Job Sat…" at bounding box center [223, 133] width 447 height 540
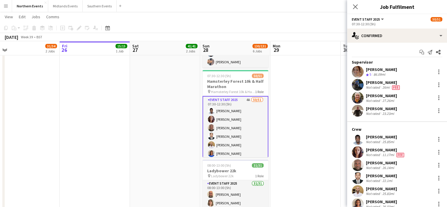
drag, startPoint x: 393, startPoint y: 148, endPoint x: 367, endPoint y: 150, distance: 26.2
click at [367, 150] on div "Jessica Cheal" at bounding box center [385, 149] width 39 height 5
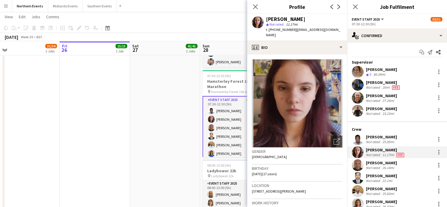
copy div "Jessica Cheal"
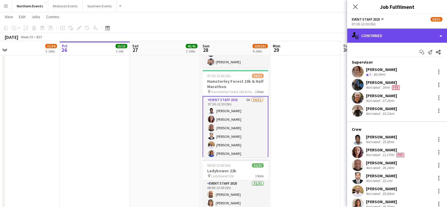
click at [398, 37] on div "single-neutral-actions-check-2 Confirmed" at bounding box center [397, 36] width 100 height 14
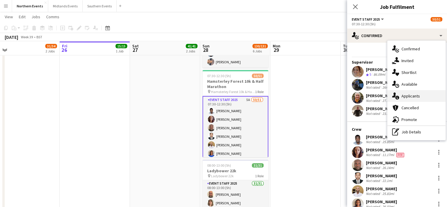
click at [412, 97] on span "Applicants" at bounding box center [411, 95] width 19 height 5
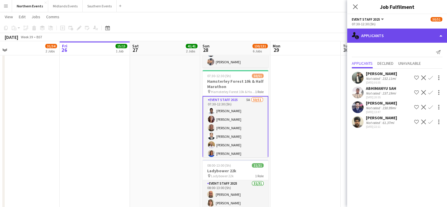
click at [374, 32] on div "single-neutral-actions-information Applicants" at bounding box center [397, 36] width 100 height 14
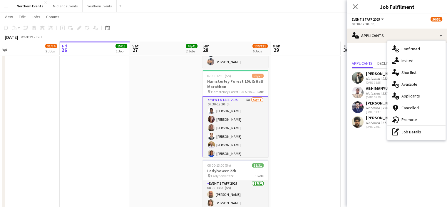
click at [316, 72] on app-date-cell at bounding box center [306, 127] width 70 height 443
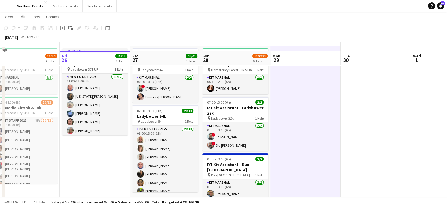
scroll to position [6, 0]
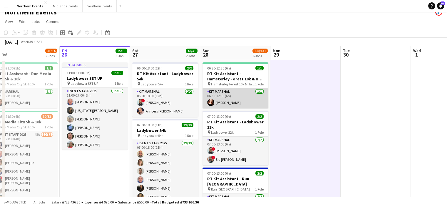
click at [231, 91] on app-card-role "Kit Marshal 1/1 06:30-12:30 (6h) Angelina Teofilova" at bounding box center [236, 98] width 66 height 20
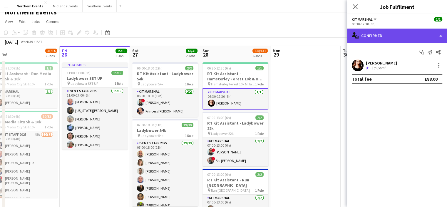
click at [419, 39] on div "single-neutral-actions-check-2 Confirmed" at bounding box center [397, 36] width 100 height 14
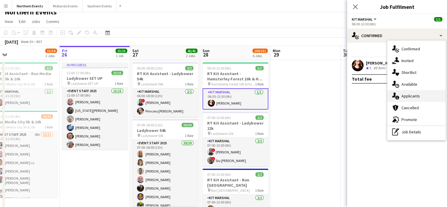
click at [421, 94] on div "single-neutral-actions-information Applicants" at bounding box center [417, 96] width 58 height 12
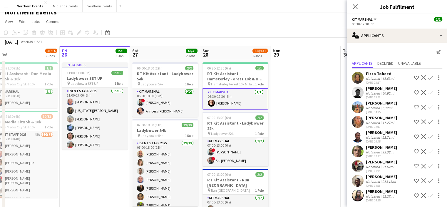
scroll to position [6, 0]
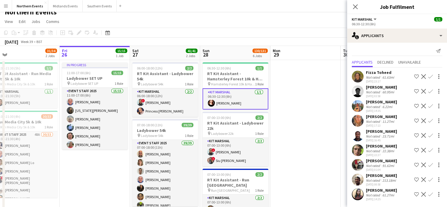
click at [421, 133] on app-icon "Decline" at bounding box center [423, 135] width 5 height 5
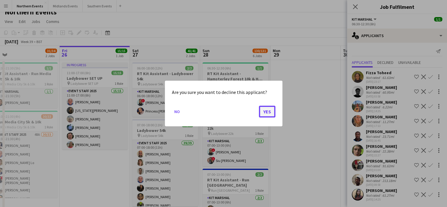
click at [264, 107] on button "Yes" at bounding box center [267, 112] width 16 height 12
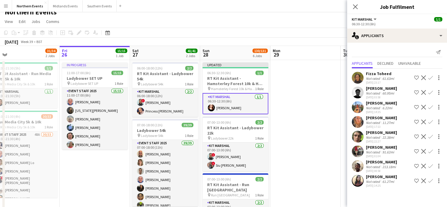
click at [378, 102] on div "Louise Fleming" at bounding box center [381, 102] width 31 height 5
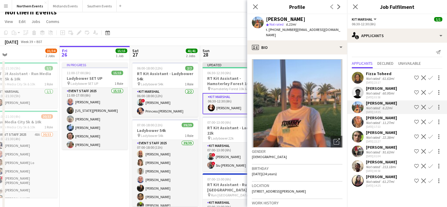
drag, startPoint x: 296, startPoint y: 30, endPoint x: 343, endPoint y: 29, distance: 47.1
click at [343, 29] on div "Louise Fleming star Not rated 6.22mi t. +4407778410614 | louisefleming.lf01@gma…" at bounding box center [297, 27] width 100 height 26
drag, startPoint x: 343, startPoint y: 29, endPoint x: 296, endPoint y: 30, distance: 47.9
click at [296, 30] on div "Louise Fleming star Not rated 6.22mi t. +4407778410614 | louisefleming.lf01@gma…" at bounding box center [297, 27] width 100 height 26
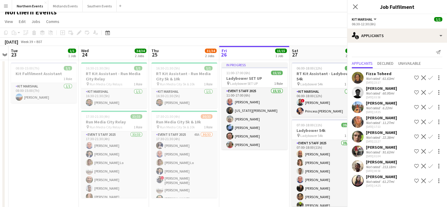
drag, startPoint x: 120, startPoint y: 135, endPoint x: 189, endPoint y: 135, distance: 69.4
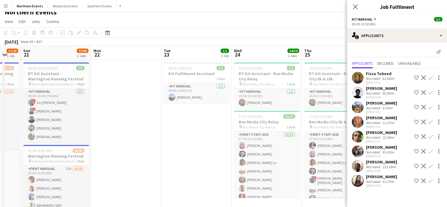
drag, startPoint x: 151, startPoint y: 131, endPoint x: 258, endPoint y: 130, distance: 107.6
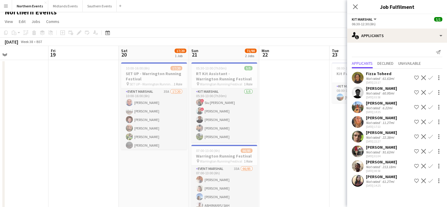
drag, startPoint x: 126, startPoint y: 129, endPoint x: 294, endPoint y: 129, distance: 168.2
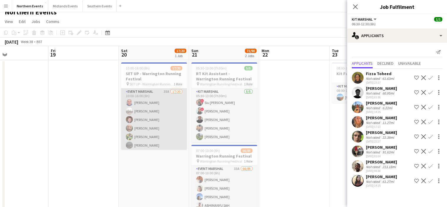
click at [163, 123] on app-card-role "Event Marshal 35A 17/20 10:00-16:00 (6h) John Catton Steven Carter Dave Logan R…" at bounding box center [154, 179] width 66 height 182
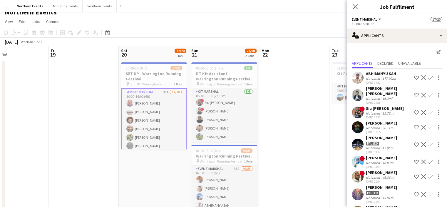
click at [147, 112] on app-card-role "Event Marshal 35A 17/20 10:00-16:00 (6h) John Catton Steven Carter Dave Logan R…" at bounding box center [154, 179] width 66 height 183
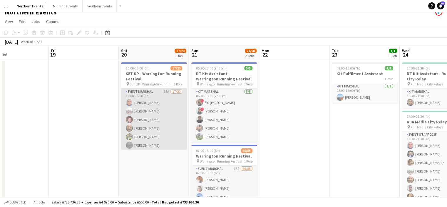
click at [147, 112] on app-card-role "Event Marshal 35A 17/20 10:00-16:00 (6h) John Catton Steven Carter Dave Logan R…" at bounding box center [154, 179] width 66 height 182
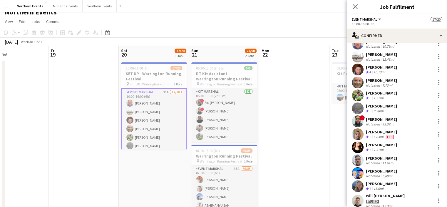
scroll to position [13, 0]
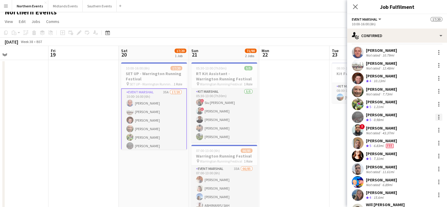
click at [436, 116] on div at bounding box center [439, 117] width 7 height 7
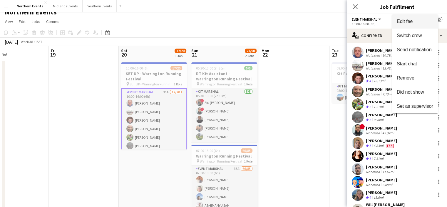
click at [412, 22] on span "Edit fee" at bounding box center [405, 21] width 16 height 5
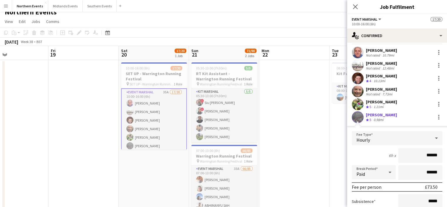
drag, startPoint x: 438, startPoint y: 153, endPoint x: 444, endPoint y: 151, distance: 6.9
click at [444, 152] on mat-expansion-panel "check Confirmed Start chat Send notification John Catton Not rated 10.79mi Stev…" at bounding box center [397, 125] width 100 height 164
type input "***"
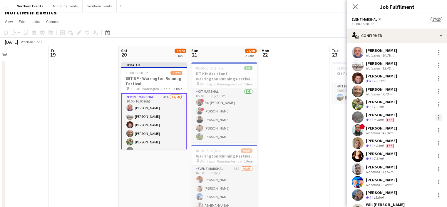
click at [436, 116] on div at bounding box center [439, 117] width 7 height 7
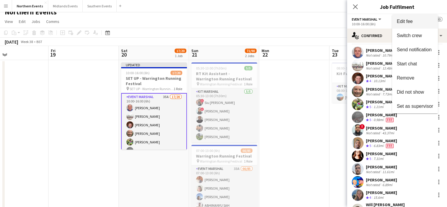
click at [405, 23] on span "Edit fee" at bounding box center [405, 21] width 16 height 5
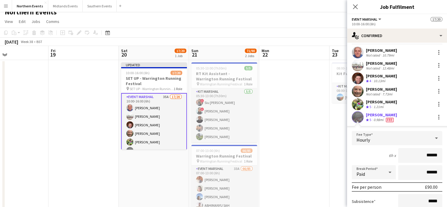
click at [432, 154] on input "******" at bounding box center [420, 155] width 44 height 15
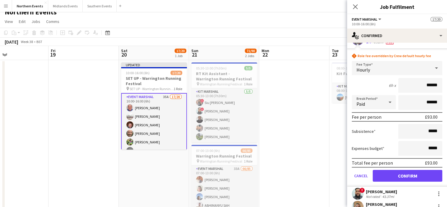
scroll to position [101, 0]
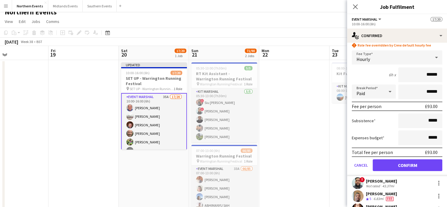
type input "******"
click at [418, 162] on button "Confirm" at bounding box center [408, 165] width 70 height 12
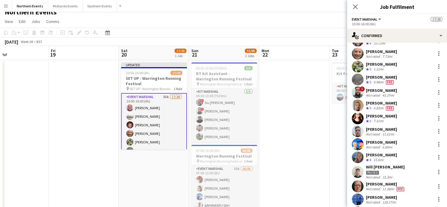
scroll to position [42, 0]
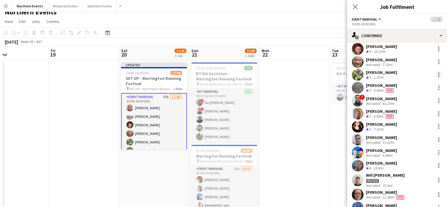
click at [438, 74] on div at bounding box center [438, 74] width 1 height 1
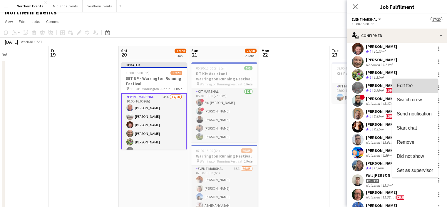
click at [411, 83] on span "Edit fee" at bounding box center [405, 85] width 16 height 5
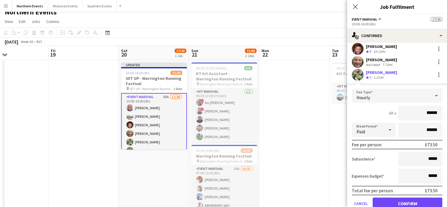
drag, startPoint x: 422, startPoint y: 111, endPoint x: 451, endPoint y: 113, distance: 28.6
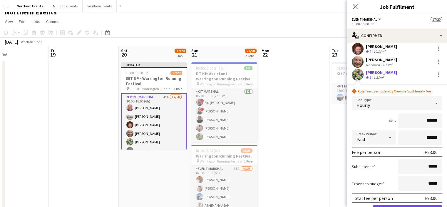
scroll to position [101, 0]
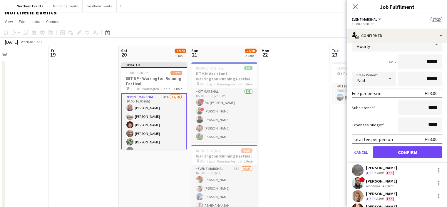
type input "******"
click at [411, 150] on button "Confirm" at bounding box center [408, 152] width 70 height 12
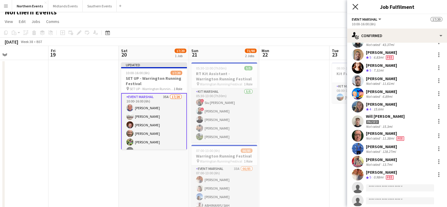
click at [356, 9] on icon "Close pop-in" at bounding box center [356, 7] width 6 height 6
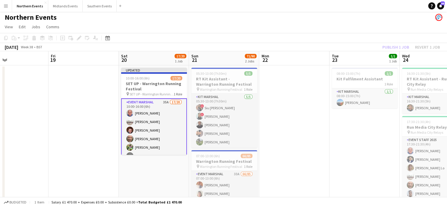
scroll to position [0, 0]
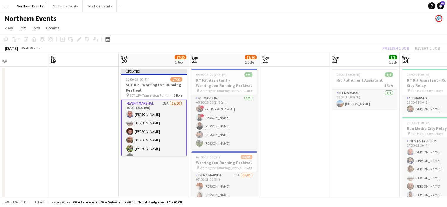
click at [403, 48] on div "Publish 1 job Revert 1 job" at bounding box center [412, 48] width 72 height 8
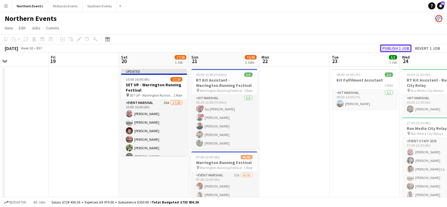
click at [401, 48] on button "Publish 1 job" at bounding box center [395, 48] width 31 height 8
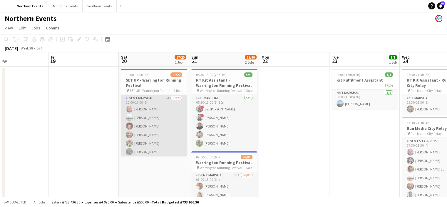
click at [155, 126] on app-card-role "Event Marshal 35A 17/20 10:00-16:00 (6h) John Catton Steven Carter Dave Logan R…" at bounding box center [154, 186] width 66 height 182
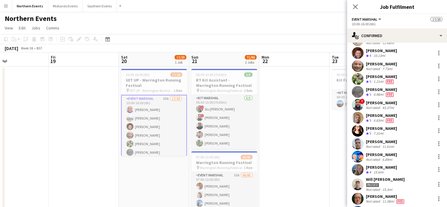
scroll to position [29, 0]
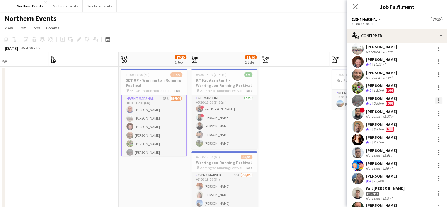
click at [436, 99] on div at bounding box center [439, 100] width 7 height 7
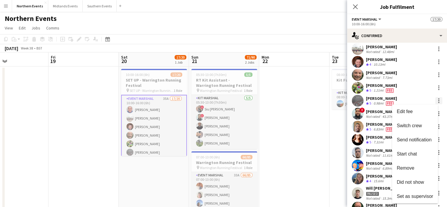
click at [434, 99] on div at bounding box center [223, 103] width 447 height 207
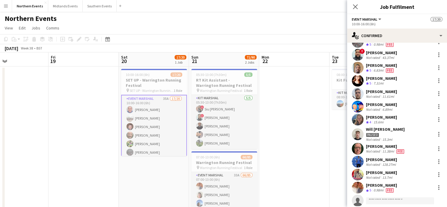
scroll to position [59, 0]
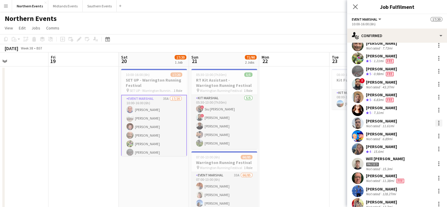
click at [436, 122] on div at bounding box center [439, 122] width 7 height 7
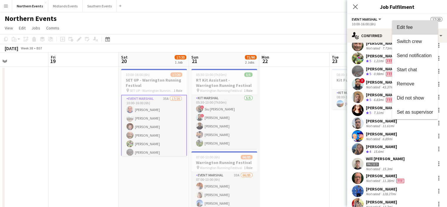
click at [414, 31] on button "Edit fee" at bounding box center [415, 27] width 46 height 14
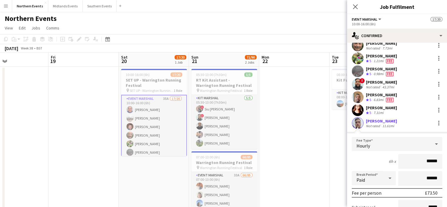
drag, startPoint x: 422, startPoint y: 161, endPoint x: 434, endPoint y: 161, distance: 11.5
click at [434, 161] on input "******" at bounding box center [420, 161] width 44 height 15
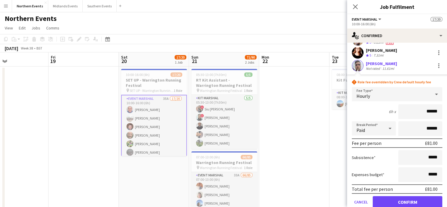
scroll to position [118, 0]
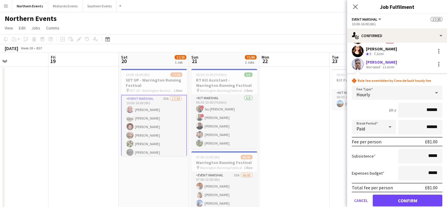
type input "******"
click at [423, 200] on button "Confirm" at bounding box center [408, 200] width 70 height 12
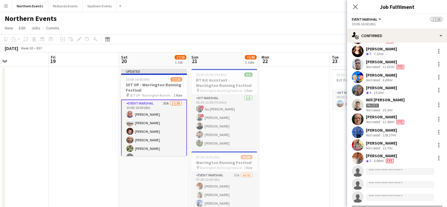
click at [360, 8] on div "Close pop-in" at bounding box center [355, 7] width 16 height 14
click at [356, 8] on icon "Close pop-in" at bounding box center [356, 7] width 6 height 6
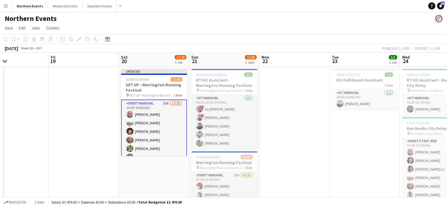
click at [400, 51] on div "Publish 1 job Revert 1 job" at bounding box center [412, 48] width 72 height 8
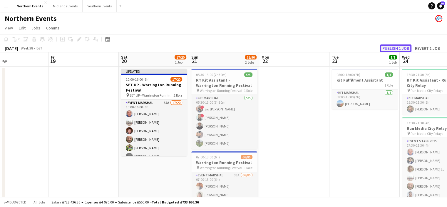
click at [400, 48] on button "Publish 1 job" at bounding box center [395, 48] width 31 height 8
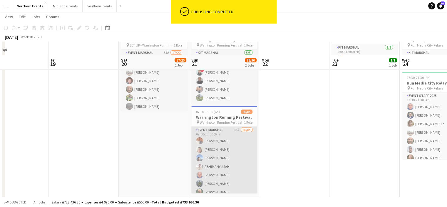
scroll to position [59, 0]
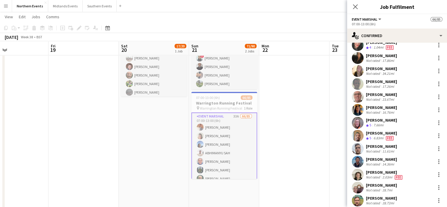
scroll to position [382, 0]
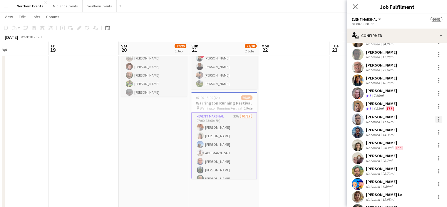
click at [438, 119] on div at bounding box center [438, 119] width 1 height 1
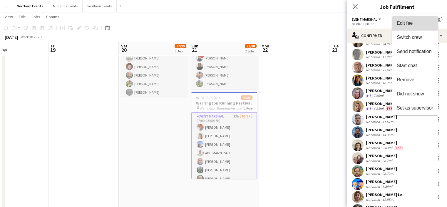
click at [413, 26] on span "Edit fee" at bounding box center [415, 23] width 36 height 5
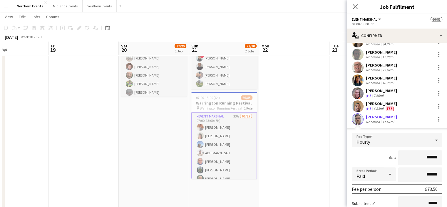
drag, startPoint x: 420, startPoint y: 157, endPoint x: 437, endPoint y: 157, distance: 17.1
click at [437, 157] on input "******" at bounding box center [420, 157] width 44 height 15
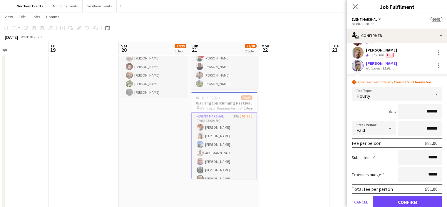
scroll to position [470, 0]
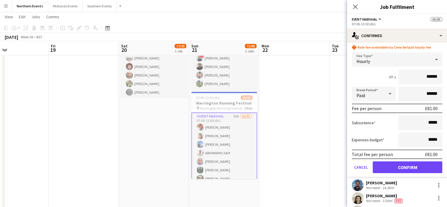
type input "******"
click at [419, 166] on button "Confirm" at bounding box center [408, 167] width 70 height 12
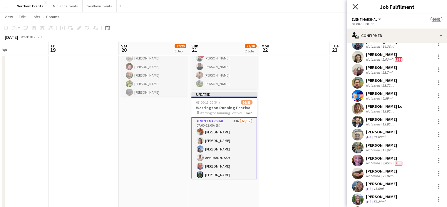
click at [355, 8] on icon at bounding box center [356, 7] width 6 height 6
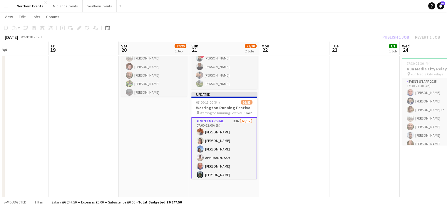
click at [402, 39] on div "Publish 1 job Revert 1 job" at bounding box center [412, 37] width 72 height 8
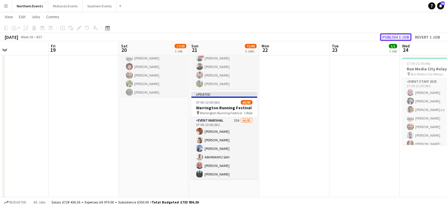
click at [400, 37] on button "Publish 1 job" at bounding box center [395, 37] width 31 height 8
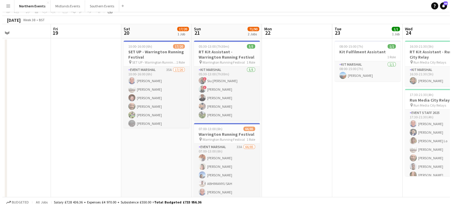
scroll to position [0, 0]
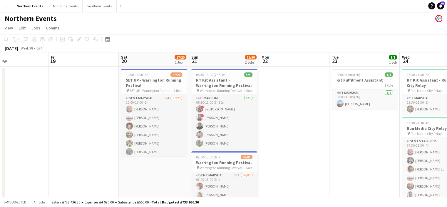
click at [4, 4] on app-icon "Menu" at bounding box center [6, 6] width 5 height 5
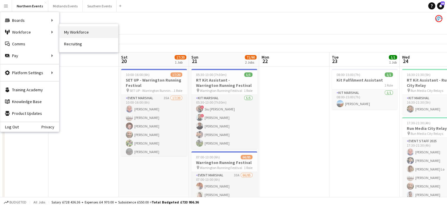
click at [86, 33] on link "My Workforce" at bounding box center [88, 32] width 59 height 12
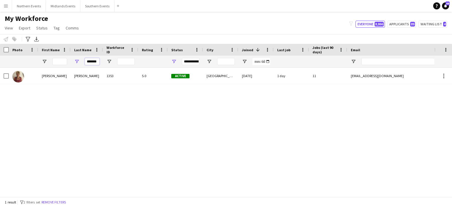
click at [93, 60] on input "*******" at bounding box center [92, 61] width 15 height 7
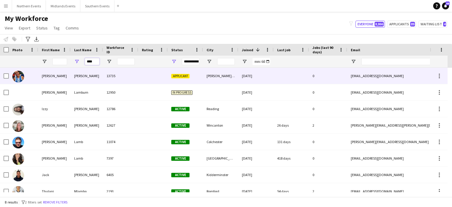
type input "****"
click at [81, 75] on div "Lambert" at bounding box center [87, 76] width 32 height 16
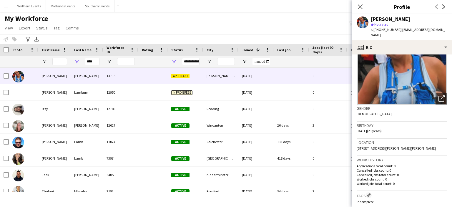
scroll to position [6, 0]
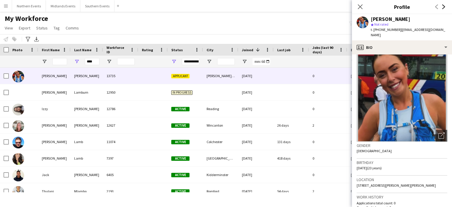
click at [443, 8] on icon "Next" at bounding box center [443, 6] width 5 height 5
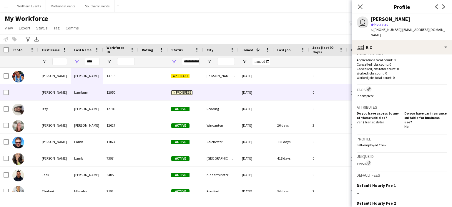
scroll to position [206, 0]
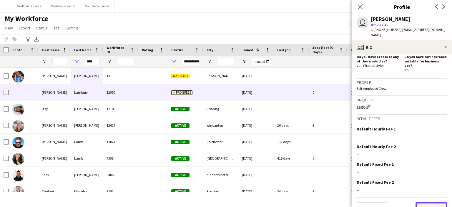
click at [427, 202] on button "Next" at bounding box center [431, 208] width 32 height 12
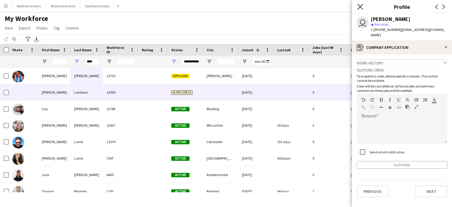
click at [361, 5] on icon at bounding box center [360, 7] width 6 height 6
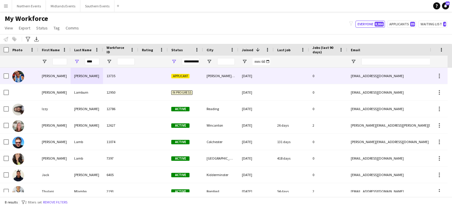
click at [80, 76] on div "Lambert" at bounding box center [87, 76] width 32 height 16
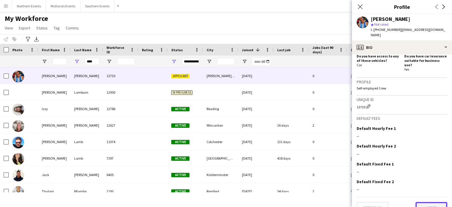
click at [433, 202] on button "Next" at bounding box center [431, 208] width 32 height 12
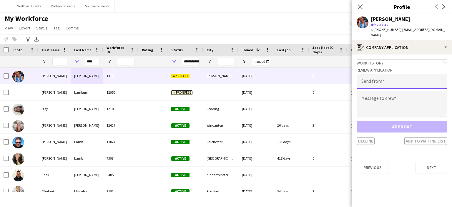
click at [396, 80] on input "email" at bounding box center [401, 81] width 91 height 15
type input "**********"
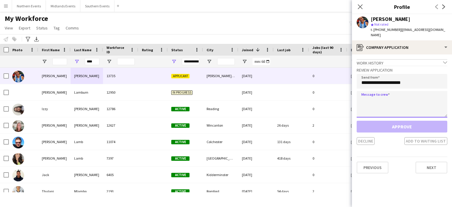
paste textarea "**********"
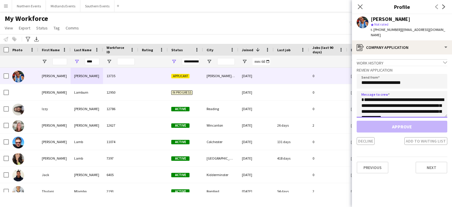
scroll to position [133, 0]
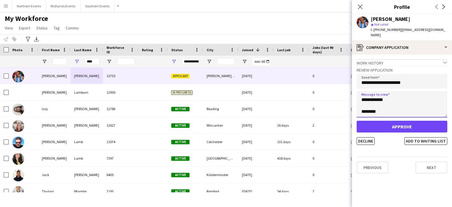
type textarea "**********"
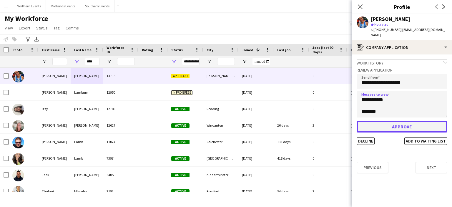
click at [403, 121] on button "Approve" at bounding box center [401, 127] width 91 height 12
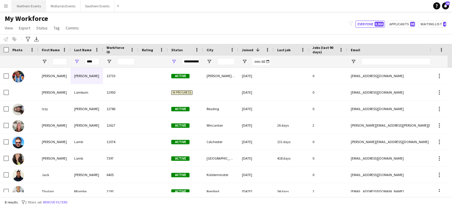
click at [32, 5] on button "Northern Events Close" at bounding box center [29, 5] width 34 height 11
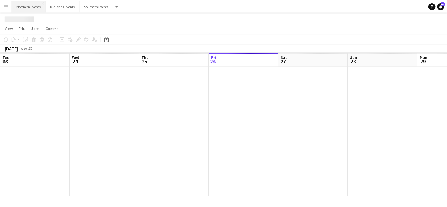
scroll to position [0, 141]
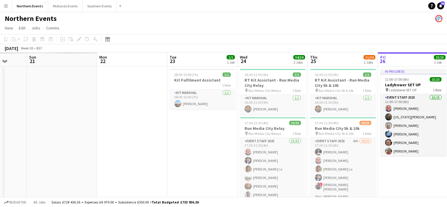
drag, startPoint x: 51, startPoint y: 128, endPoint x: 309, endPoint y: 128, distance: 258.5
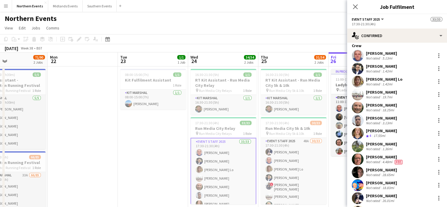
scroll to position [46, 0]
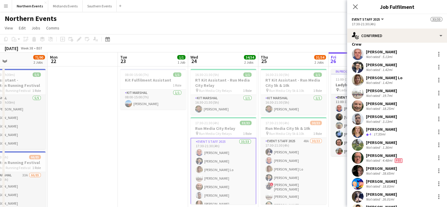
click at [376, 145] on div "Not rated" at bounding box center [373, 147] width 15 height 4
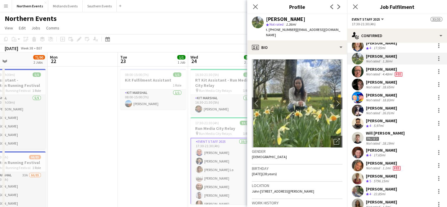
scroll to position [134, 0]
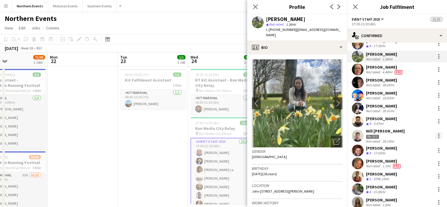
click at [436, 134] on div at bounding box center [439, 135] width 7 height 7
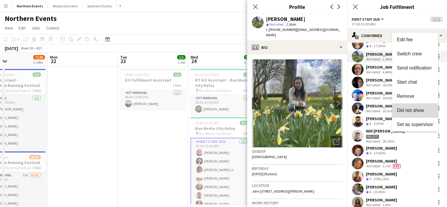
click at [419, 111] on span "Did not show" at bounding box center [410, 110] width 27 height 5
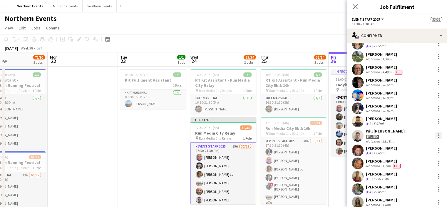
click at [438, 135] on div at bounding box center [438, 135] width 1 height 1
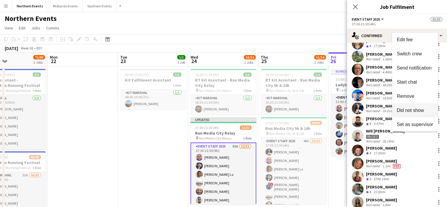
click at [421, 110] on span "Did not show" at bounding box center [410, 110] width 27 height 5
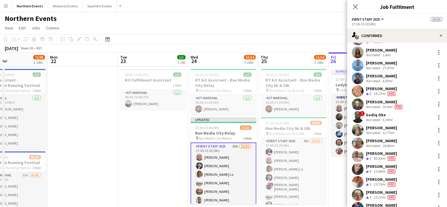
scroll to position [279, 0]
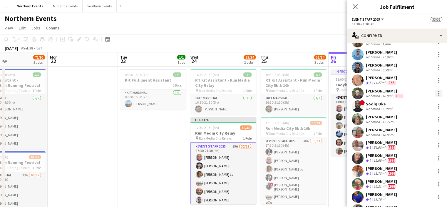
click at [436, 93] on div at bounding box center [439, 93] width 7 height 7
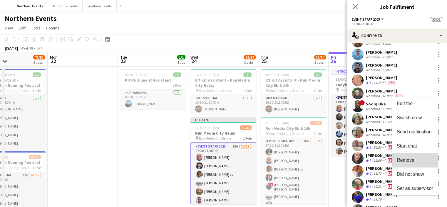
click at [420, 158] on span "Remove" at bounding box center [415, 159] width 36 height 5
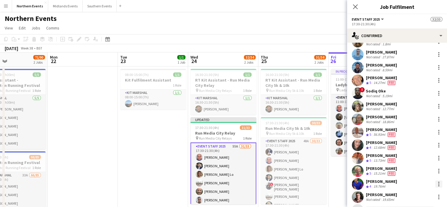
click at [436, 182] on div at bounding box center [439, 183] width 7 height 7
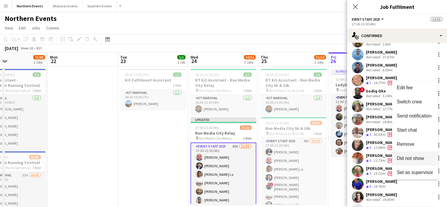
click at [423, 156] on span "Did not show" at bounding box center [410, 158] width 27 height 5
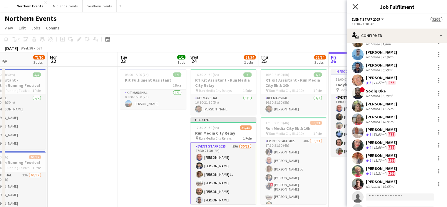
click at [357, 6] on icon "Close pop-in" at bounding box center [356, 7] width 6 height 6
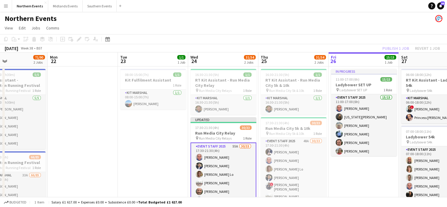
click at [400, 51] on div "Publish 1 job Revert 1 job" at bounding box center [412, 48] width 72 height 8
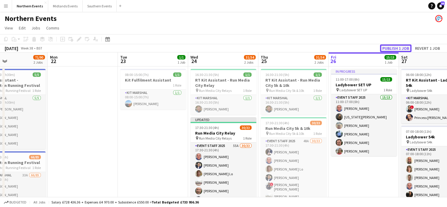
click at [396, 45] on button "Publish 1 job" at bounding box center [395, 48] width 31 height 8
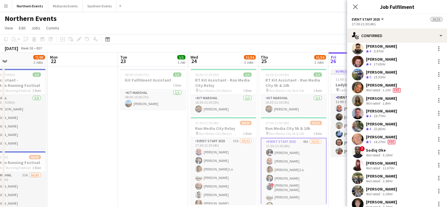
scroll to position [249, 0]
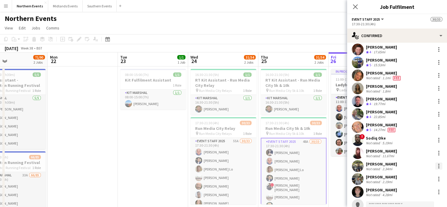
click at [436, 163] on div at bounding box center [439, 165] width 7 height 7
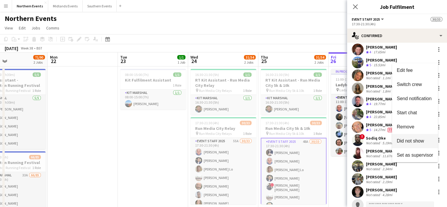
click at [415, 143] on span "Did not show" at bounding box center [410, 140] width 27 height 5
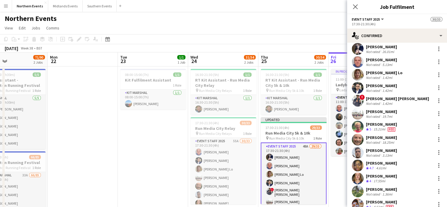
scroll to position [29, 0]
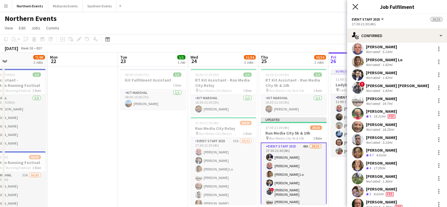
click at [356, 6] on icon "Close pop-in" at bounding box center [356, 7] width 6 height 6
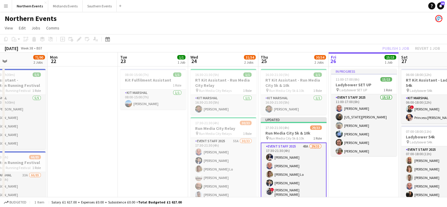
click at [393, 48] on div "Publish 1 job Revert 1 job" at bounding box center [412, 48] width 72 height 8
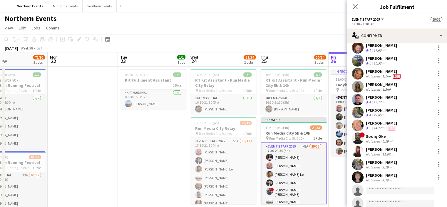
scroll to position [262, 0]
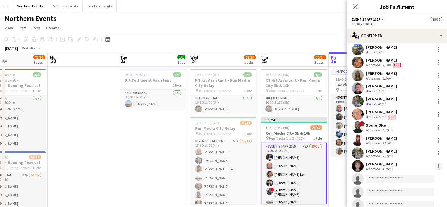
click at [436, 167] on div at bounding box center [439, 165] width 7 height 7
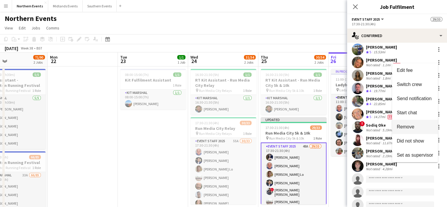
click at [418, 128] on span "Remove" at bounding box center [415, 126] width 36 height 5
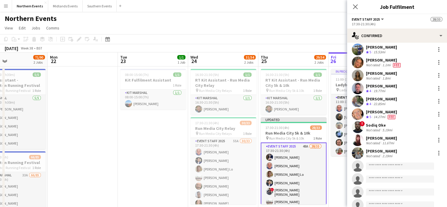
click at [360, 9] on div "Close pop-in" at bounding box center [355, 7] width 16 height 14
click at [352, 3] on app-icon "Close pop-in" at bounding box center [355, 7] width 9 height 9
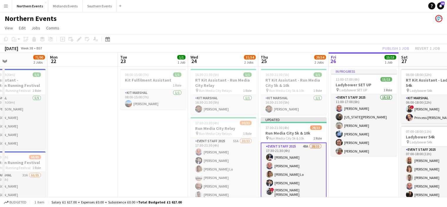
click at [400, 51] on div "Publish 1 job Revert 1 job" at bounding box center [412, 48] width 72 height 8
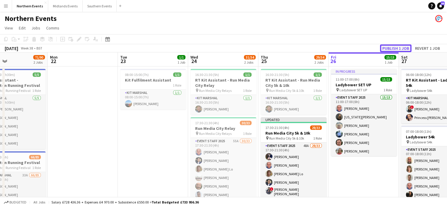
click at [398, 49] on button "Publish 1 job" at bounding box center [395, 48] width 31 height 8
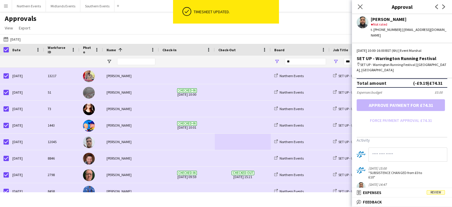
scroll to position [187, 0]
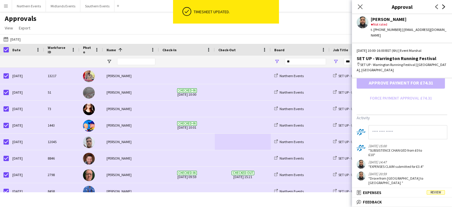
click at [443, 8] on icon at bounding box center [443, 6] width 3 height 5
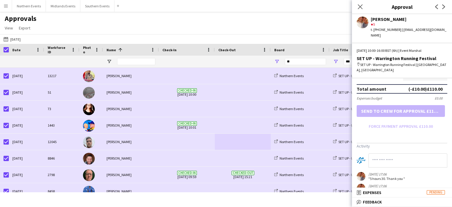
scroll to position [169, 0]
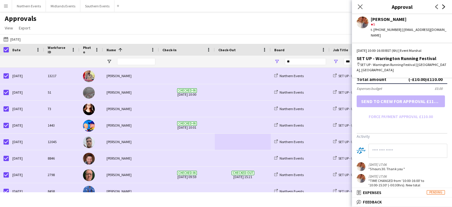
click at [441, 6] on app-icon "Next" at bounding box center [443, 6] width 7 height 7
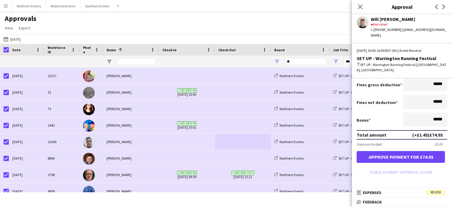
scroll to position [81, 0]
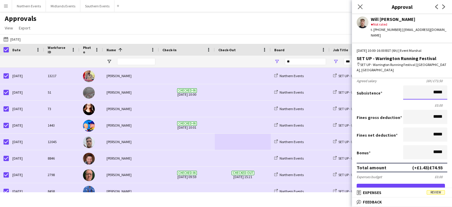
drag, startPoint x: 443, startPoint y: 83, endPoint x: 448, endPoint y: 81, distance: 4.6
click at [450, 83] on mat-expansion-panel "wallet Salary Review Salary ***** 10:00 to ***** 16:00 ***** (6h) X £12.25 Brea…" at bounding box center [402, 133] width 100 height 110
click at [356, 183] on button "Approve payment for £78.93" at bounding box center [400, 189] width 88 height 12
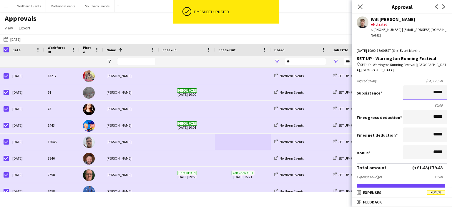
type input "*****"
click at [407, 183] on button "Approve payment for £79.43" at bounding box center [400, 189] width 88 height 12
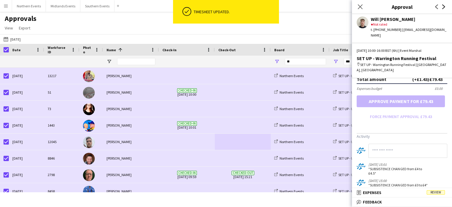
click at [442, 7] on icon "Next" at bounding box center [443, 6] width 5 height 5
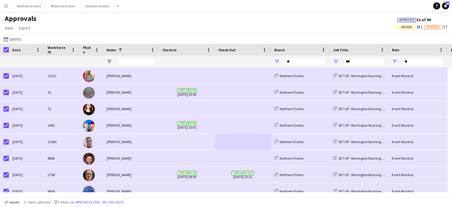
click at [7, 8] on app-icon "Menu" at bounding box center [6, 6] width 5 height 5
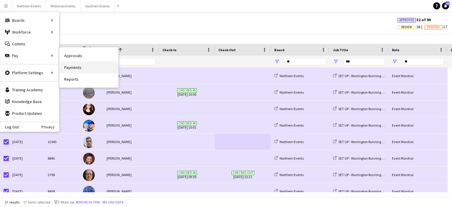
click at [75, 70] on link "Payments" at bounding box center [88, 67] width 59 height 12
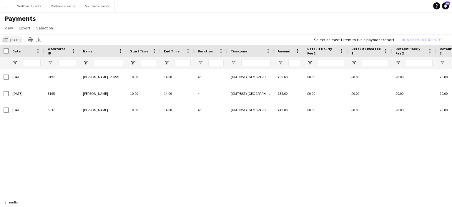
click at [14, 41] on button "[DATE] [DATE]" at bounding box center [11, 39] width 19 height 7
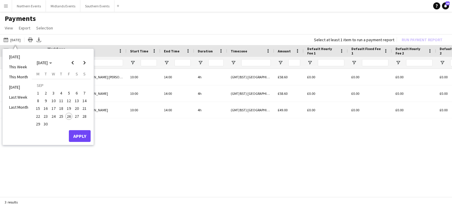
click at [84, 108] on span "21" at bounding box center [84, 108] width 7 height 7
click at [86, 134] on button "Apply" at bounding box center [80, 136] width 22 height 12
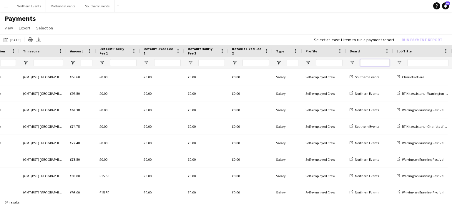
click at [367, 64] on input "Board Filter Input" at bounding box center [374, 62] width 29 height 7
type input "*"
type input "**"
click at [417, 63] on input "Job Title Filter Input" at bounding box center [427, 62] width 41 height 7
drag, startPoint x: 423, startPoint y: 65, endPoint x: 407, endPoint y: 67, distance: 16.0
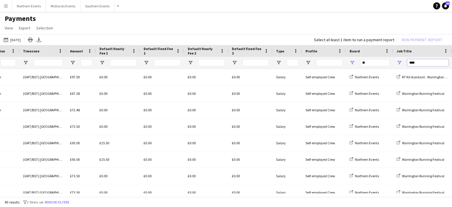
click at [407, 67] on div "****" at bounding box center [427, 63] width 41 height 12
click at [16, 39] on button "[DATE] [DATE]" at bounding box center [11, 39] width 19 height 7
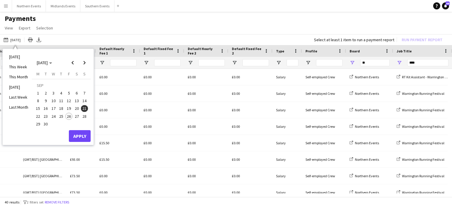
click at [77, 108] on span "20" at bounding box center [76, 108] width 7 height 7
click at [425, 64] on input "****" at bounding box center [427, 62] width 41 height 7
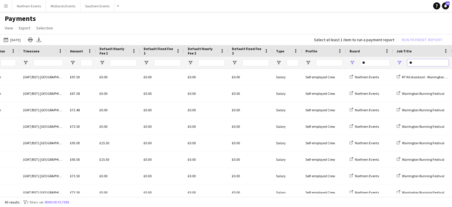
type input "*"
click at [22, 40] on button "[DATE] [DATE]" at bounding box center [11, 39] width 19 height 7
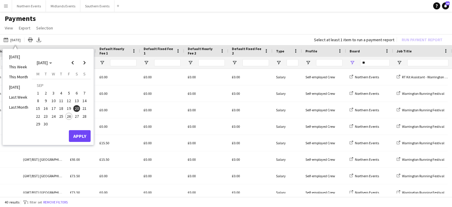
click at [74, 108] on span "20" at bounding box center [76, 108] width 7 height 7
drag, startPoint x: 83, startPoint y: 136, endPoint x: 141, endPoint y: 117, distance: 61.6
click at [83, 137] on button "Apply" at bounding box center [80, 136] width 22 height 12
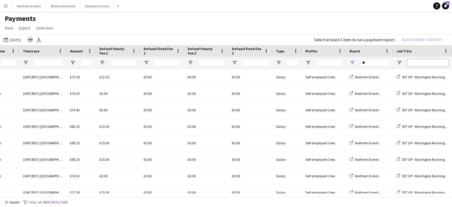
click at [420, 66] on input "Job Title Filter Input" at bounding box center [427, 62] width 41 height 7
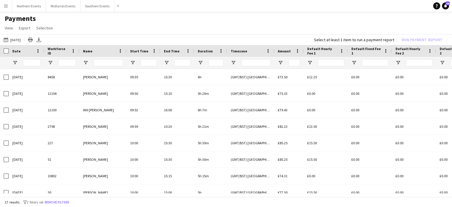
type input "***"
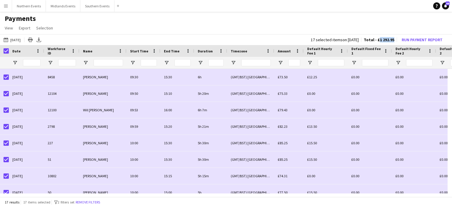
drag, startPoint x: 395, startPoint y: 40, endPoint x: 379, endPoint y: 41, distance: 15.9
click at [379, 41] on div "17 selected items on [DATE] Total - £1 292.95 Run Payment Report" at bounding box center [378, 40] width 144 height 8
copy span "1 292.95"
click at [411, 40] on button "Run Payment Report" at bounding box center [422, 40] width 46 height 8
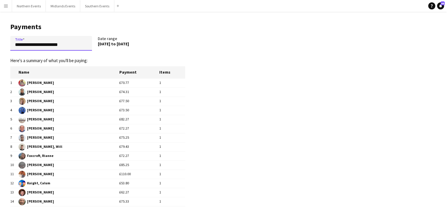
click at [51, 47] on input "**********" at bounding box center [51, 43] width 82 height 15
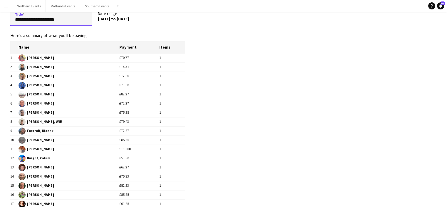
scroll to position [69, 0]
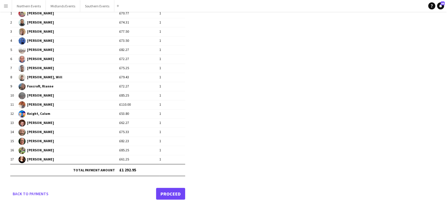
type input "**********"
click at [171, 193] on link "Proceed" at bounding box center [170, 194] width 29 height 12
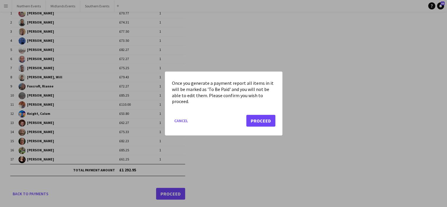
scroll to position [0, 0]
click at [259, 120] on button "Proceed" at bounding box center [260, 121] width 29 height 12
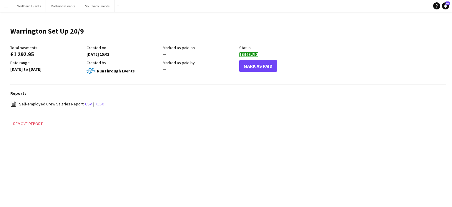
click at [97, 104] on link "xlsx" at bounding box center [100, 103] width 8 height 5
